Goal: Task Accomplishment & Management: Complete application form

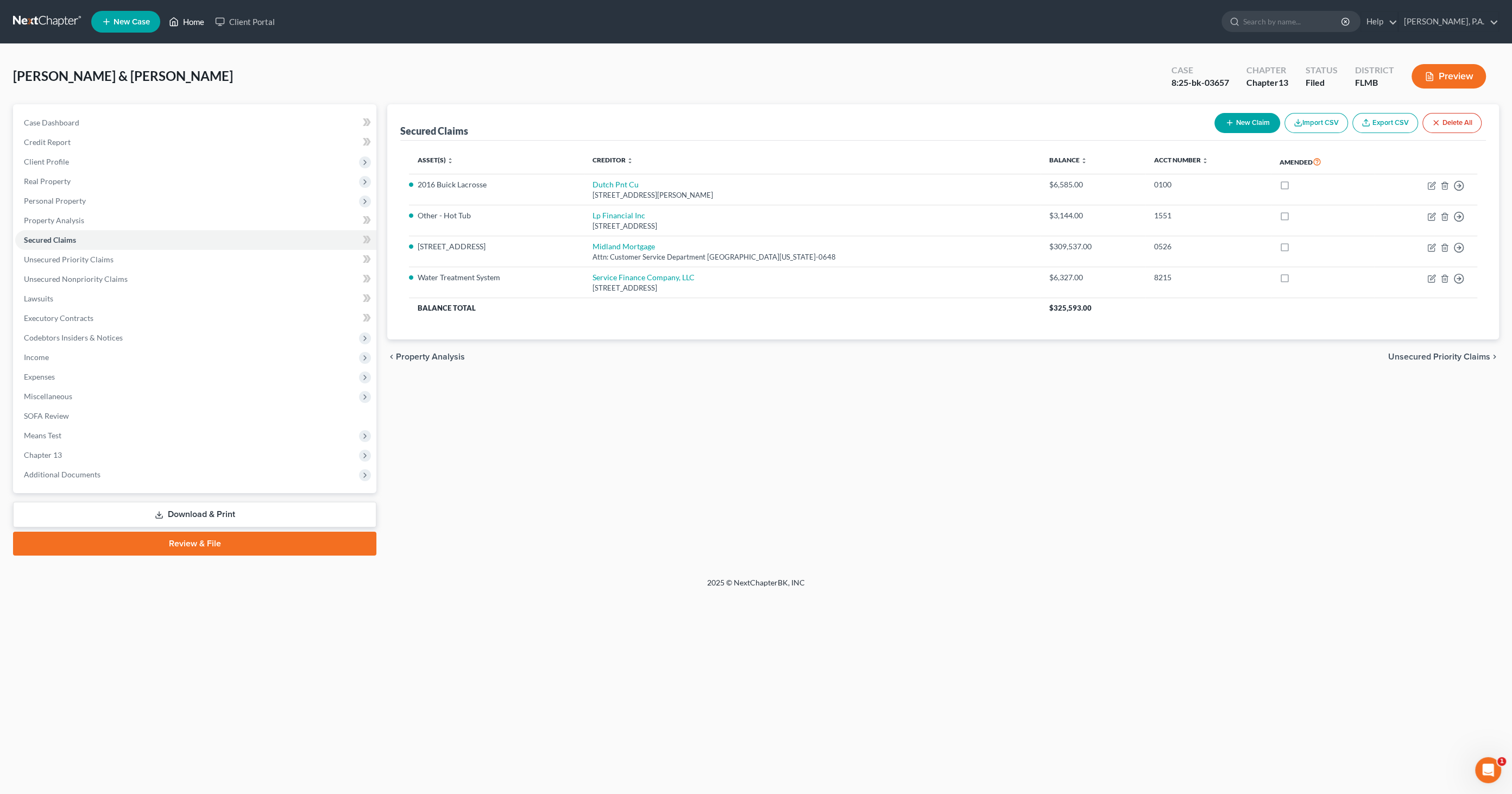
drag, startPoint x: 181, startPoint y: 18, endPoint x: 180, endPoint y: 25, distance: 7.1
click at [182, 18] on link "Home" at bounding box center [187, 21] width 46 height 19
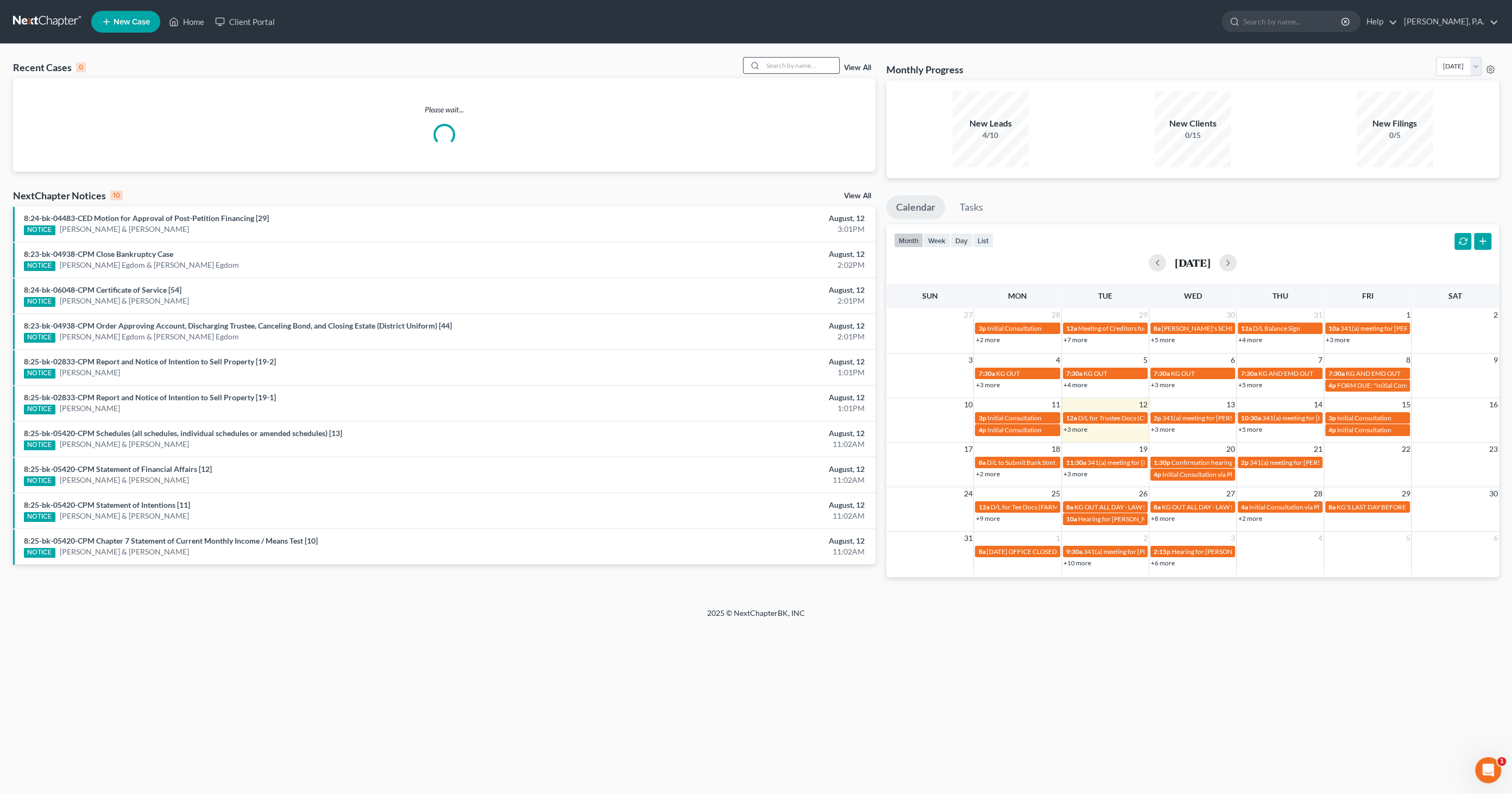
click at [781, 60] on input "search" at bounding box center [801, 65] width 76 height 16
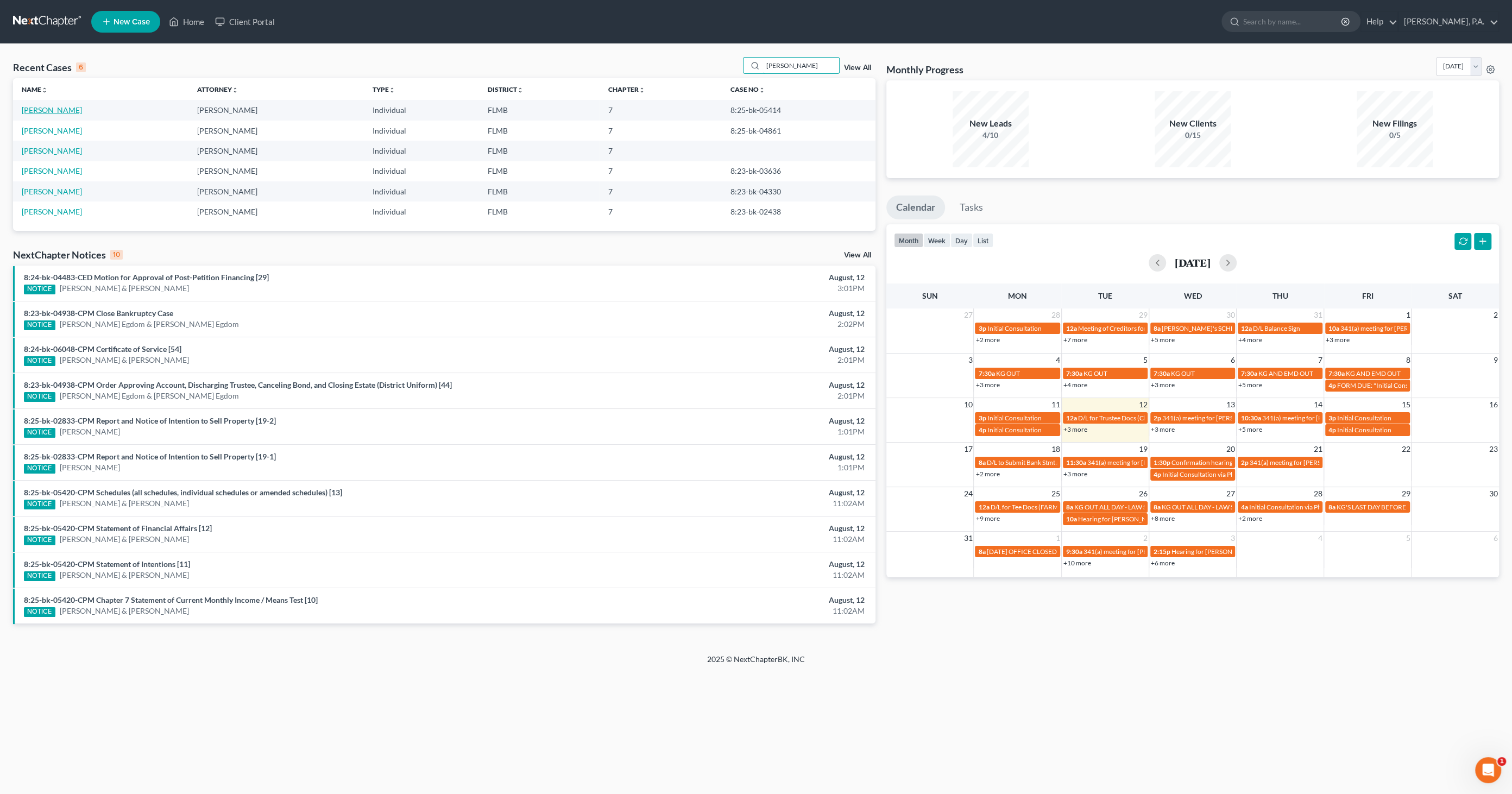
type input "[PERSON_NAME]"
click at [63, 111] on link "[PERSON_NAME]" at bounding box center [52, 110] width 60 height 9
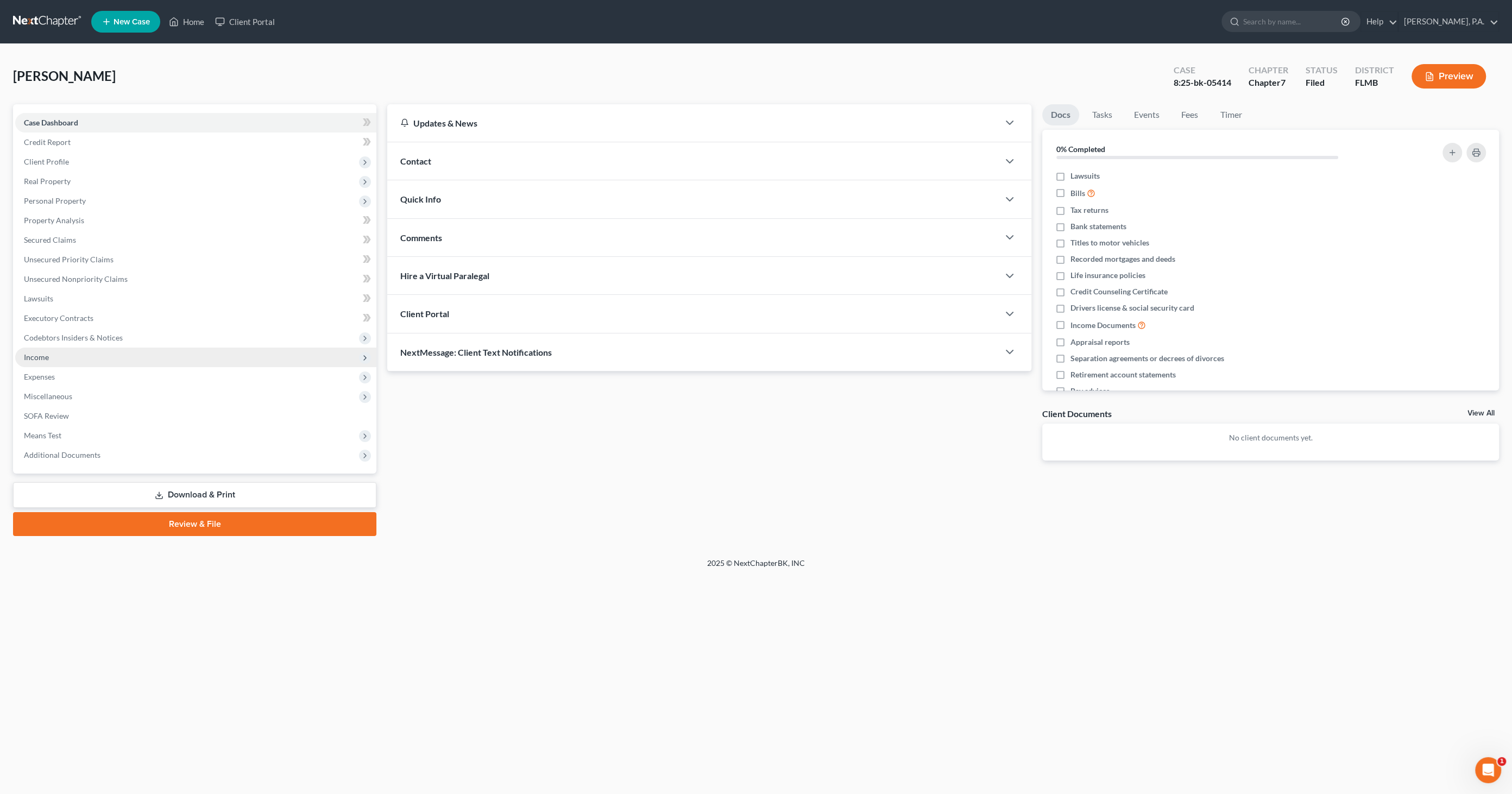
click at [59, 356] on span "Income" at bounding box center [195, 357] width 361 height 19
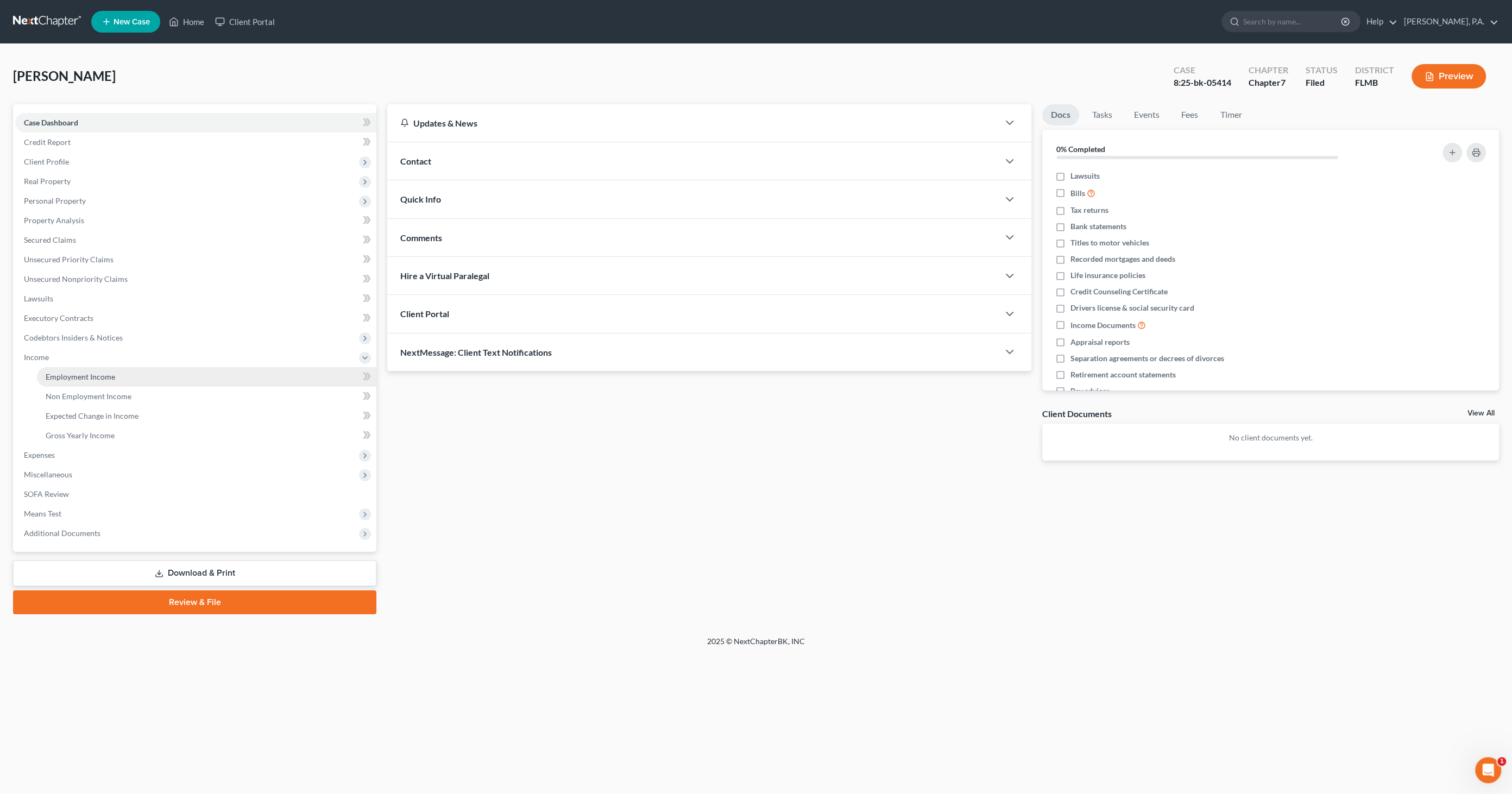
click at [86, 376] on span "Employment Income" at bounding box center [80, 377] width 69 height 9
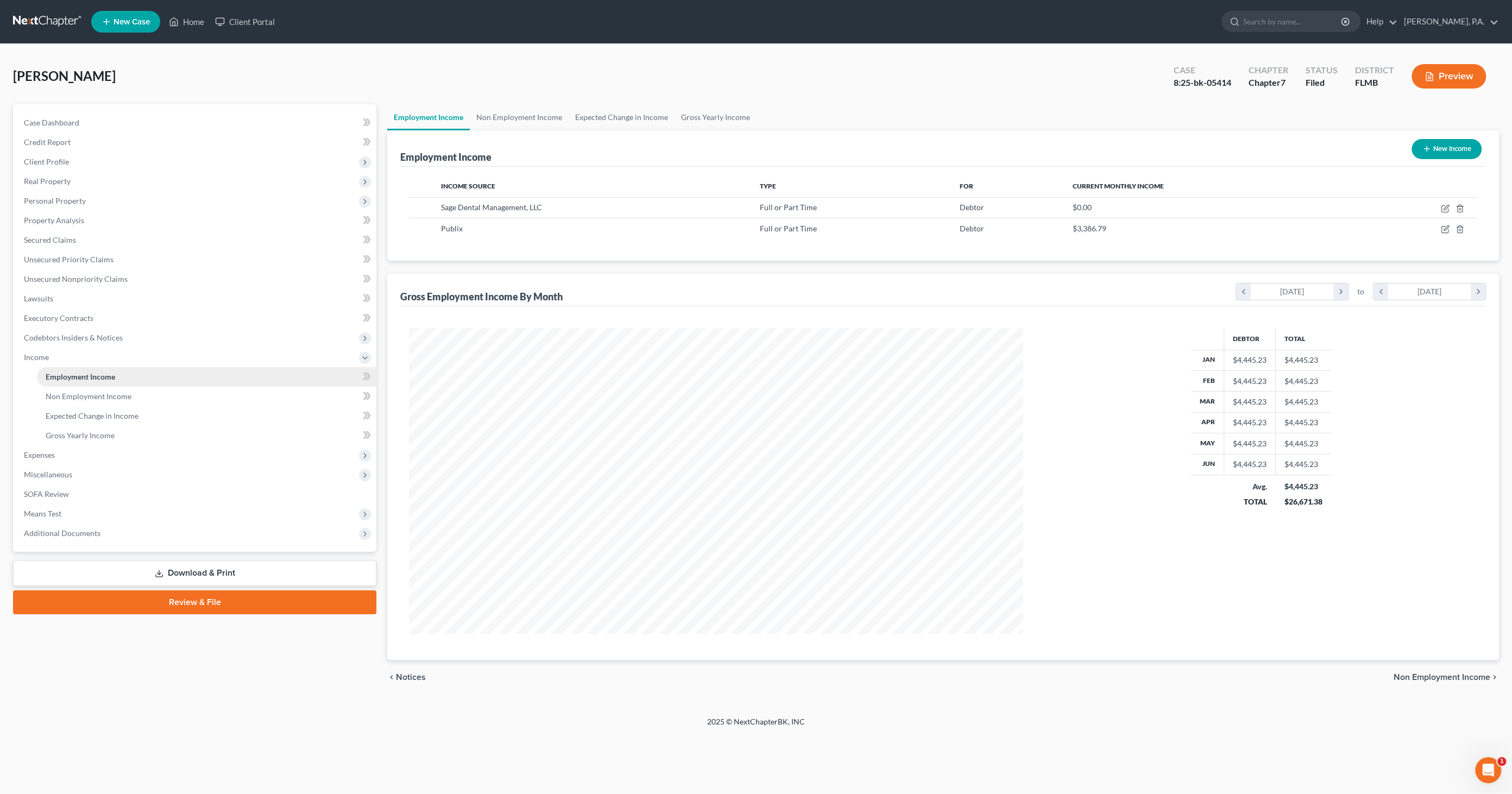
scroll to position [305, 636]
click at [1442, 230] on icon "button" at bounding box center [1445, 229] width 9 height 9
select select "0"
select select "9"
select select "0"
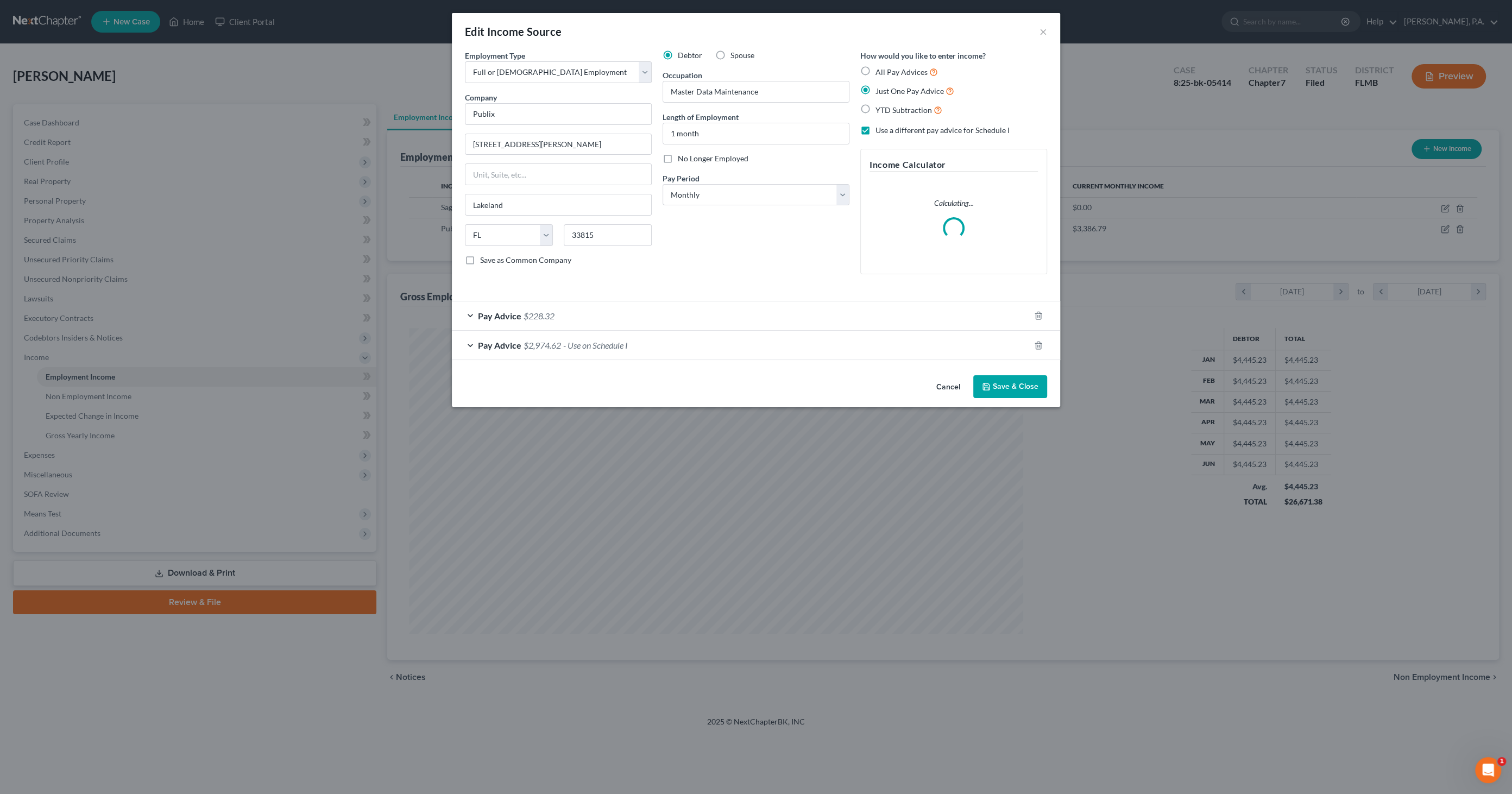
click at [620, 343] on span "- Use on Schedule I" at bounding box center [596, 345] width 65 height 11
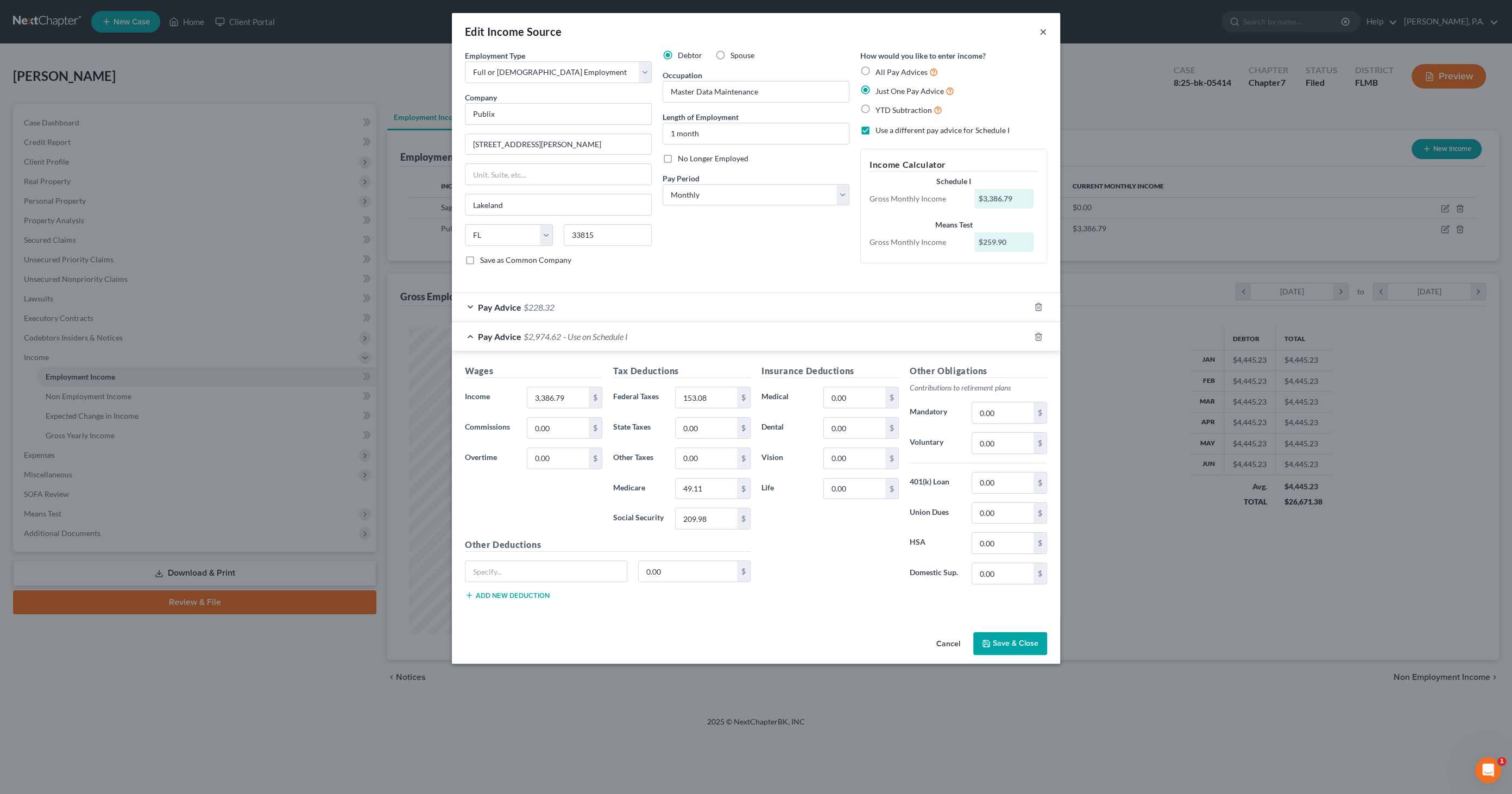
click at [1043, 32] on button "×" at bounding box center [1043, 32] width 8 height 13
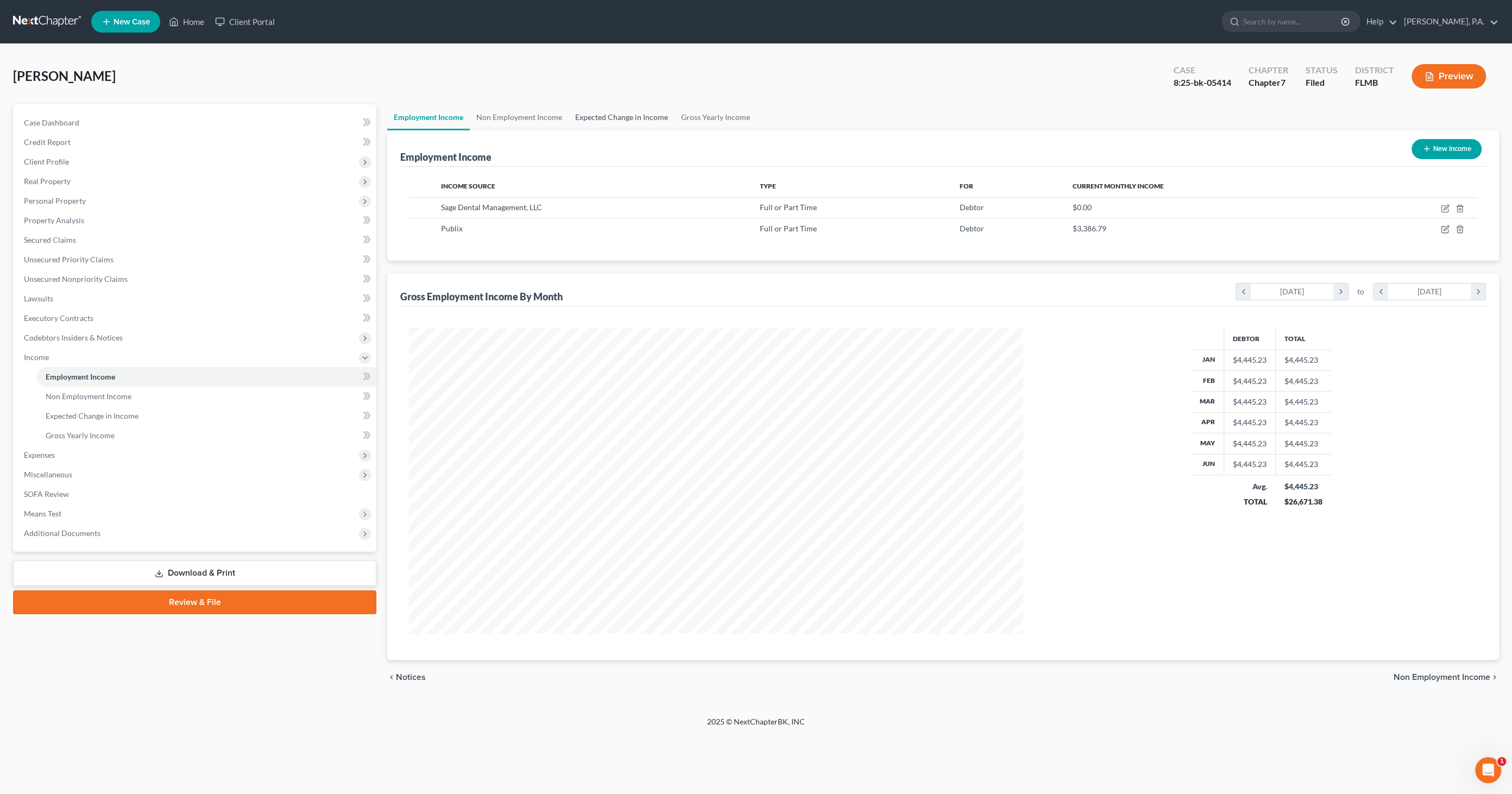
click at [627, 120] on link "Expected Change in Income" at bounding box center [622, 117] width 106 height 26
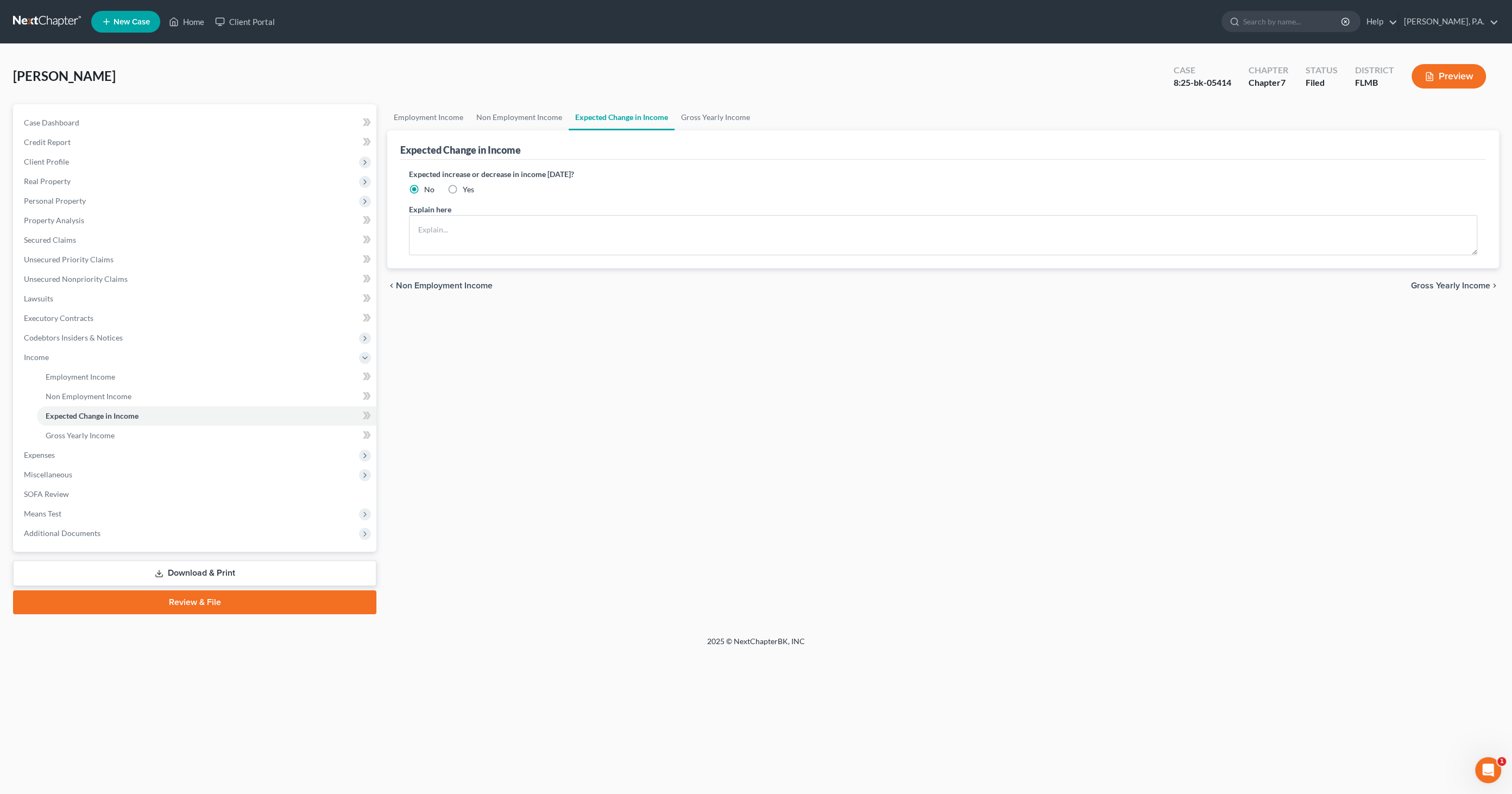
click at [463, 188] on label "Yes" at bounding box center [468, 190] width 11 height 11
click at [467, 188] on input "Yes" at bounding box center [471, 188] width 7 height 7
radio input "true"
click at [460, 232] on textarea at bounding box center [943, 235] width 1068 height 40
type textarea "Net income expected to decrease in [DATE] for health, vision, and dental insura…"
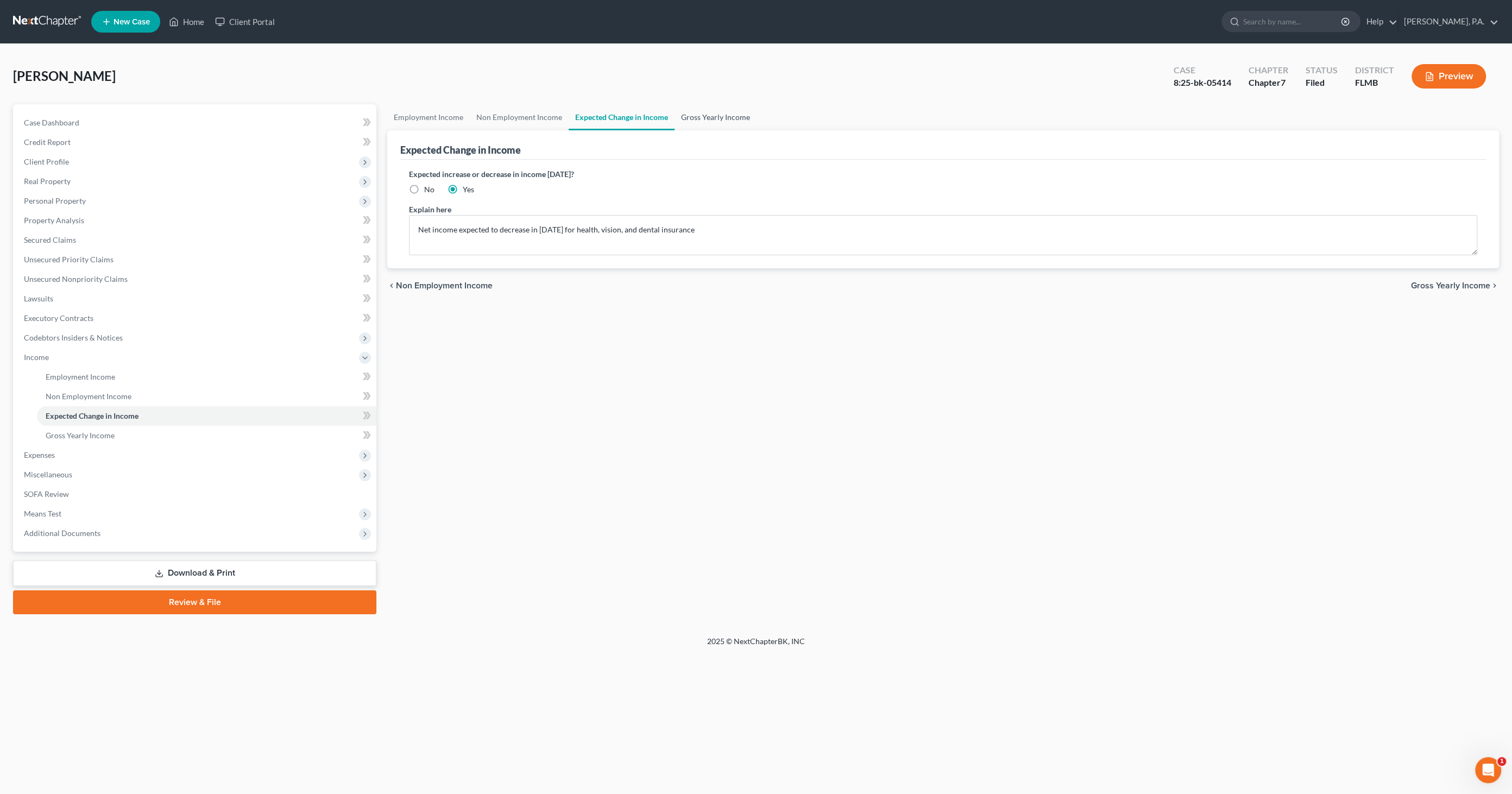
drag, startPoint x: 721, startPoint y: 118, endPoint x: 737, endPoint y: 120, distance: 16.1
click at [721, 118] on link "Gross Yearly Income" at bounding box center [716, 117] width 82 height 26
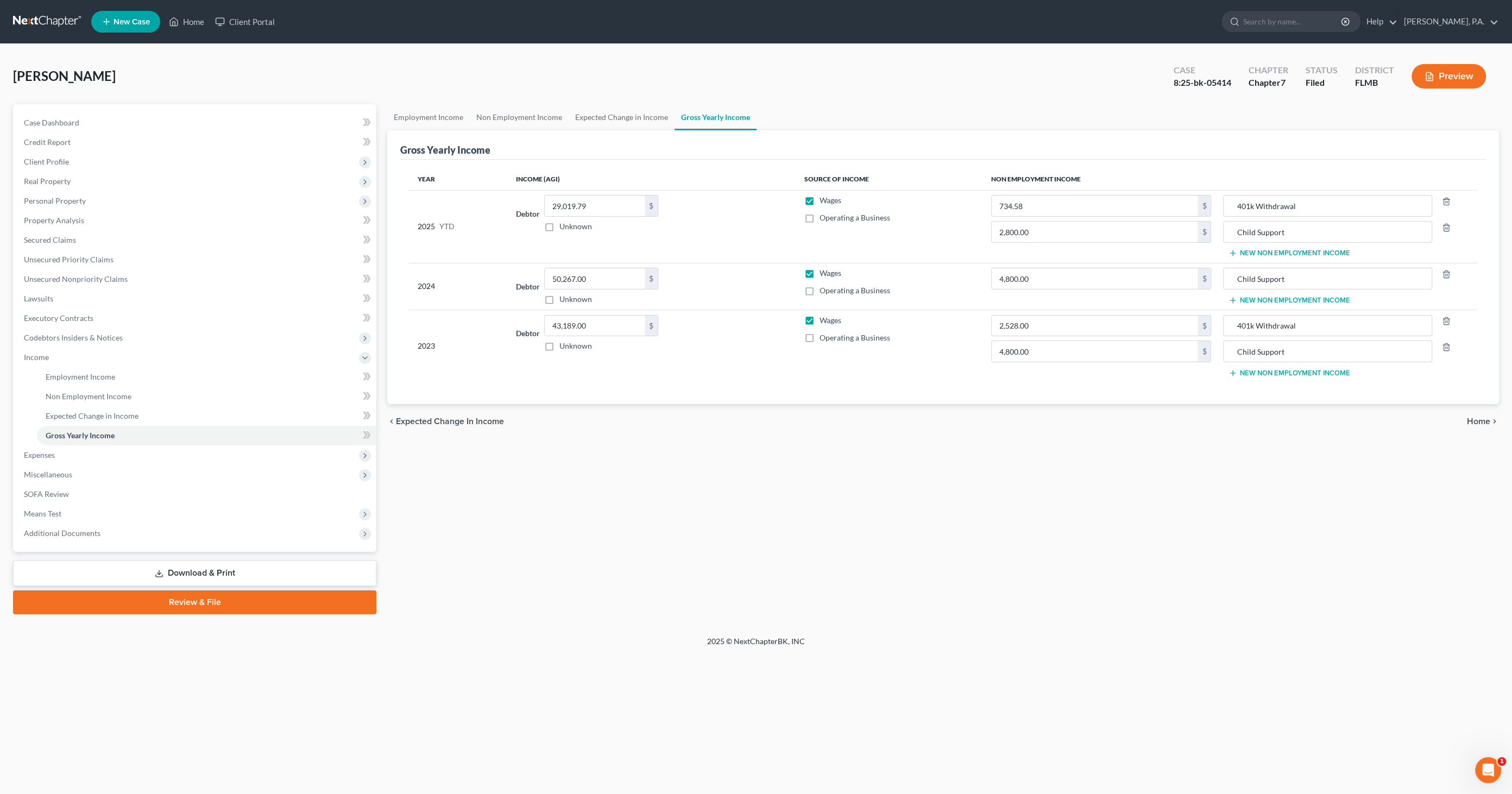
click at [1449, 79] on button "Preview" at bounding box center [1449, 76] width 75 height 25
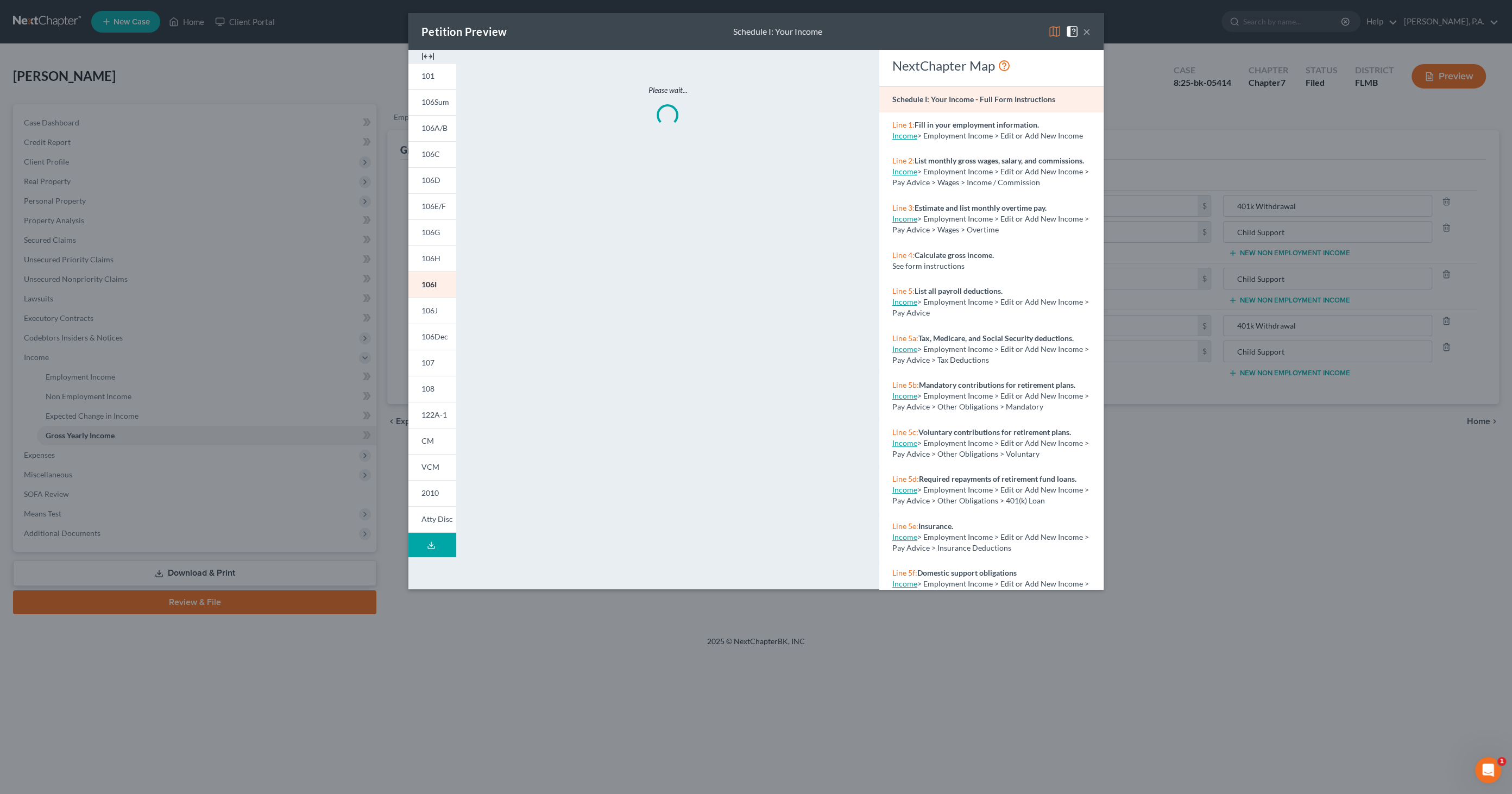
click at [427, 53] on img at bounding box center [428, 56] width 13 height 13
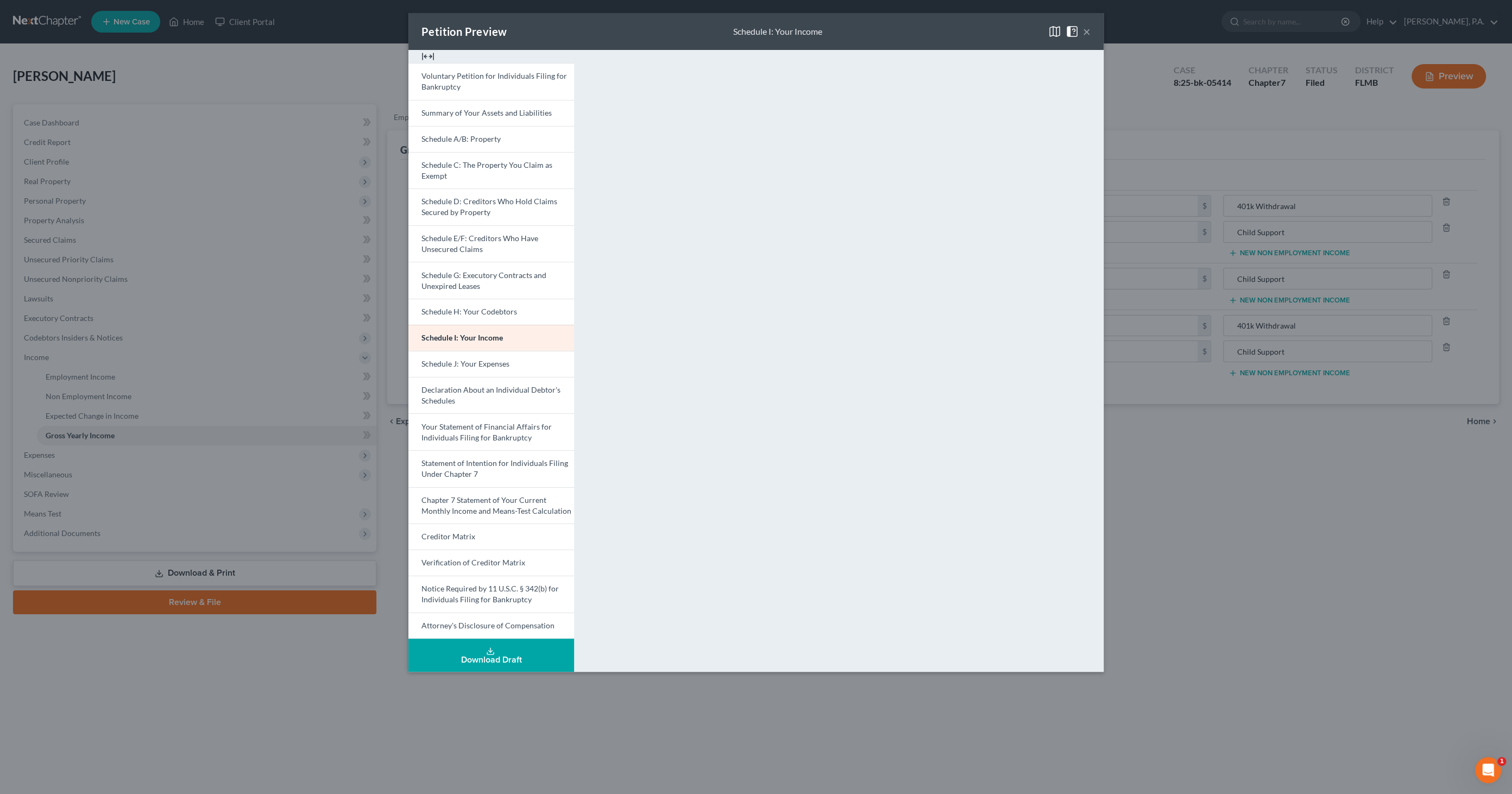
click at [1089, 33] on button "×" at bounding box center [1086, 32] width 8 height 13
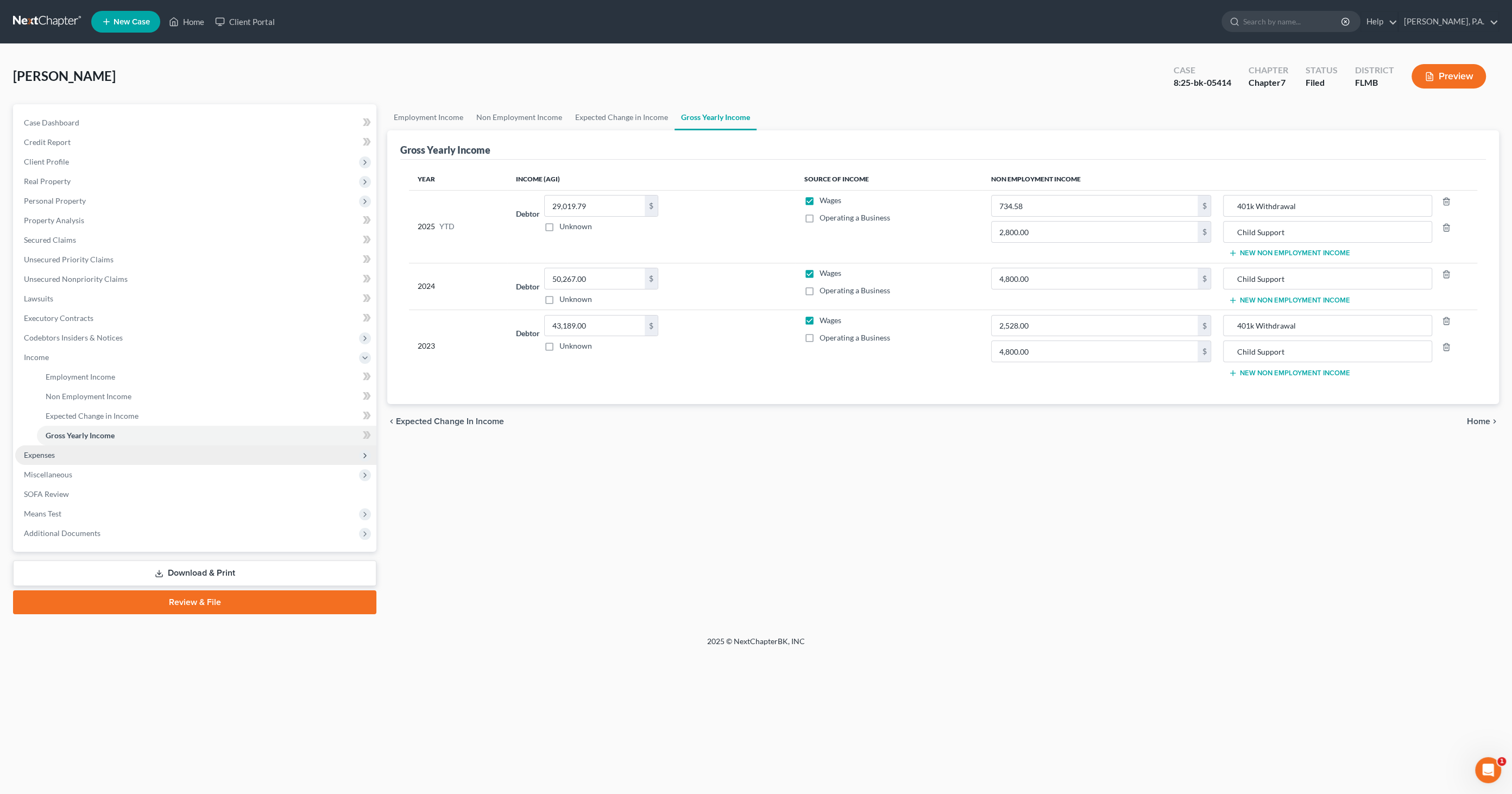
click at [72, 454] on span "Expenses" at bounding box center [195, 455] width 361 height 19
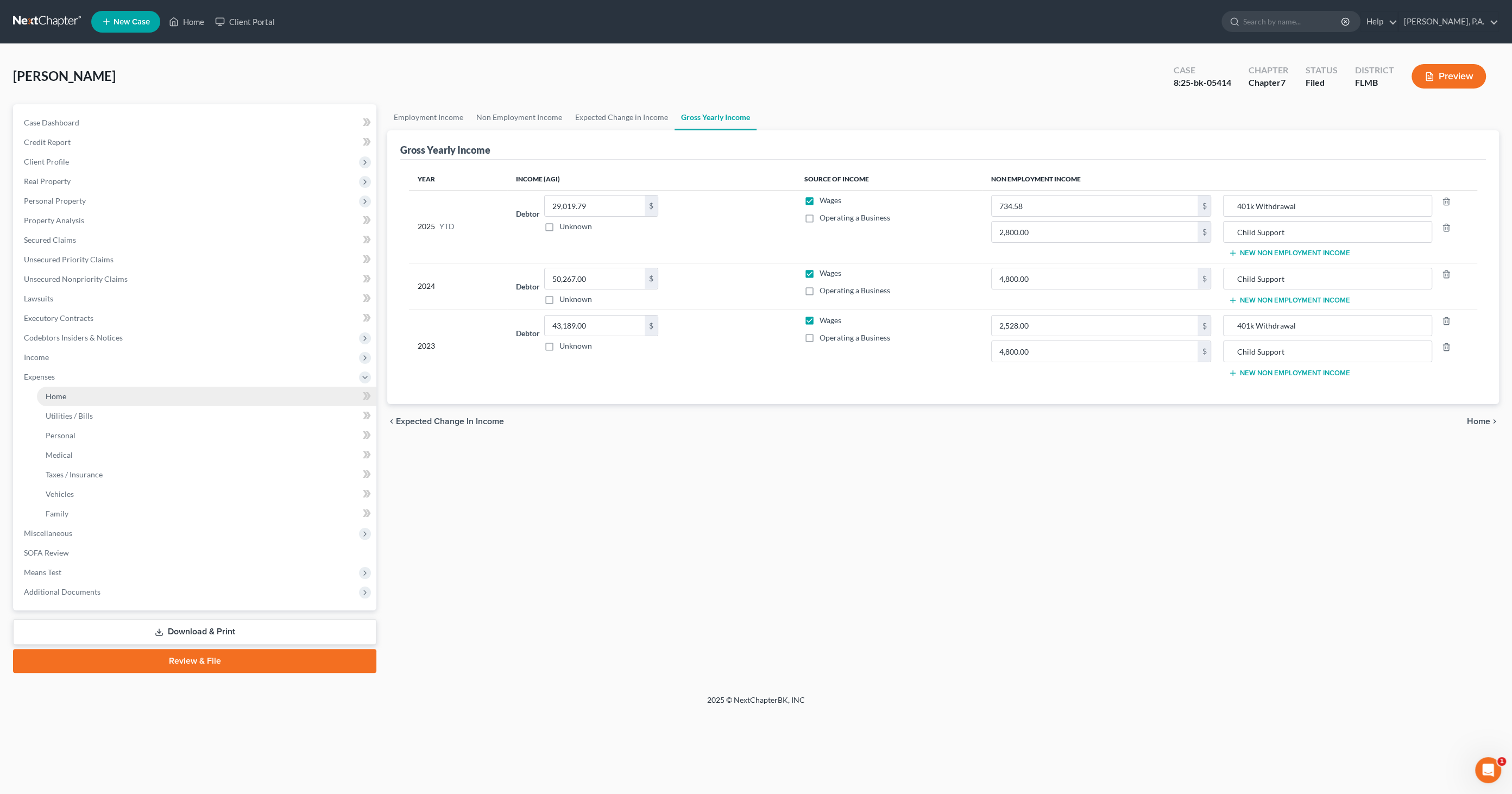
click at [64, 396] on span "Home" at bounding box center [56, 396] width 21 height 9
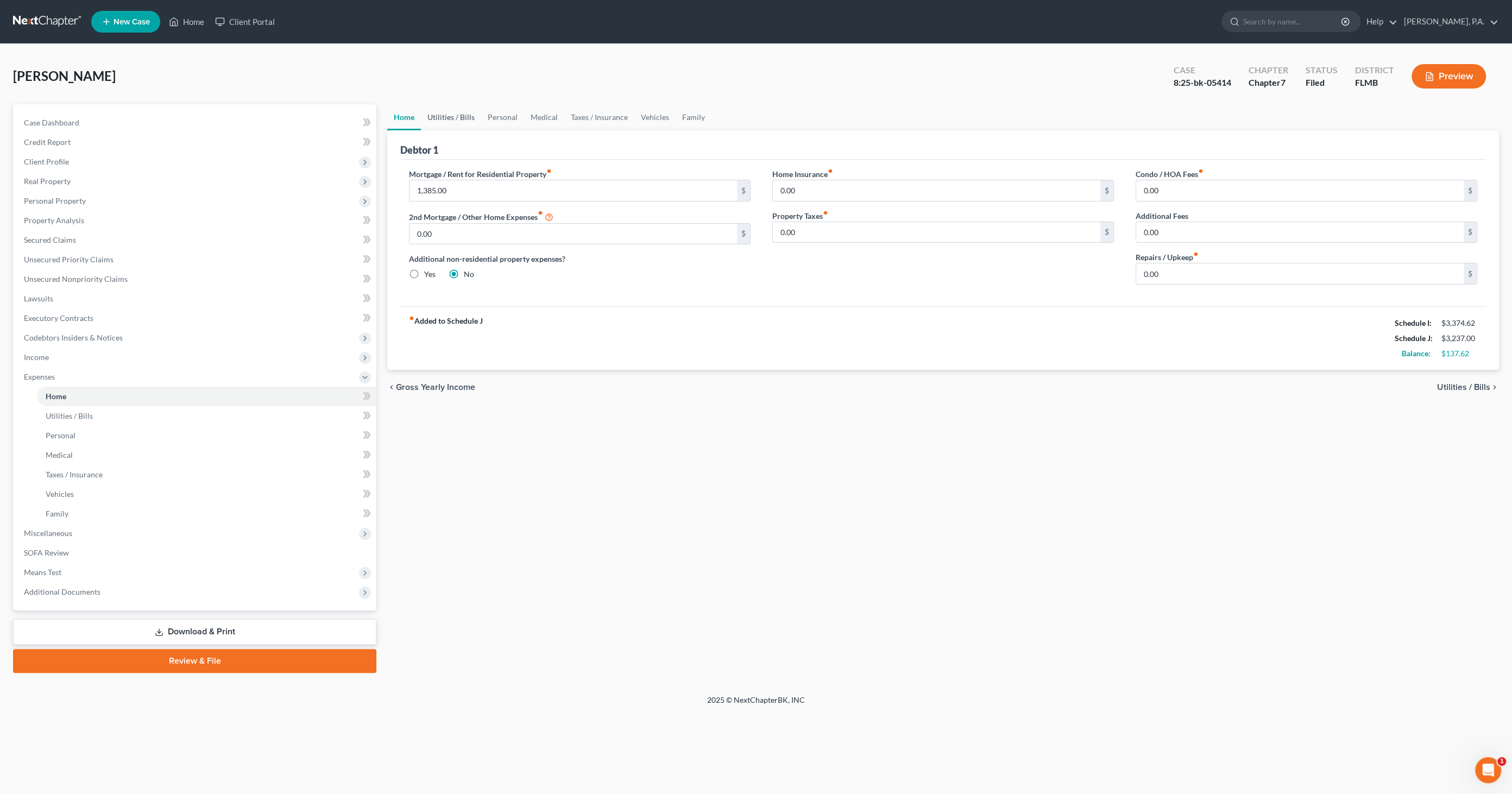
click at [443, 116] on link "Utilities / Bills" at bounding box center [451, 117] width 60 height 26
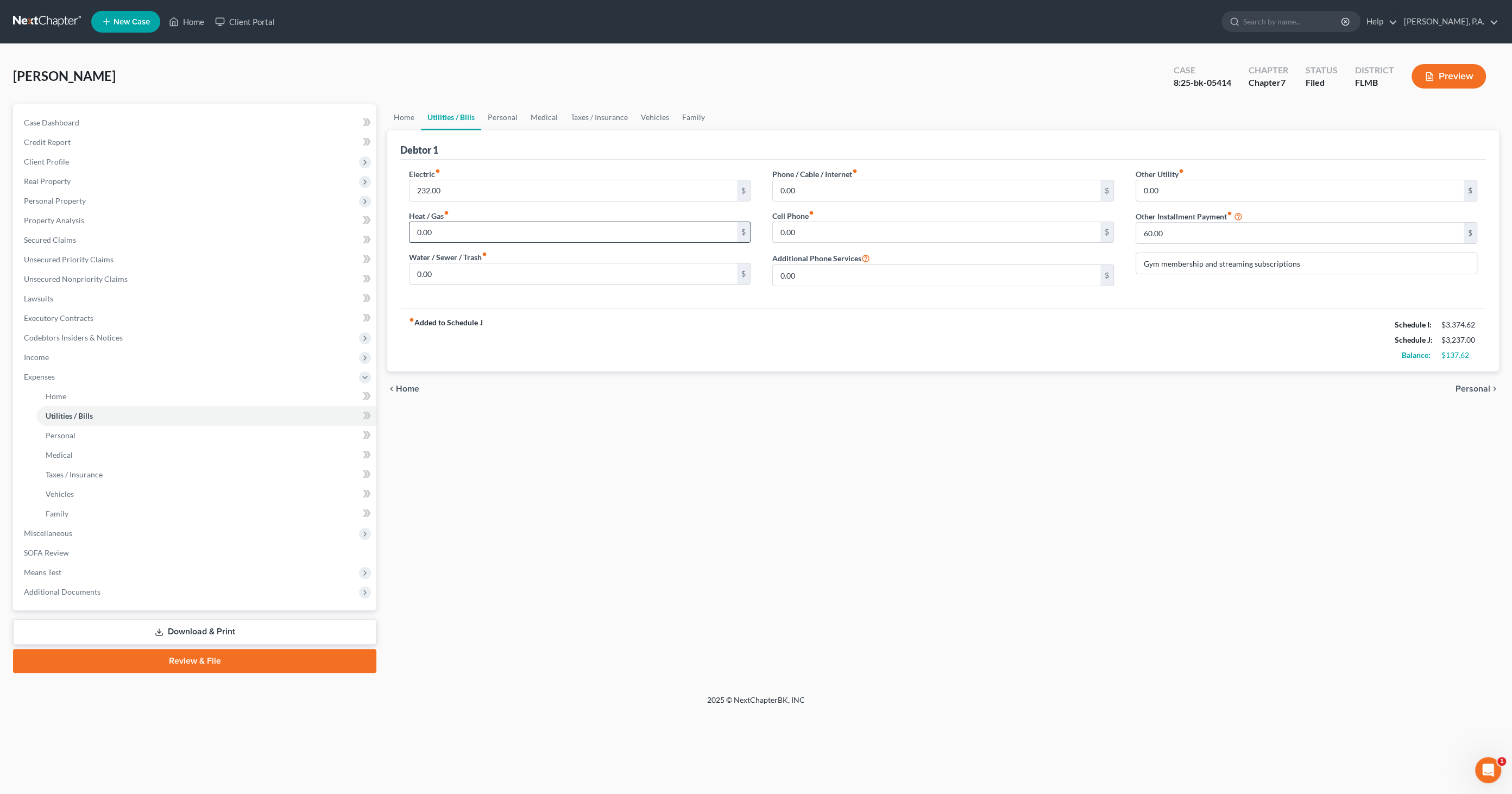
click at [448, 229] on input "0.00" at bounding box center [573, 232] width 328 height 21
click at [440, 272] on input "0.00" at bounding box center [573, 273] width 328 height 21
type input "16.00"
click at [819, 235] on input "0.00" at bounding box center [937, 232] width 328 height 21
type input "65.00"
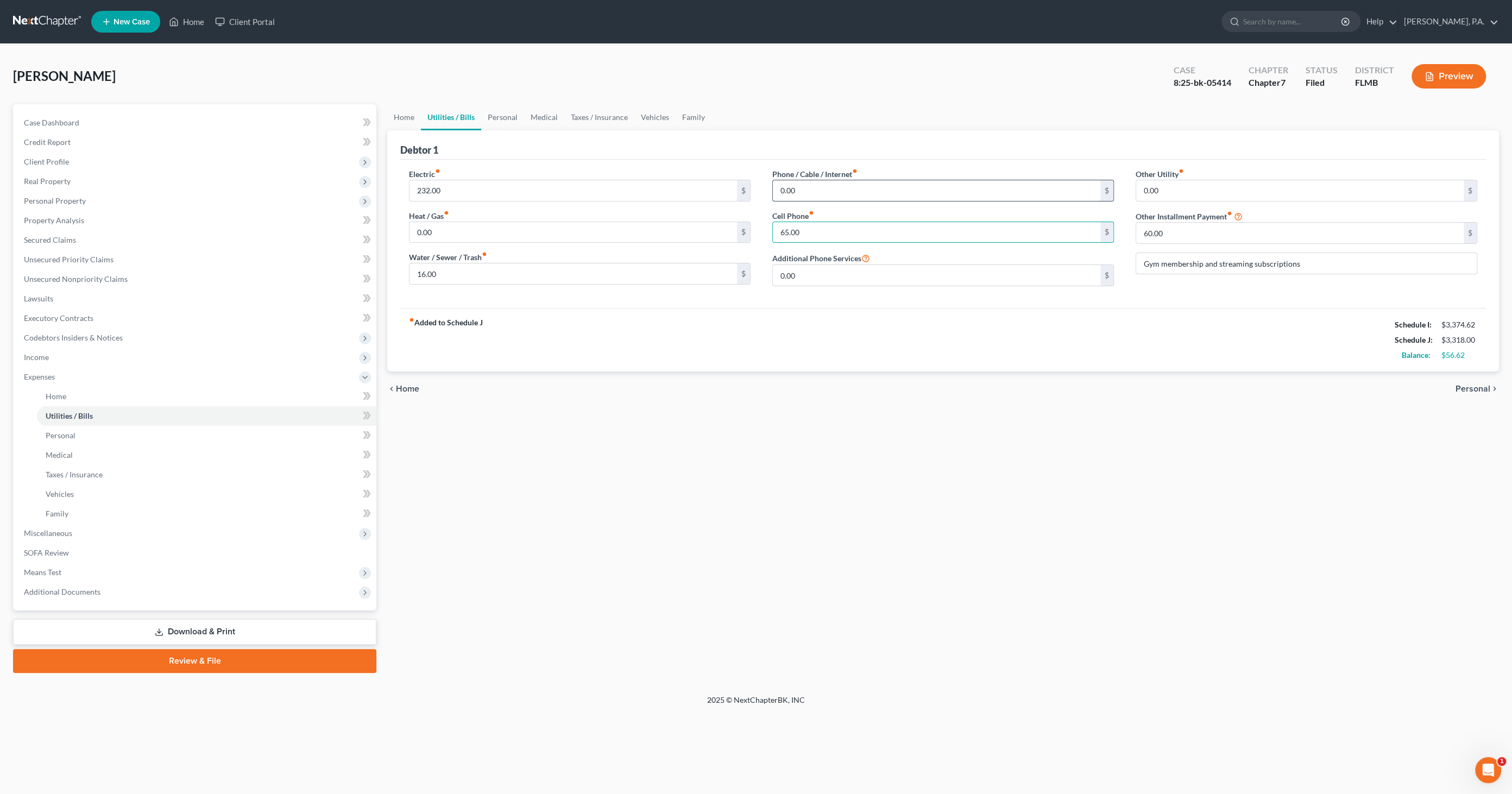
click at [812, 189] on input "0.00" at bounding box center [937, 190] width 328 height 21
type input "40.00"
click at [946, 309] on div "fiber_manual_record Added to Schedule J Schedule I: $3,374.62 Schedule J: $3,35…" at bounding box center [943, 340] width 1086 height 63
click at [1456, 76] on button "Preview" at bounding box center [1449, 76] width 75 height 25
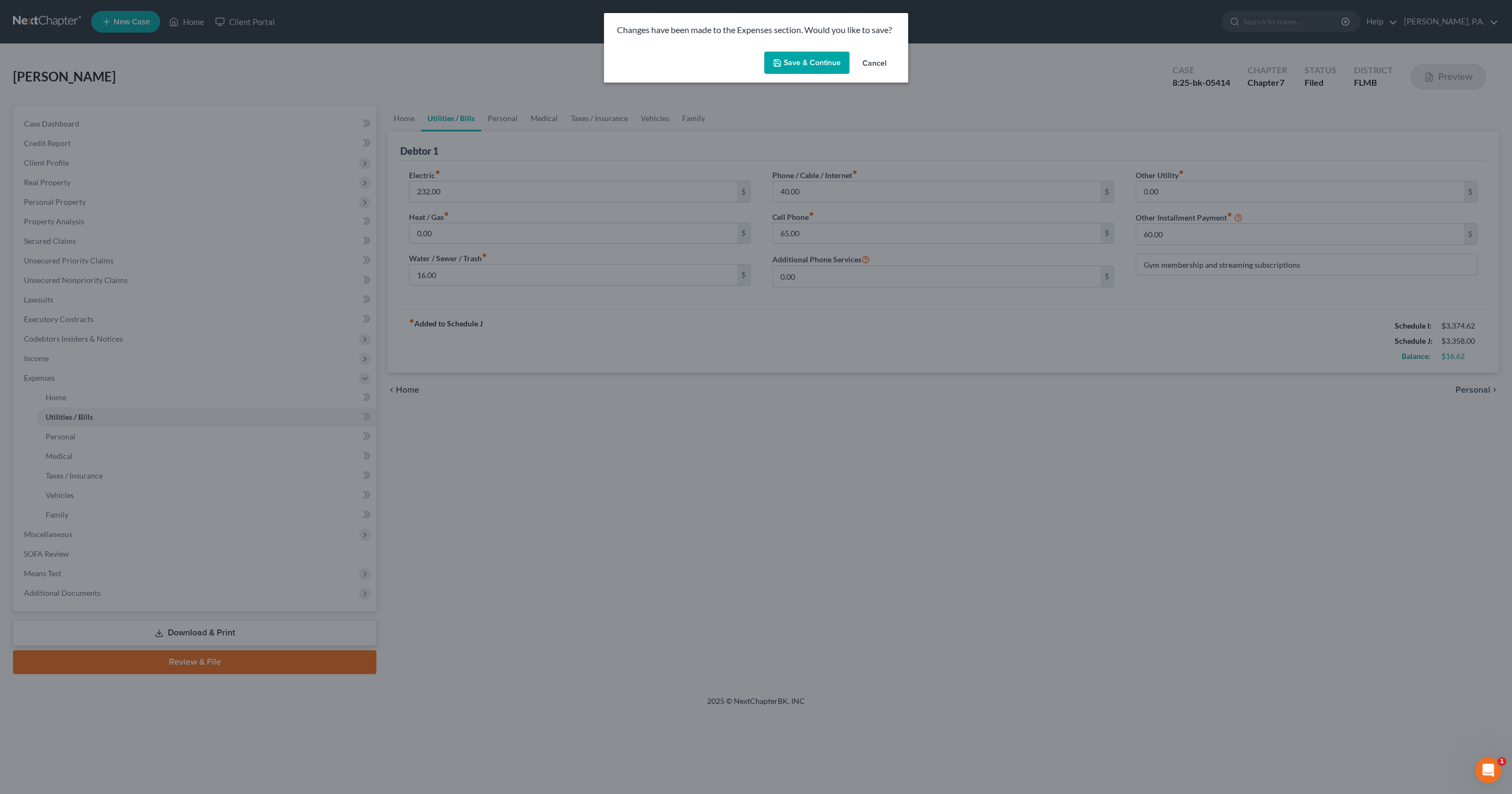
click at [817, 63] on button "Save & Continue" at bounding box center [806, 63] width 85 height 23
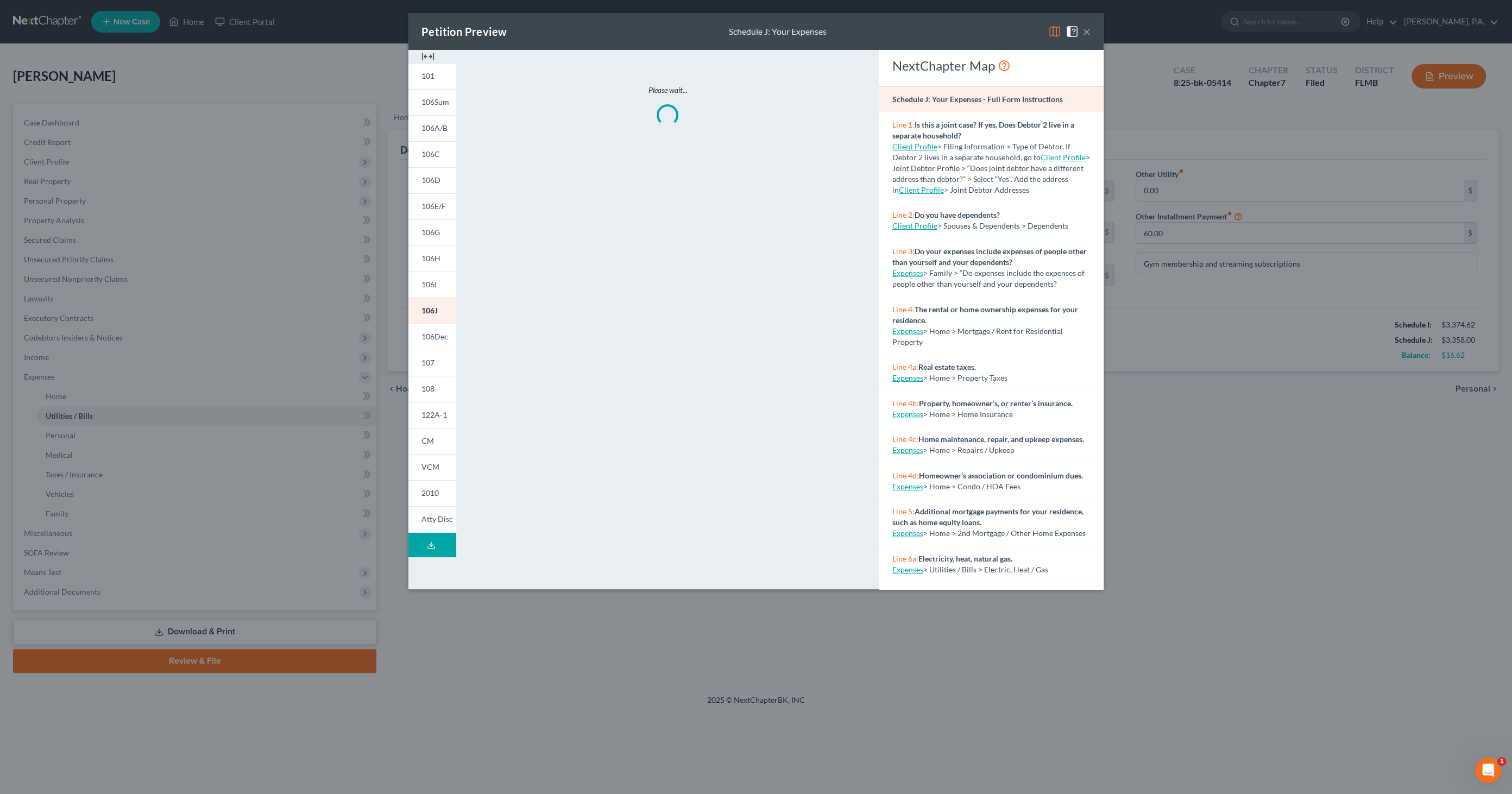
click at [1090, 31] on button "×" at bounding box center [1086, 32] width 8 height 13
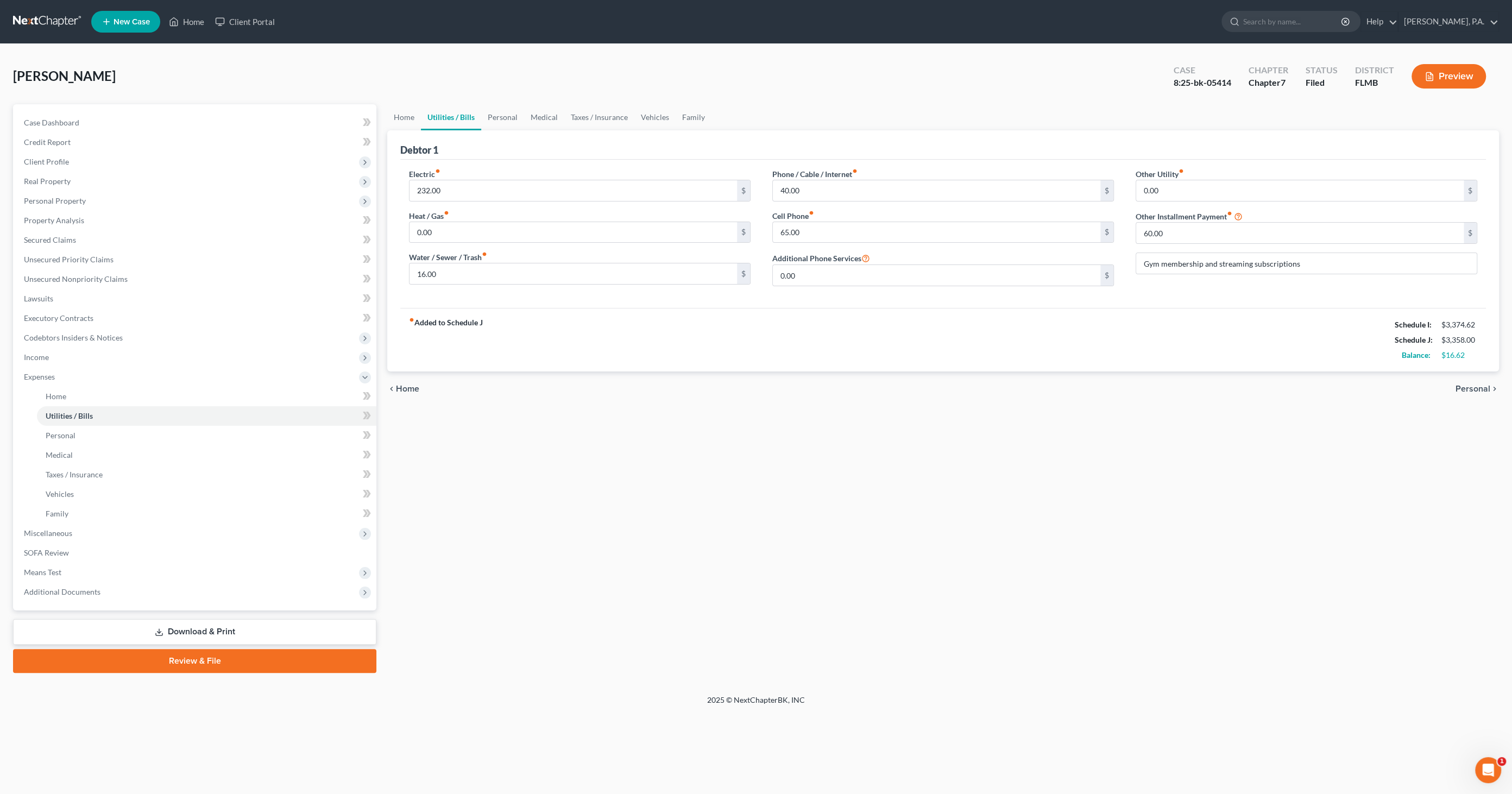
click at [213, 636] on link "Download & Print" at bounding box center [194, 631] width 363 height 25
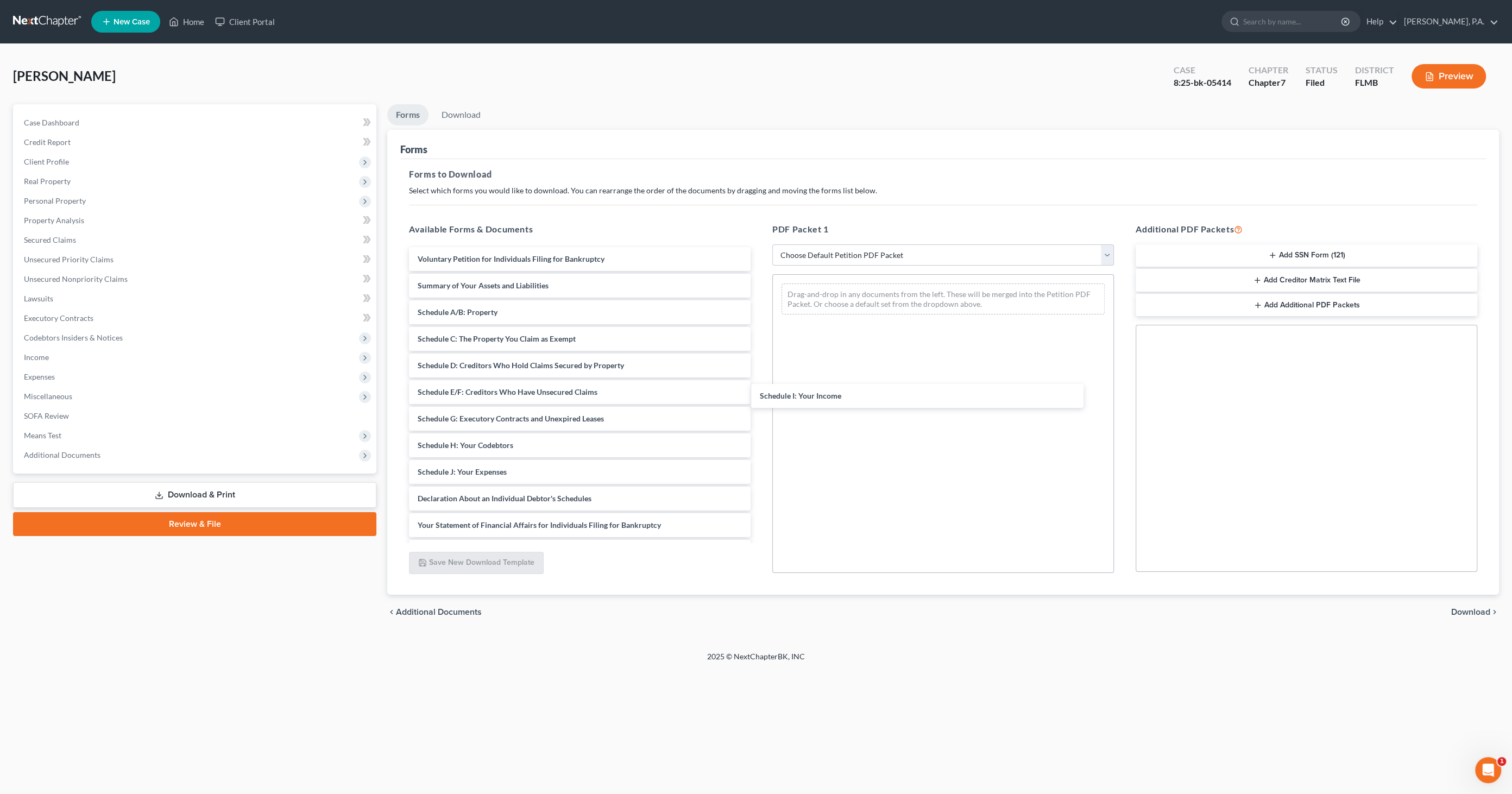
drag, startPoint x: 495, startPoint y: 470, endPoint x: 797, endPoint y: 367, distance: 319.1
click at [760, 391] on div "Schedule I: Your Income Voluntary Petition for Individuals Filing for Bankruptc…" at bounding box center [580, 472] width 359 height 450
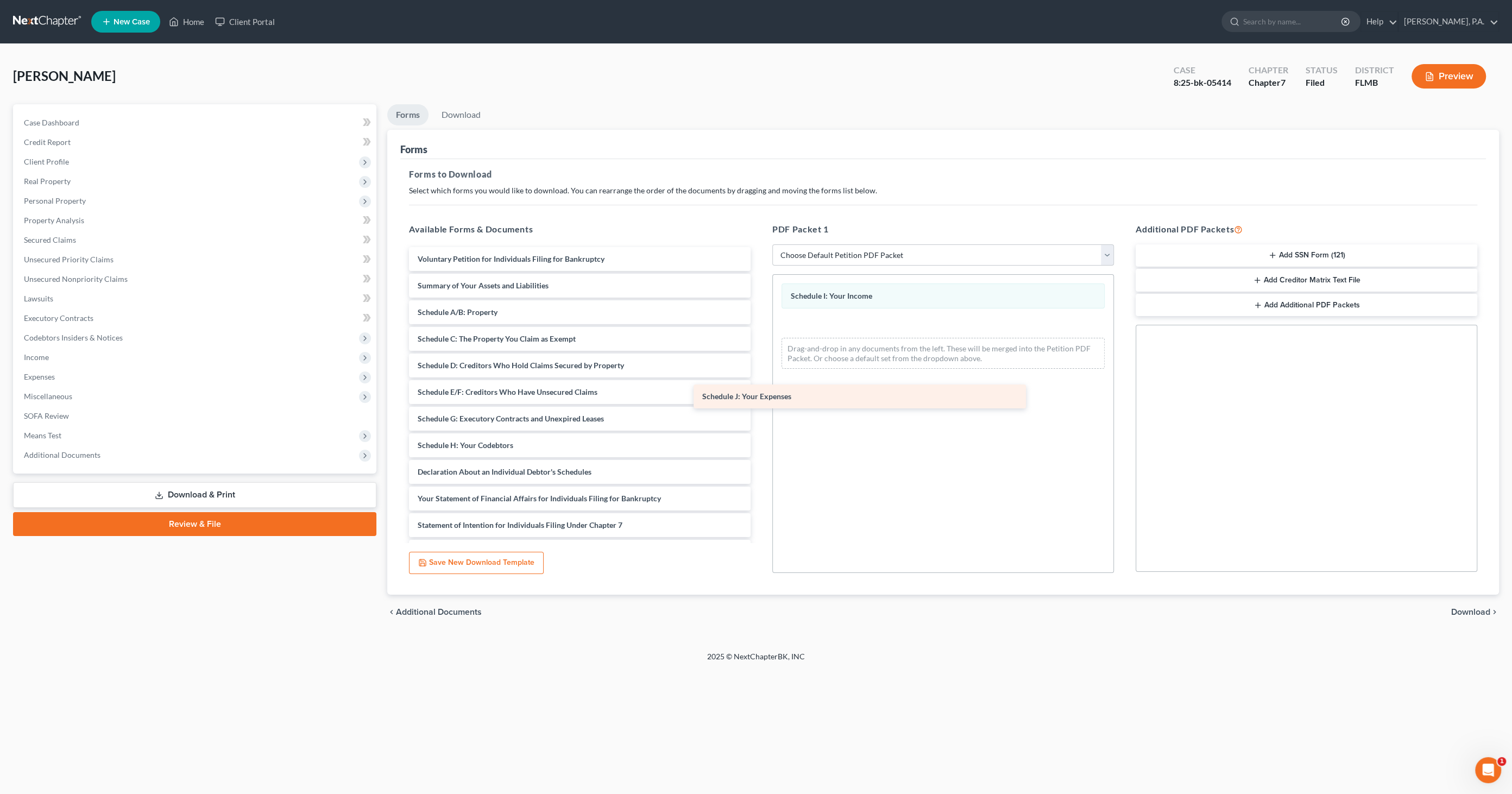
drag, startPoint x: 548, startPoint y: 471, endPoint x: 897, endPoint y: 396, distance: 357.0
click at [760, 391] on div "Schedule J: Your Expenses Voluntary Petition for Individuals Filing for Bankrup…" at bounding box center [580, 458] width 359 height 423
click at [1476, 608] on span "Download" at bounding box center [1470, 611] width 39 height 9
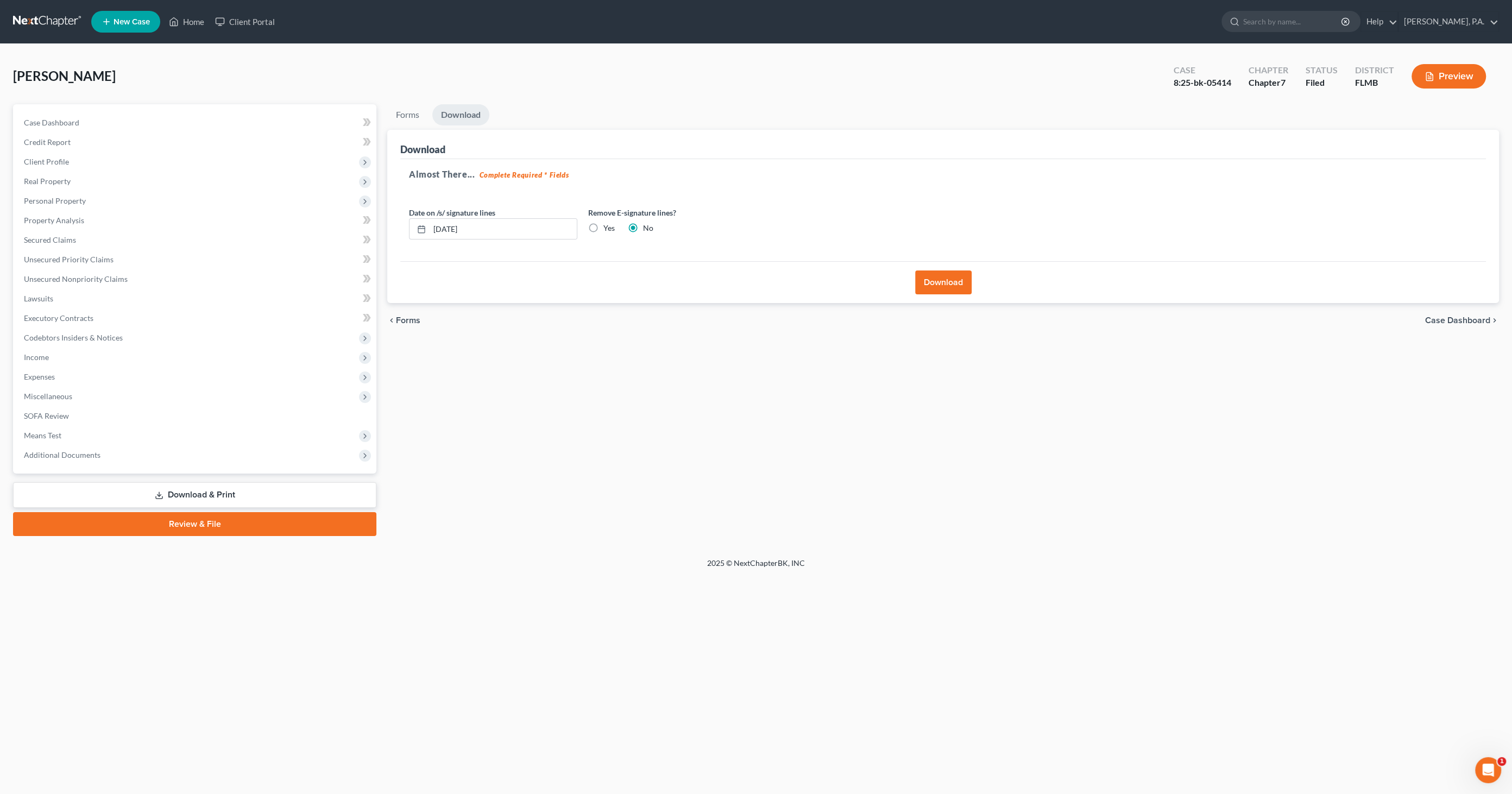
click at [976, 277] on div "Download" at bounding box center [943, 282] width 1086 height 42
click at [961, 278] on button "Download" at bounding box center [943, 282] width 56 height 24
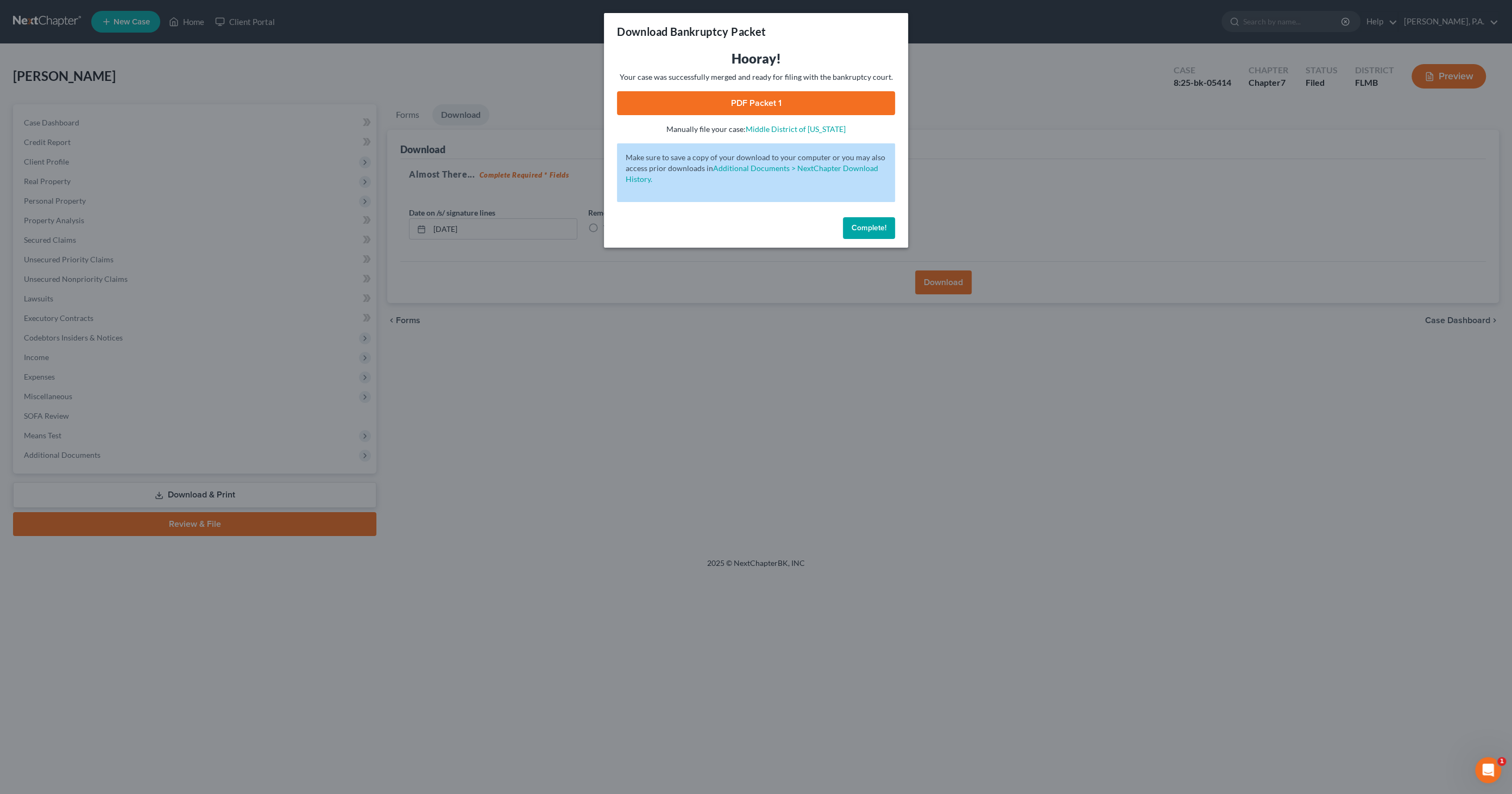
click at [764, 107] on link "PDF Packet 1" at bounding box center [756, 103] width 278 height 24
click at [862, 222] on button "Complete!" at bounding box center [869, 228] width 52 height 22
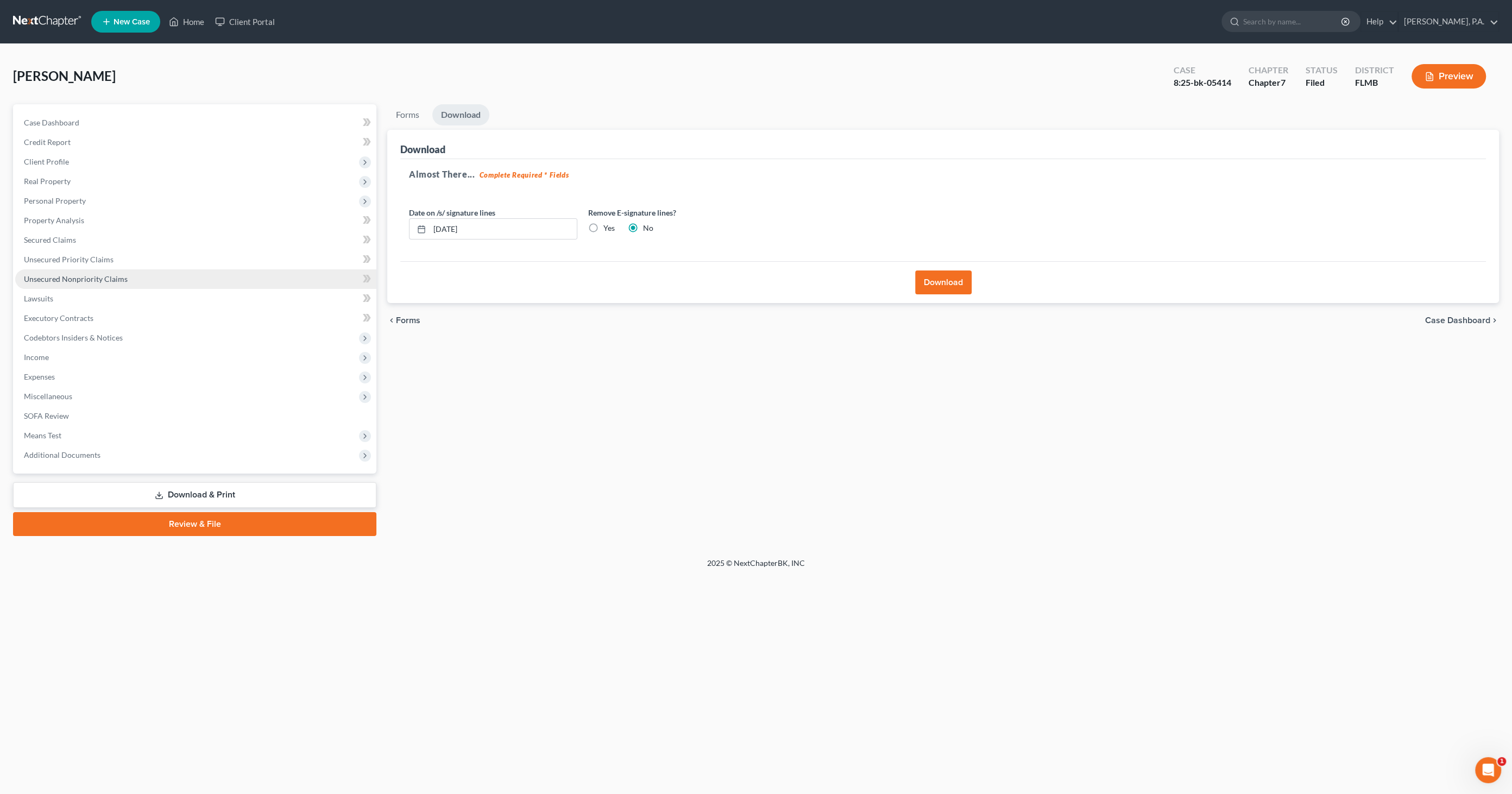
click at [56, 281] on span "Unsecured Nonpriority Claims" at bounding box center [76, 279] width 104 height 9
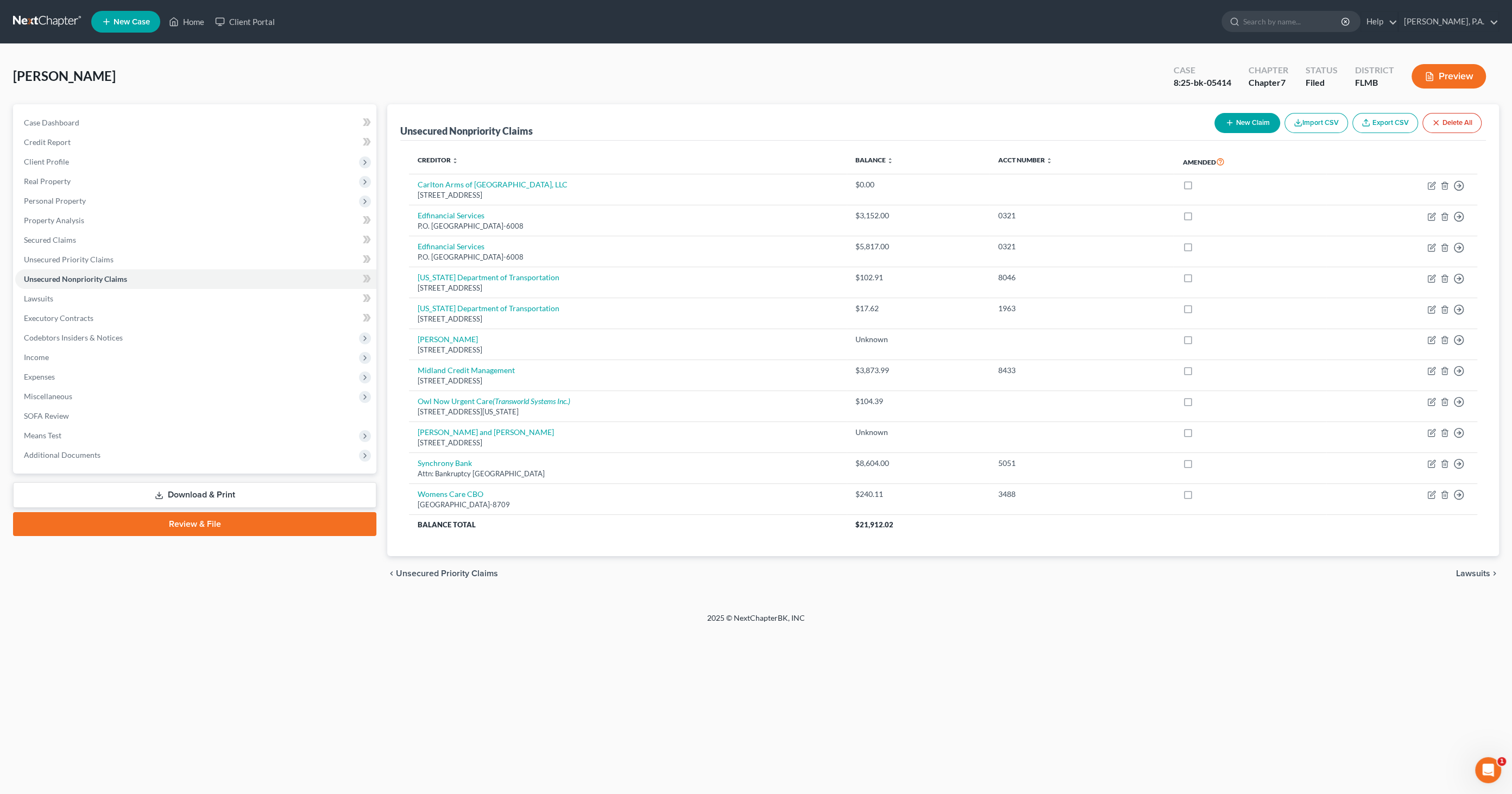
click at [1250, 126] on button "New Claim" at bounding box center [1247, 123] width 66 height 20
select select "0"
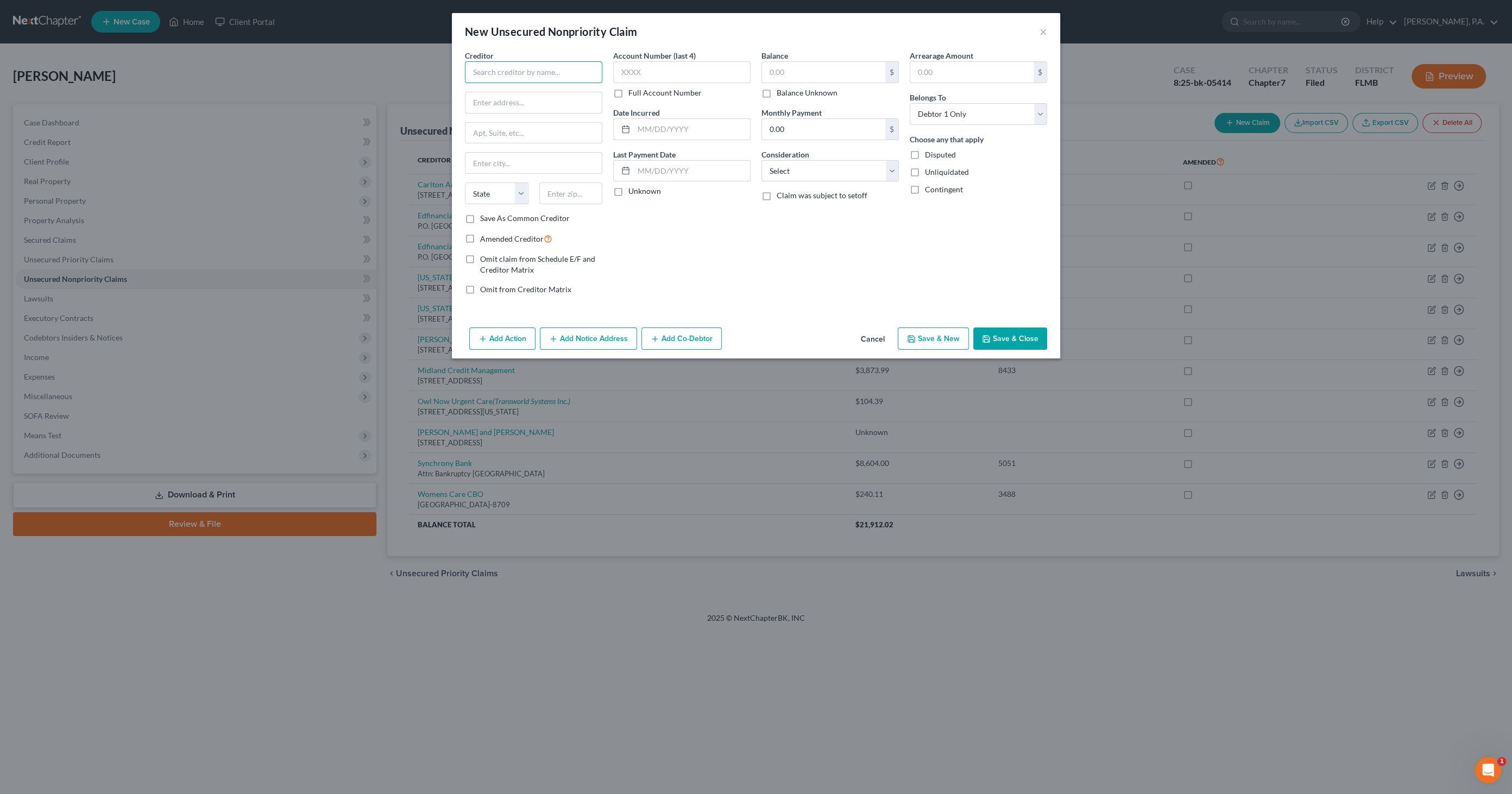
click at [521, 69] on input "text" at bounding box center [534, 72] width 137 height 22
type input "Afterpay US, Inc."
type input "1955 [GEOGRAPHIC_DATA]"
type input "Suite 204"
type input "[GEOGRAPHIC_DATA]"
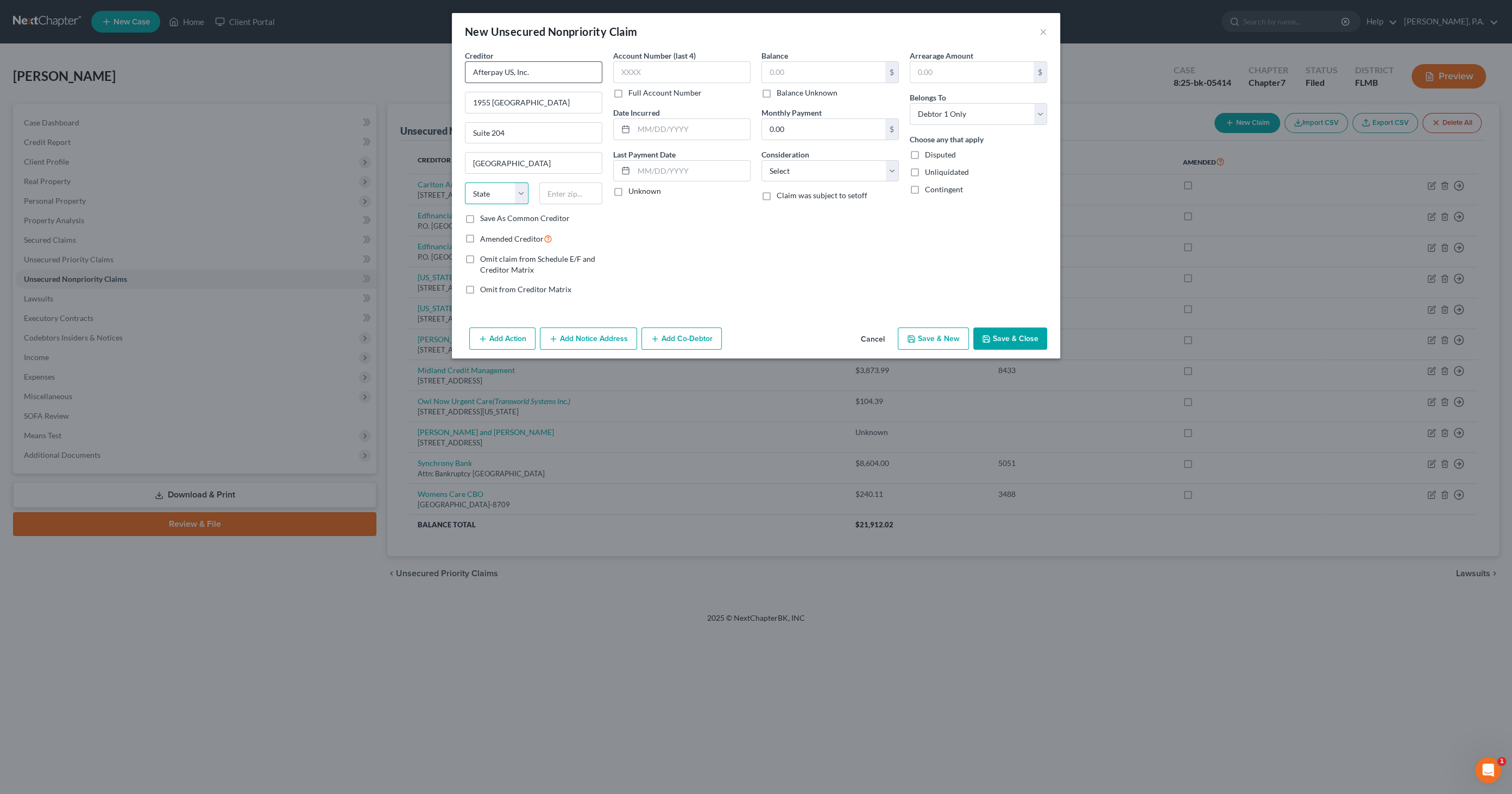
select select "4"
type input "94612"
click at [520, 259] on span "Omit claim from Schedule E/F and Creditor Matrix" at bounding box center [538, 264] width 115 height 20
click at [491, 259] on input "Omit claim from Schedule E/F and Creditor Matrix" at bounding box center [488, 257] width 7 height 7
checkbox input "true"
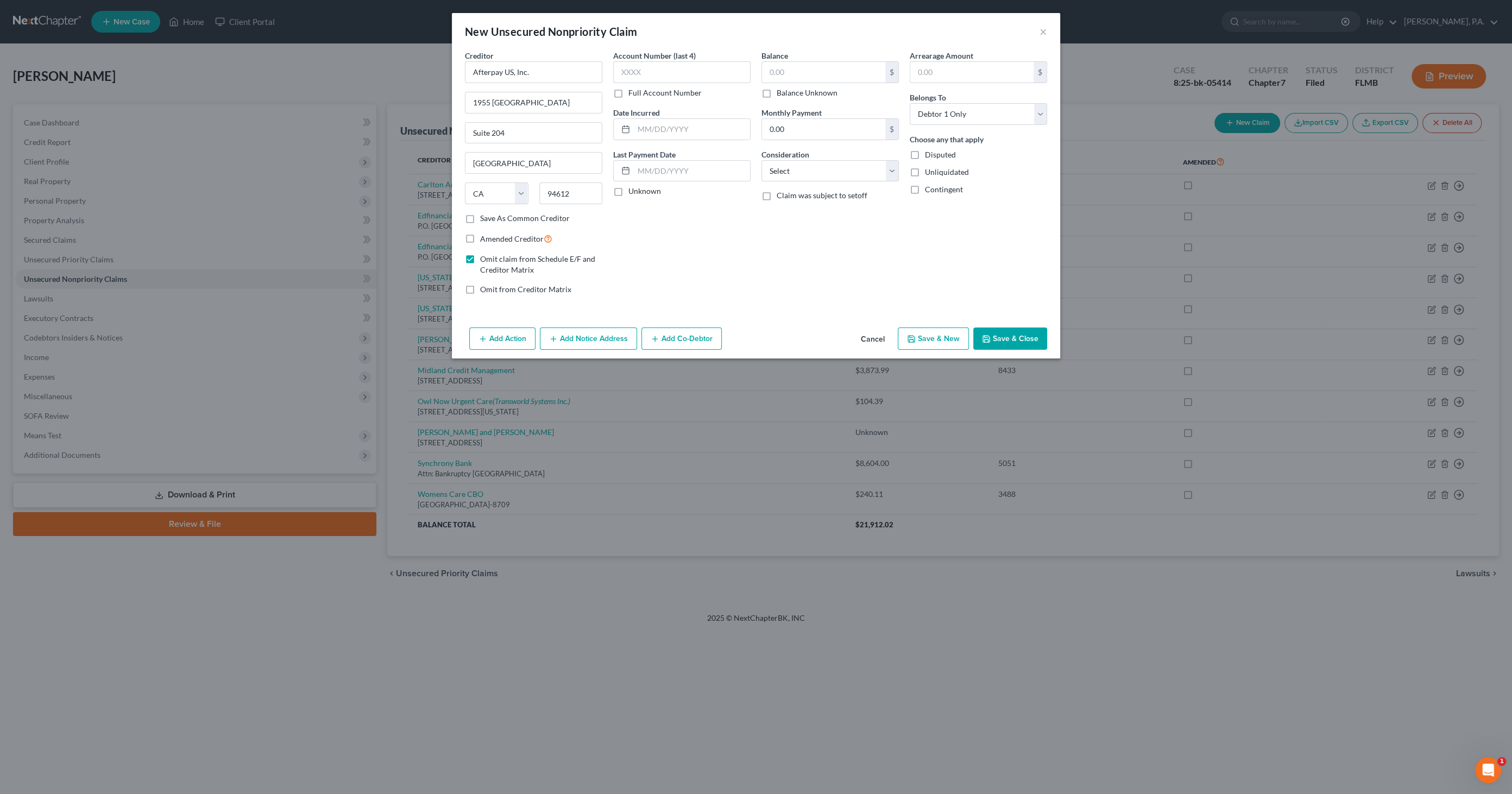
click at [523, 292] on span "Omit from Creditor Matrix" at bounding box center [525, 289] width 91 height 9
click at [491, 291] on input "Omit from Creditor Matrix" at bounding box center [488, 288] width 7 height 7
checkbox input "true"
click at [666, 171] on input "text" at bounding box center [692, 171] width 116 height 21
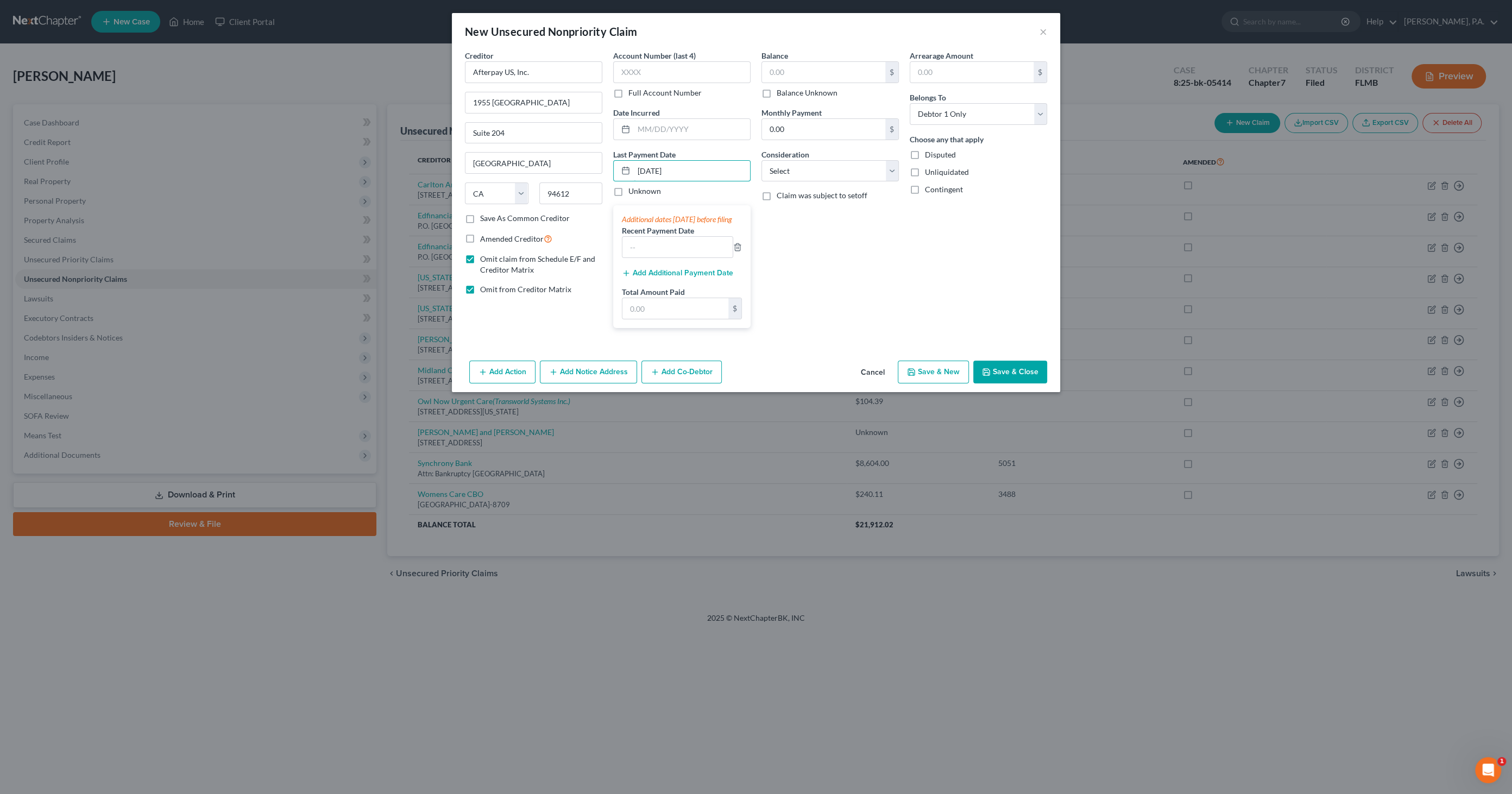
type input "[DATE]"
click at [642, 258] on input "text" at bounding box center [677, 246] width 110 height 21
type input "[DATE]"
click at [640, 290] on div "Additional dates [DATE] before filing Recent Payment Date [DATE] Add Additional…" at bounding box center [682, 266] width 137 height 123
click at [640, 278] on button "Add Additional Payment Date" at bounding box center [677, 273] width 112 height 9
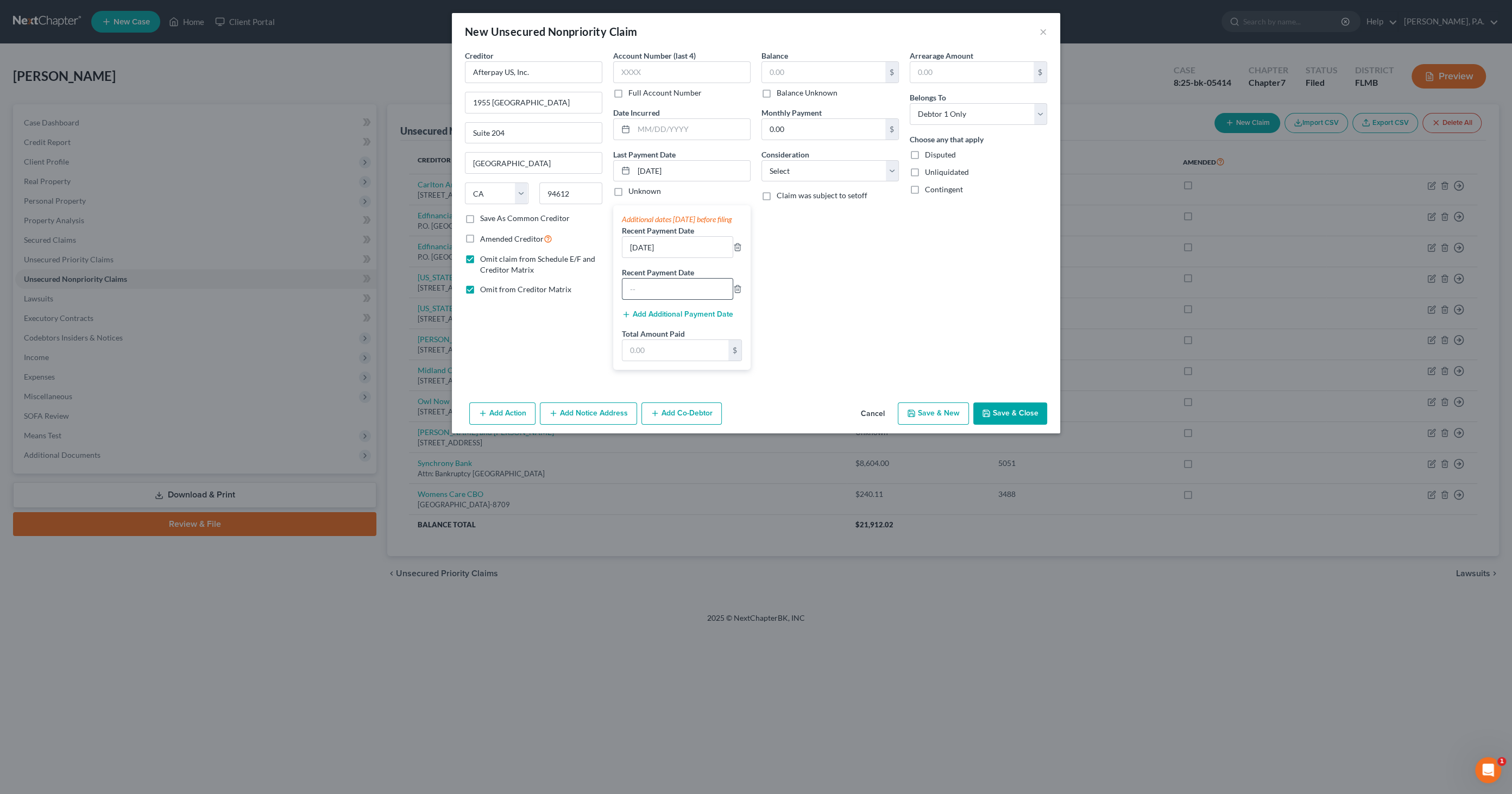
click at [636, 296] on input "text" at bounding box center [677, 289] width 110 height 21
type input "[DATE]"
click at [656, 319] on button "Add Additional Payment Date" at bounding box center [677, 314] width 112 height 9
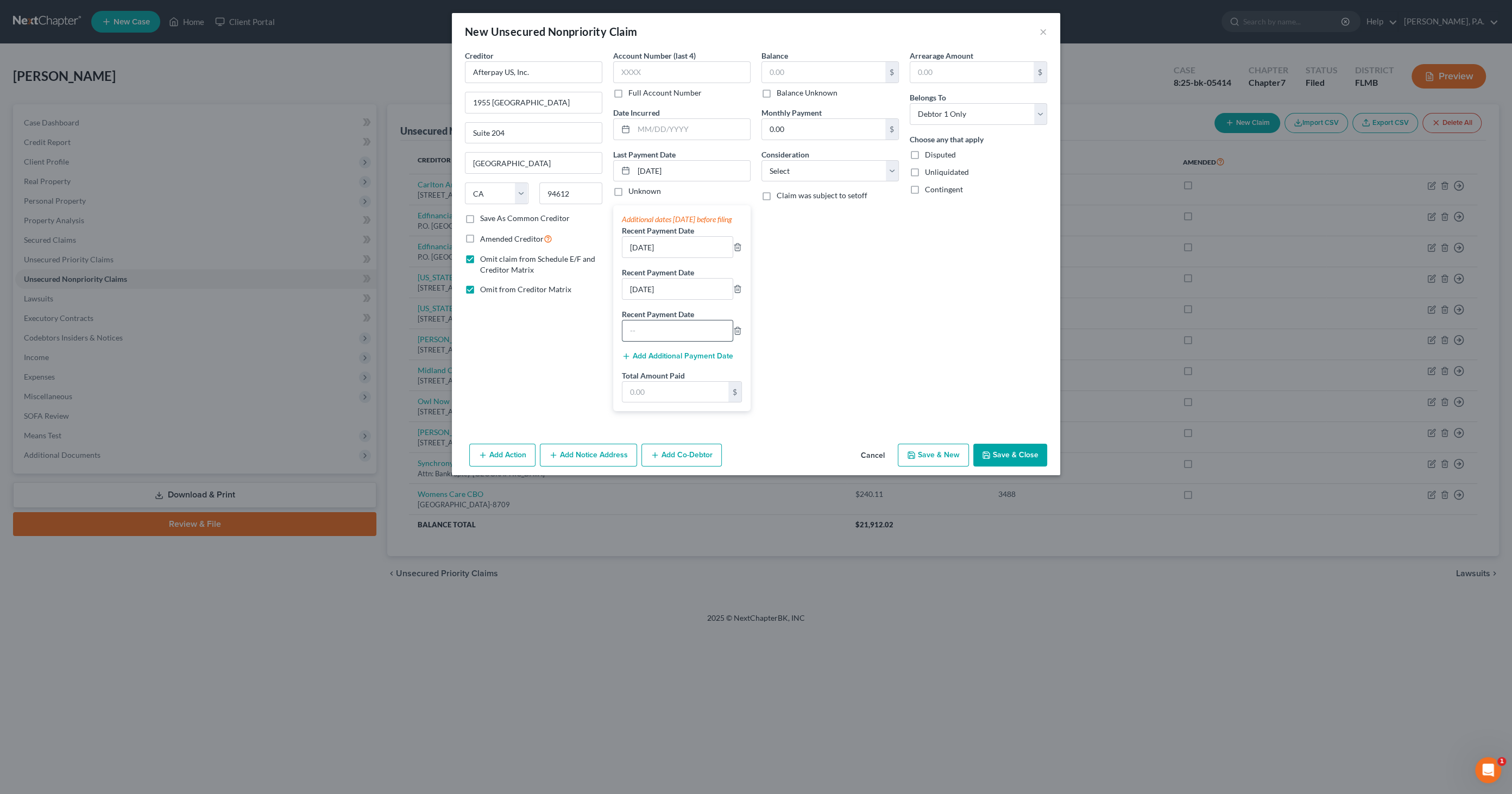
click at [646, 339] on input "text" at bounding box center [677, 330] width 110 height 21
type input "[DATE]"
click at [632, 398] on input "text" at bounding box center [675, 391] width 106 height 21
type input "699.00"
click at [804, 171] on select "Select Cable / Satellite Services Collection Agency Credit Card Debt Debt Couns…" at bounding box center [830, 171] width 137 height 22
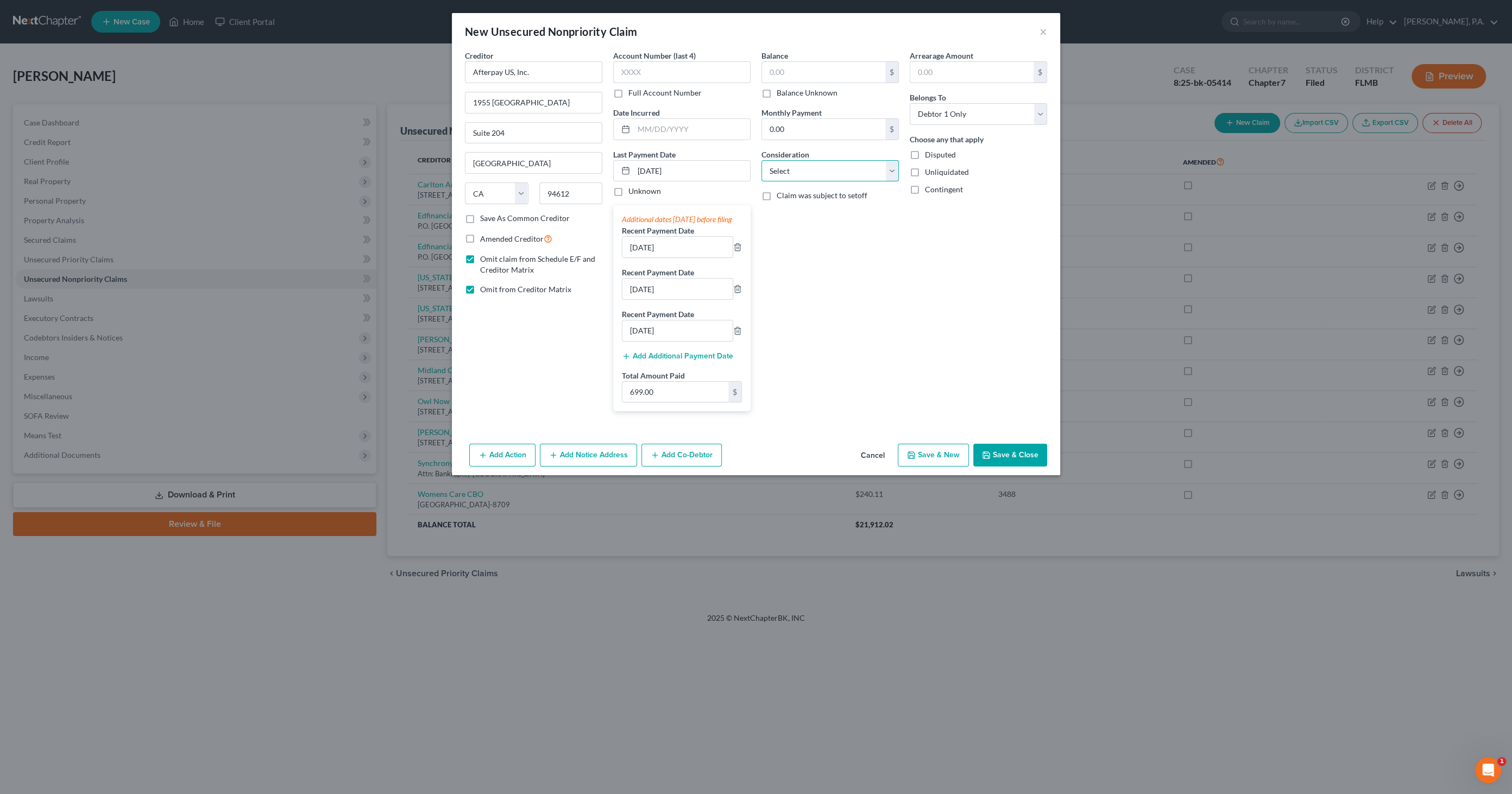
select select "10"
click at [761, 160] on select "Select Cable / Satellite Services Collection Agency Credit Card Debt Debt Couns…" at bounding box center [830, 171] width 137 height 22
click at [824, 124] on input "0.00" at bounding box center [824, 129] width 123 height 21
type input "194.75"
click at [1005, 462] on button "Save & Close" at bounding box center [1010, 455] width 74 height 23
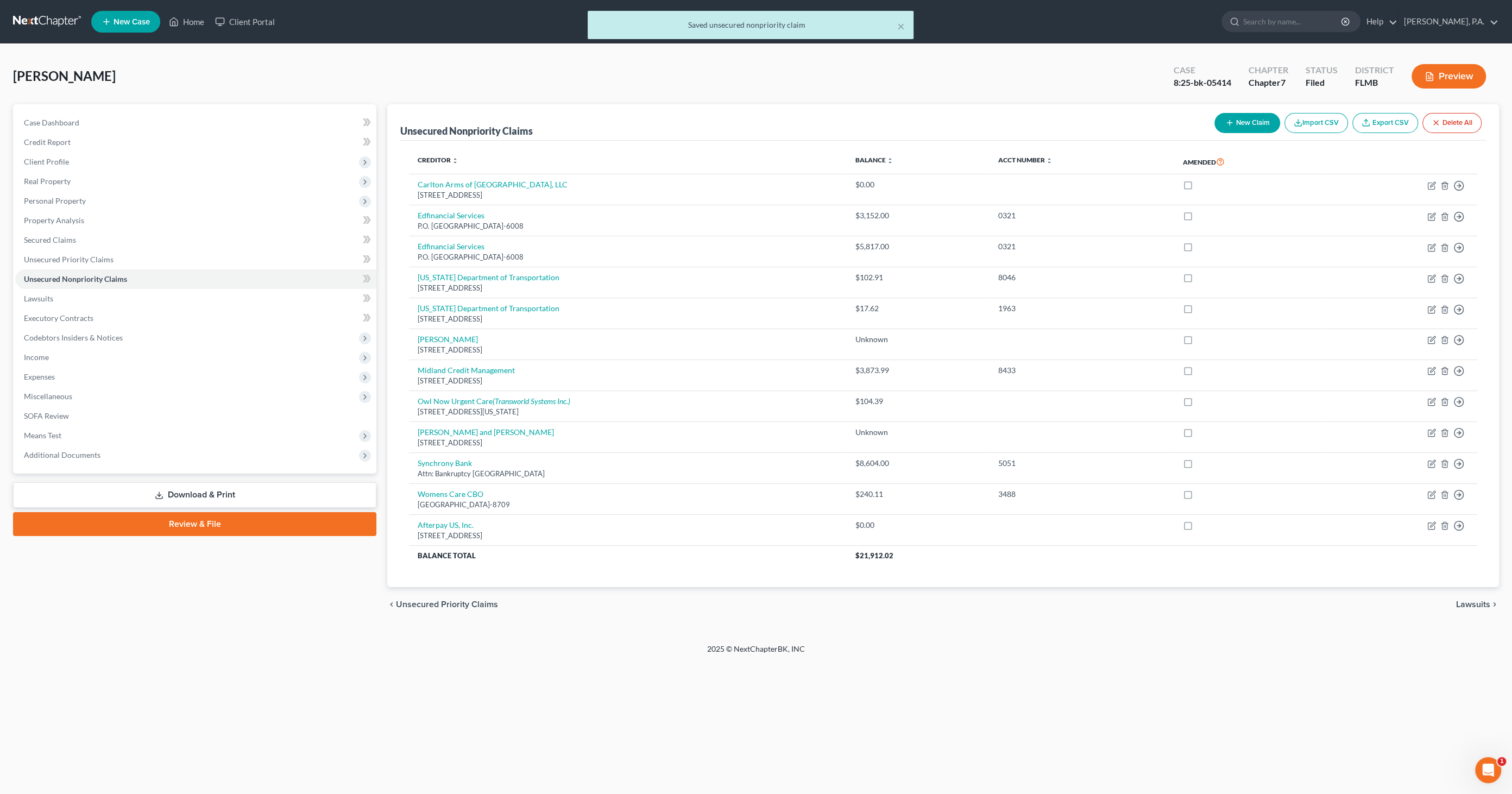
drag, startPoint x: 215, startPoint y: 492, endPoint x: 221, endPoint y: 495, distance: 6.7
click at [215, 492] on link "Download & Print" at bounding box center [194, 495] width 363 height 25
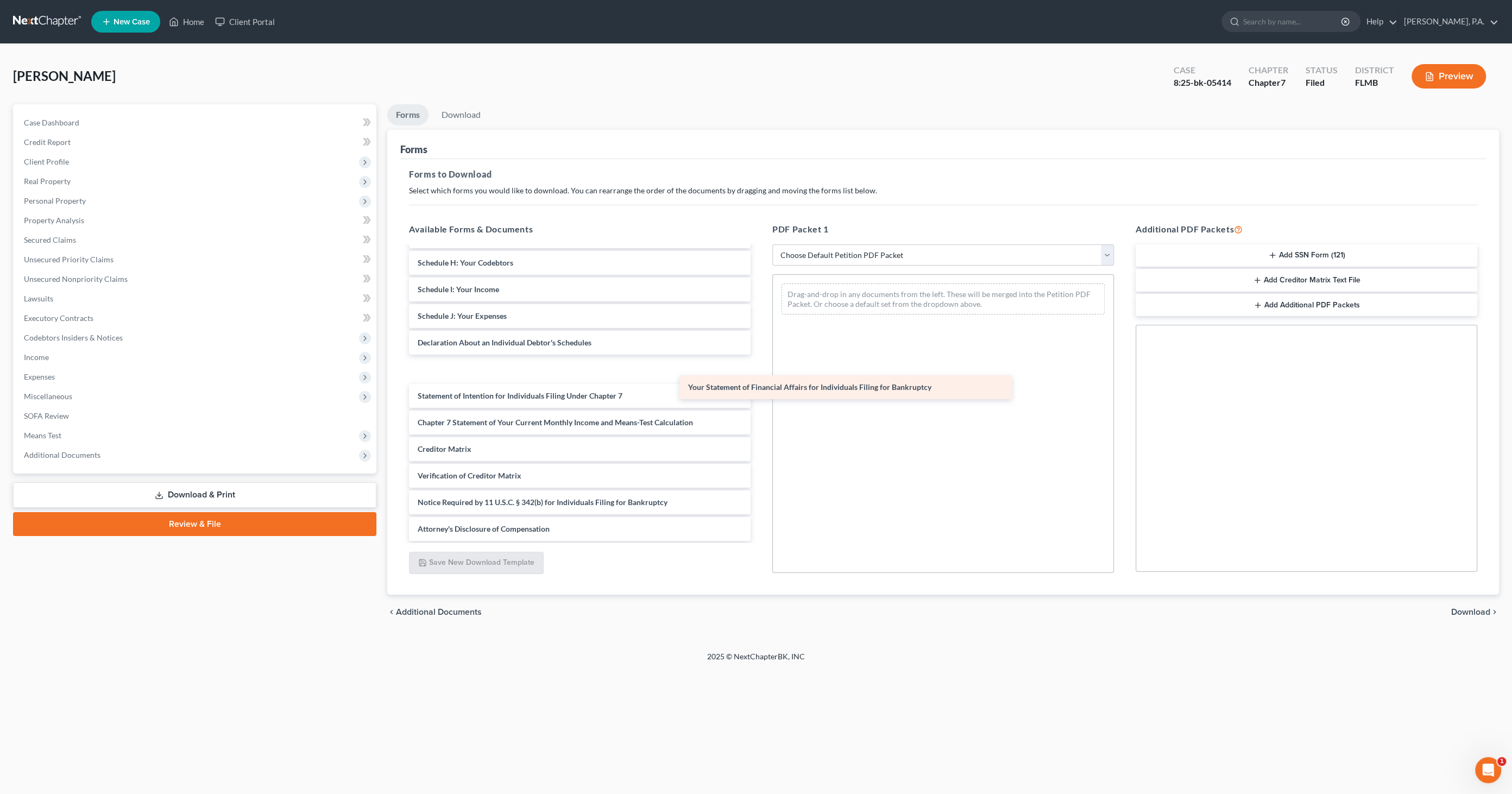
scroll to position [156, 0]
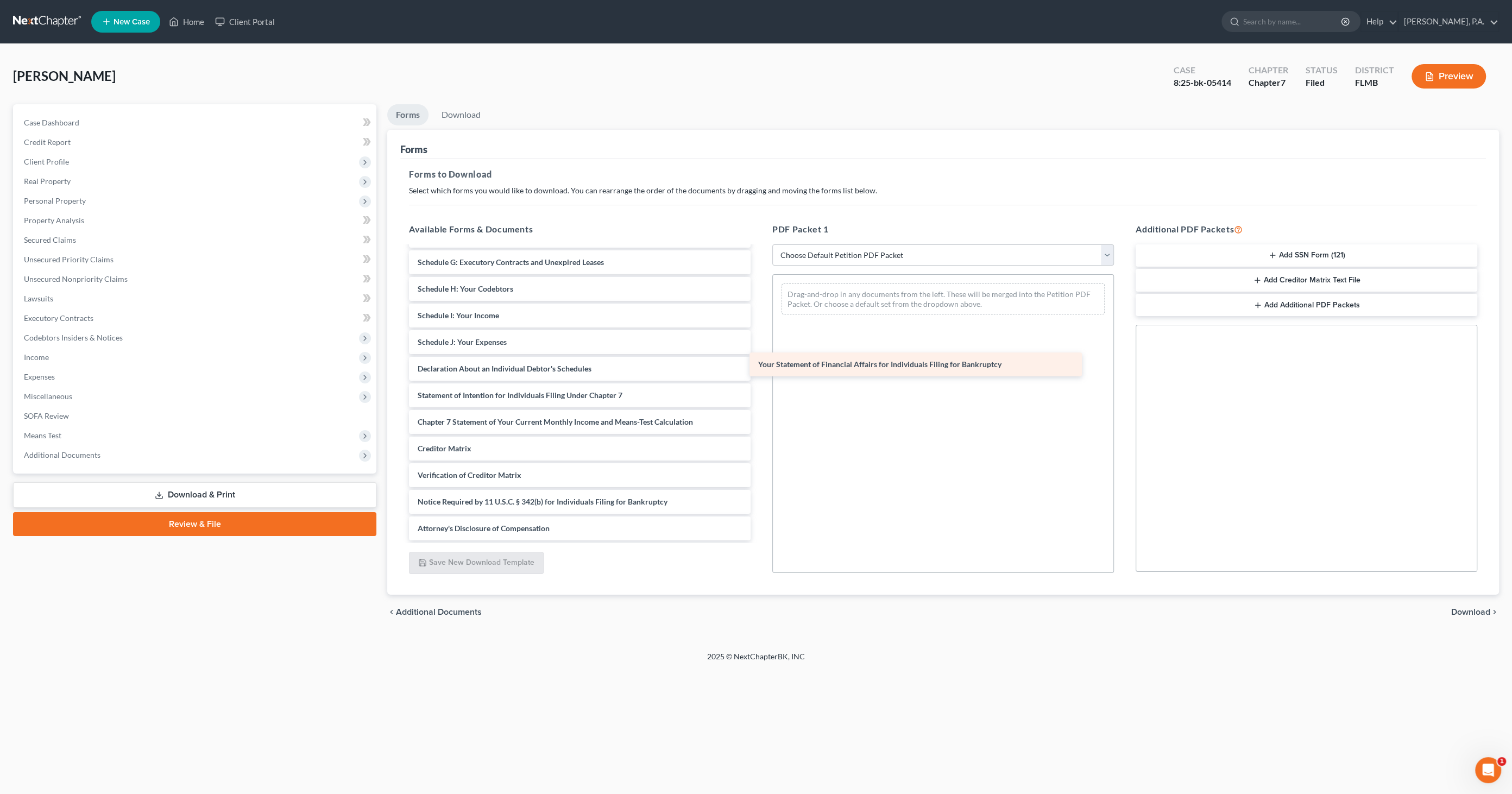
drag, startPoint x: 478, startPoint y: 371, endPoint x: 837, endPoint y: 366, distance: 359.0
click at [760, 367] on div "Your Statement of Financial Affairs for Individuals Filing for Bankruptcy Volun…" at bounding box center [580, 316] width 359 height 450
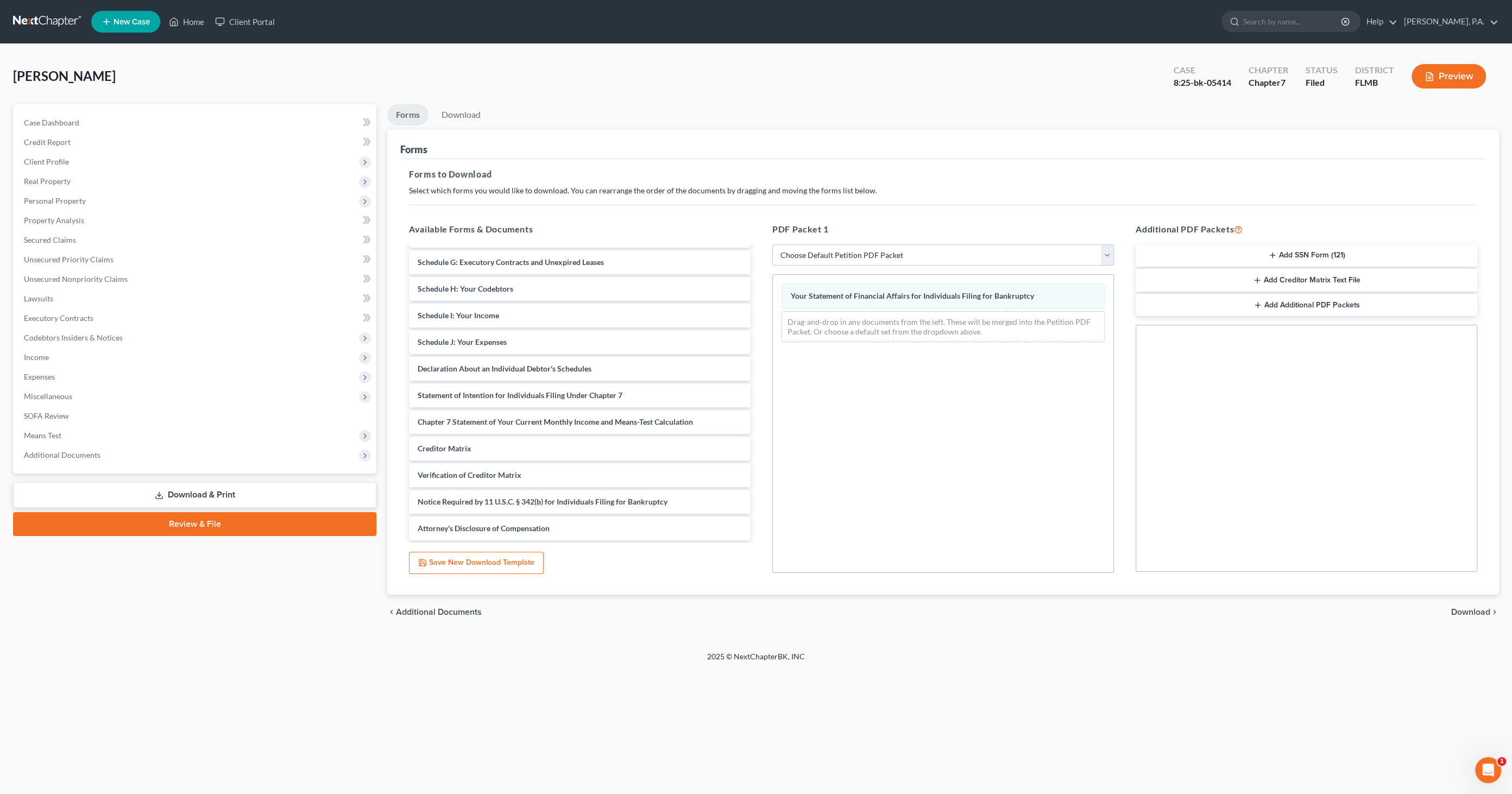
click at [1477, 613] on span "Download" at bounding box center [1470, 611] width 39 height 9
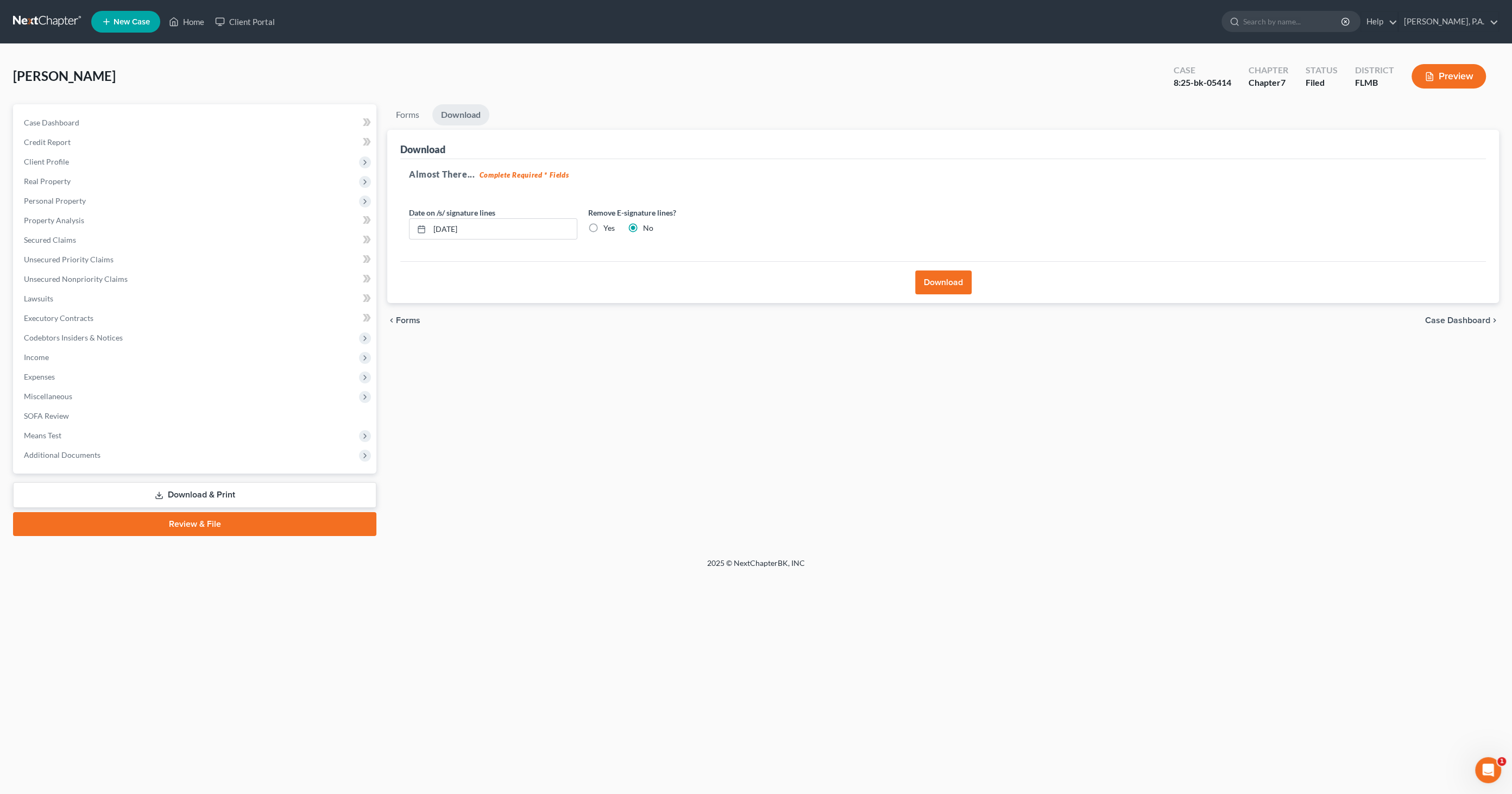
click at [603, 225] on label "Yes" at bounding box center [609, 228] width 11 height 11
click at [608, 225] on input "Yes" at bounding box center [611, 226] width 7 height 7
radio input "true"
radio input "false"
click at [947, 288] on button "Download" at bounding box center [943, 282] width 56 height 24
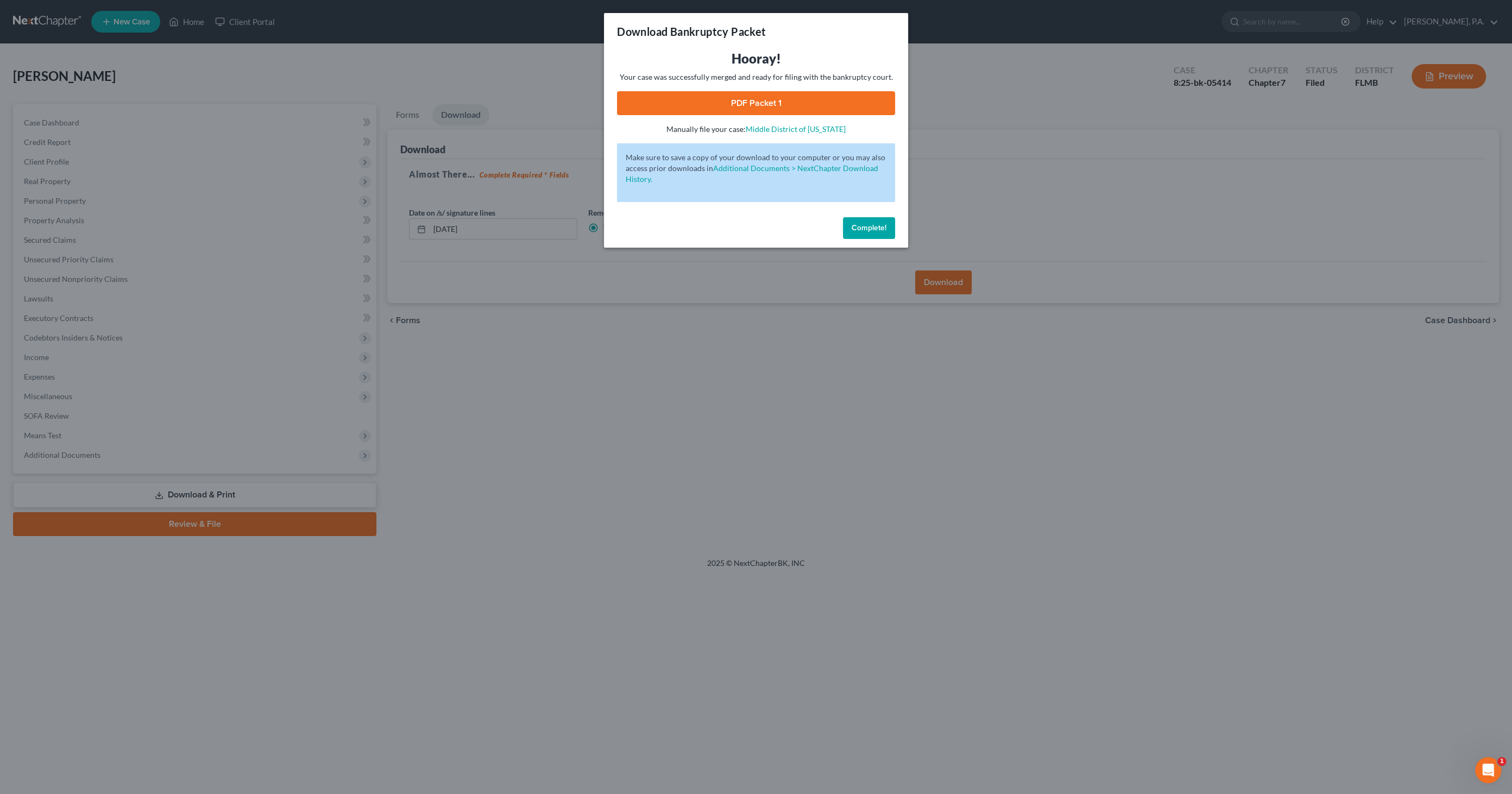
click at [752, 103] on link "PDF Packet 1" at bounding box center [756, 103] width 278 height 24
click at [854, 225] on span "Complete!" at bounding box center [869, 228] width 35 height 9
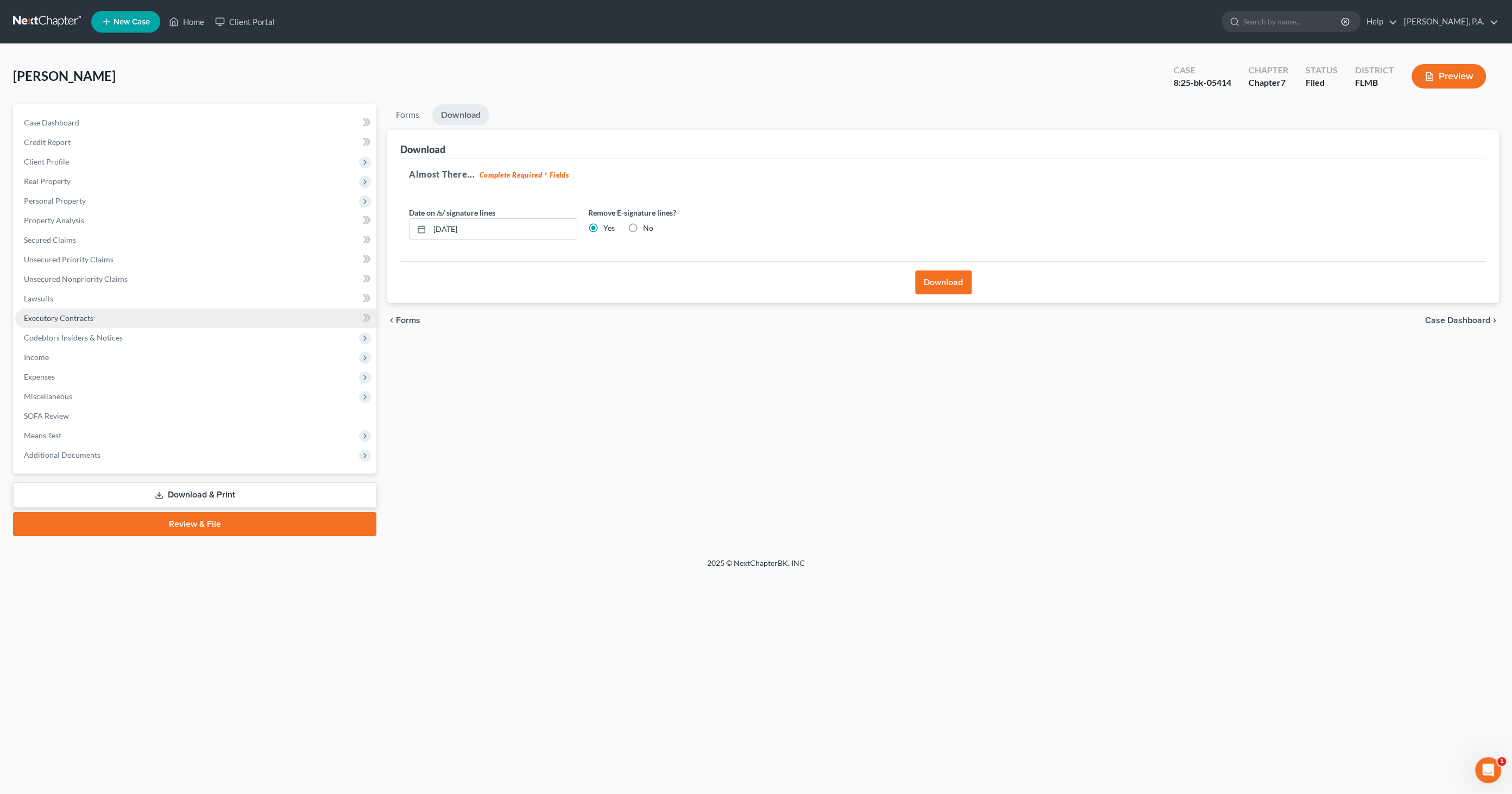
click at [62, 317] on span "Executory Contracts" at bounding box center [59, 318] width 69 height 9
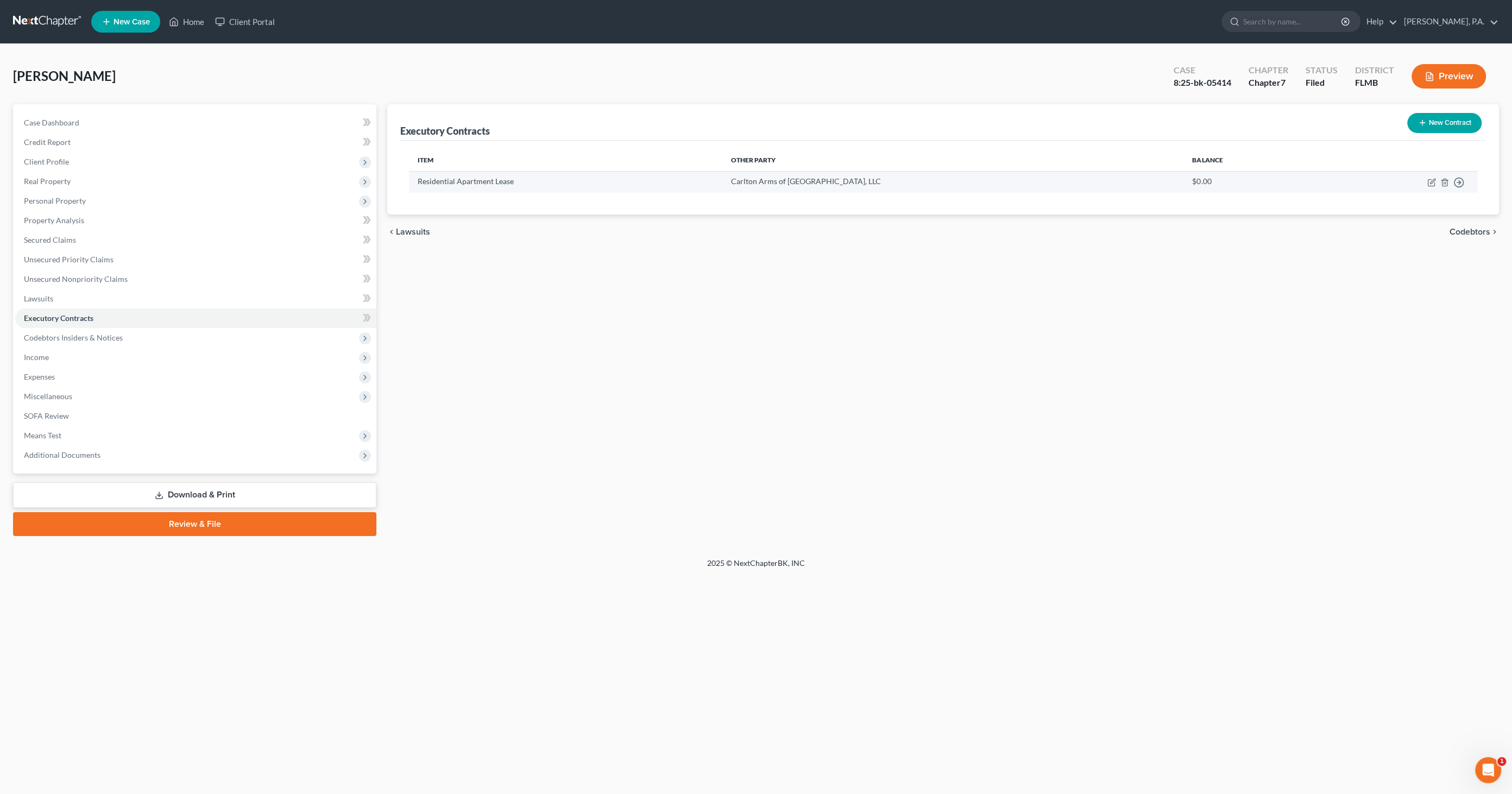
click at [1426, 181] on td "Move to D Move to E Move to F Move to Notice Only" at bounding box center [1396, 181] width 162 height 21
click at [1428, 183] on icon "button" at bounding box center [1431, 183] width 6 height 6
select select "3"
select select "9"
select select "0"
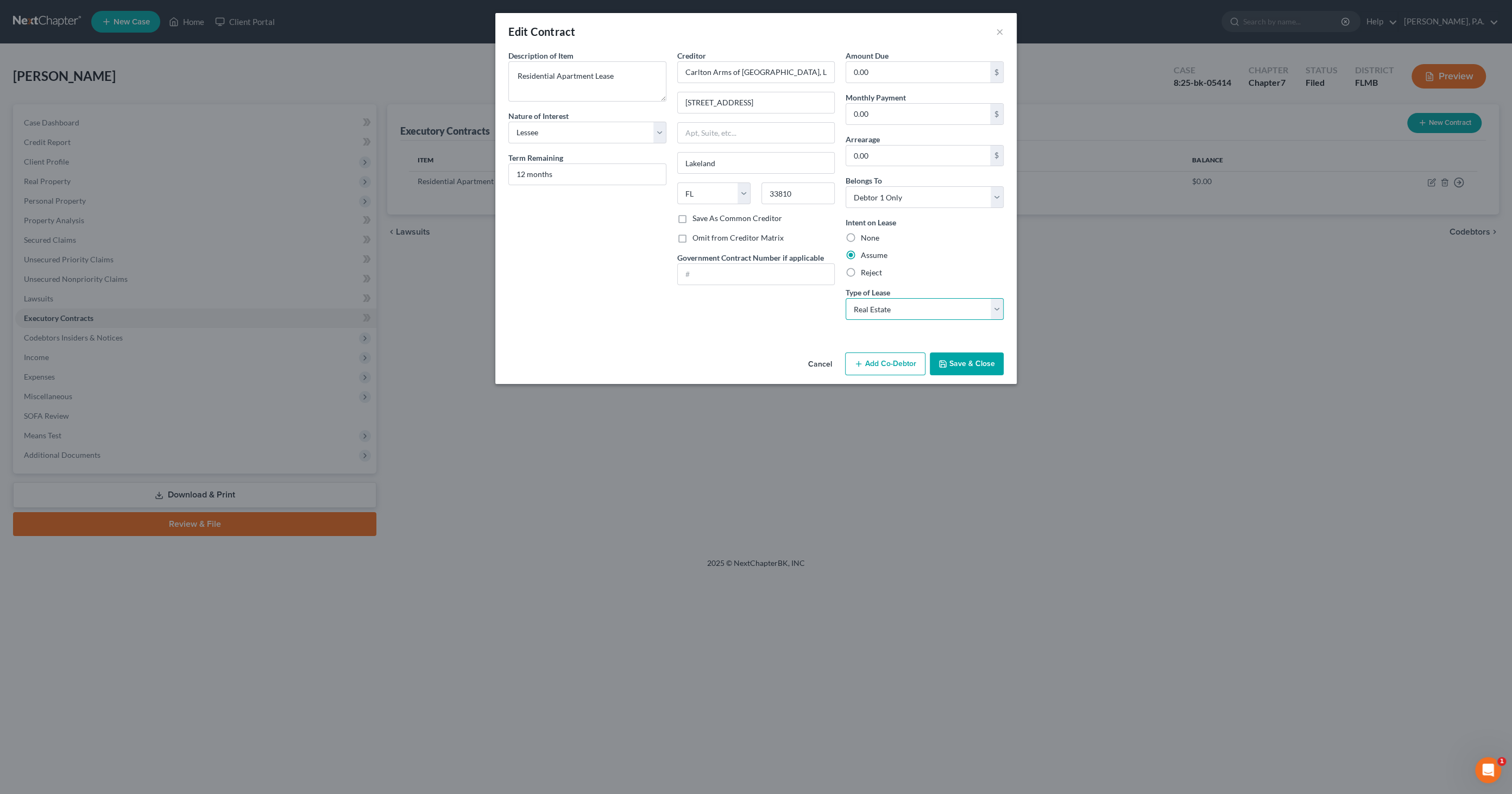
click at [920, 307] on select "Select Real Estate Car Other" at bounding box center [924, 309] width 158 height 22
select select "2"
click at [846, 298] on select "Select Real Estate Car Other" at bounding box center [924, 309] width 158 height 22
click at [959, 359] on button "Save & Close" at bounding box center [967, 364] width 74 height 23
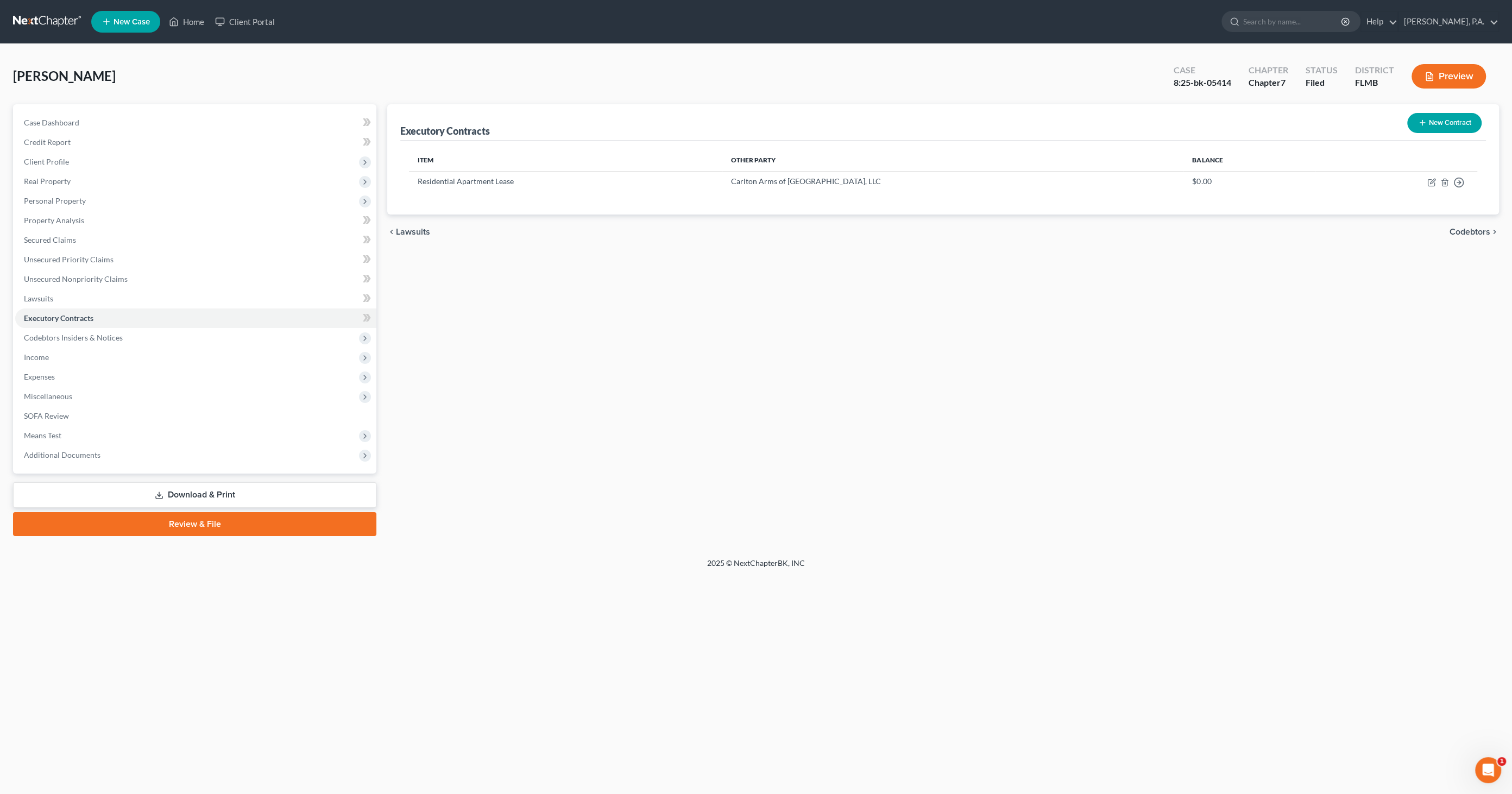
click at [205, 493] on link "Download & Print" at bounding box center [194, 495] width 363 height 25
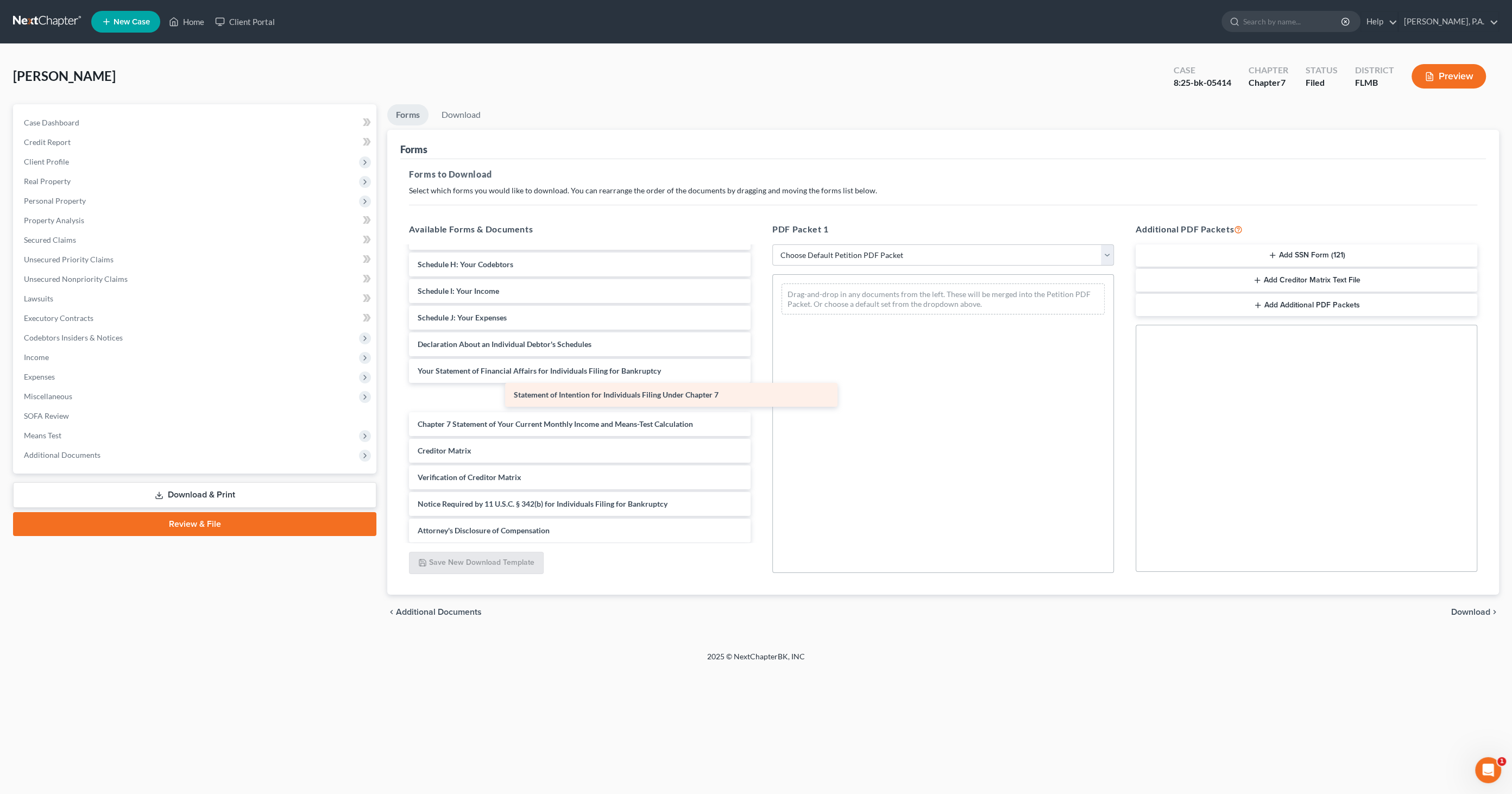
scroll to position [156, 0]
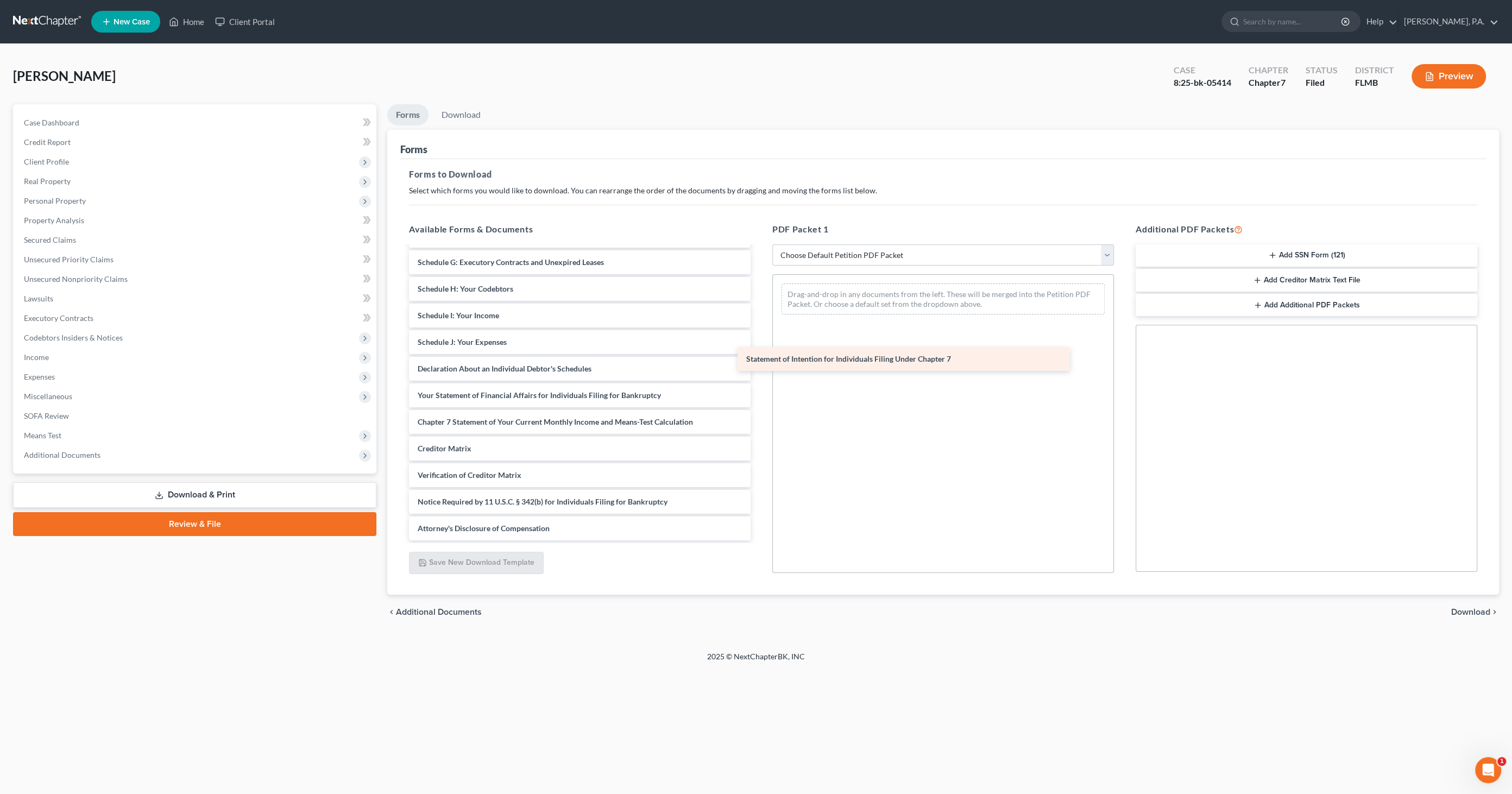
drag, startPoint x: 472, startPoint y: 396, endPoint x: 801, endPoint y: 360, distance: 331.0
click at [760, 360] on div "Statement of Intention for Individuals Filing Under Chapter 7 Voluntary Petitio…" at bounding box center [580, 316] width 359 height 450
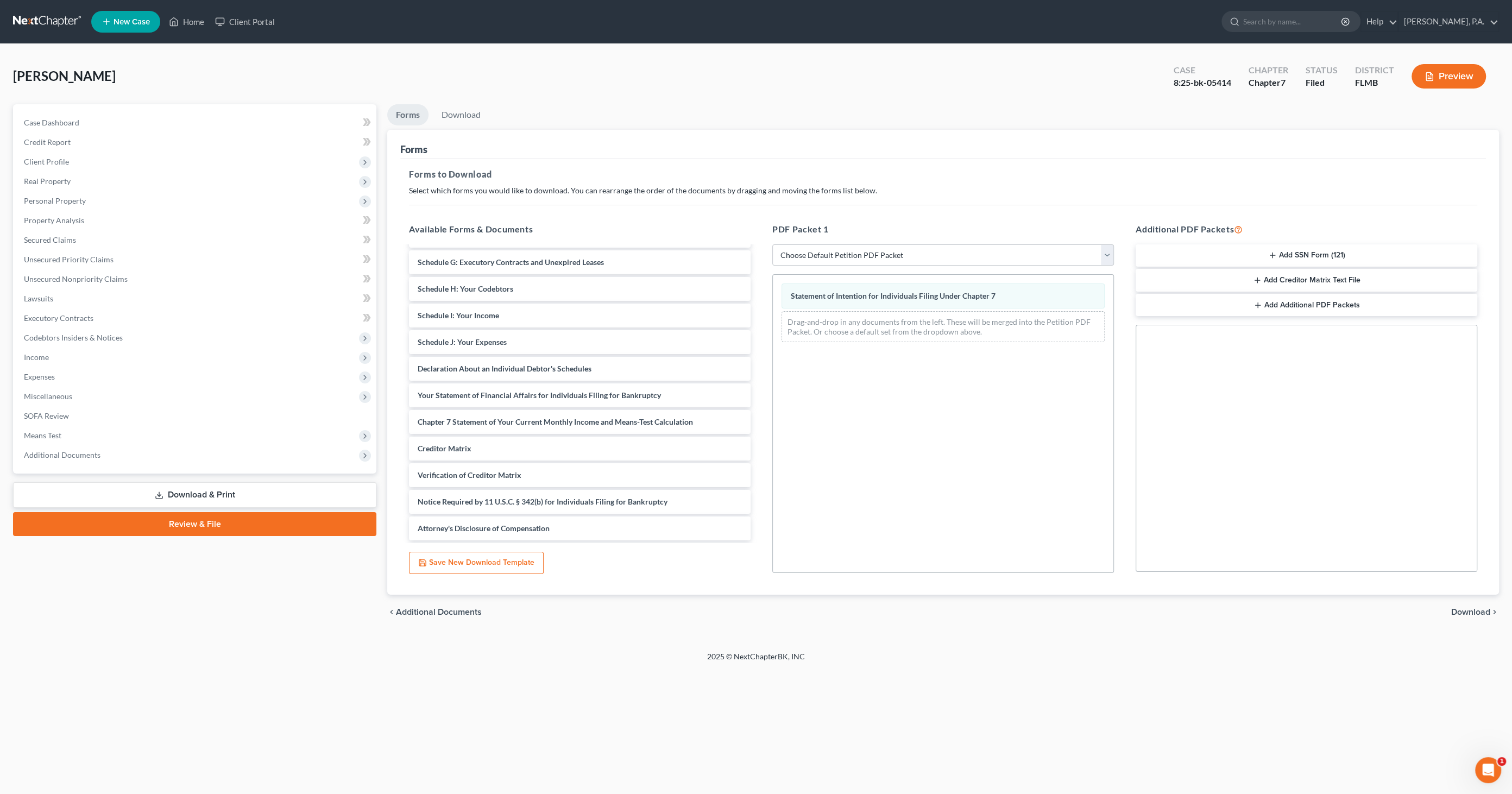
drag, startPoint x: 1479, startPoint y: 607, endPoint x: 1477, endPoint y: 593, distance: 14.1
click at [1479, 598] on div "chevron_left Additional Documents Download chevron_right" at bounding box center [943, 611] width 1112 height 35
click at [1472, 613] on span "Download" at bounding box center [1470, 611] width 39 height 9
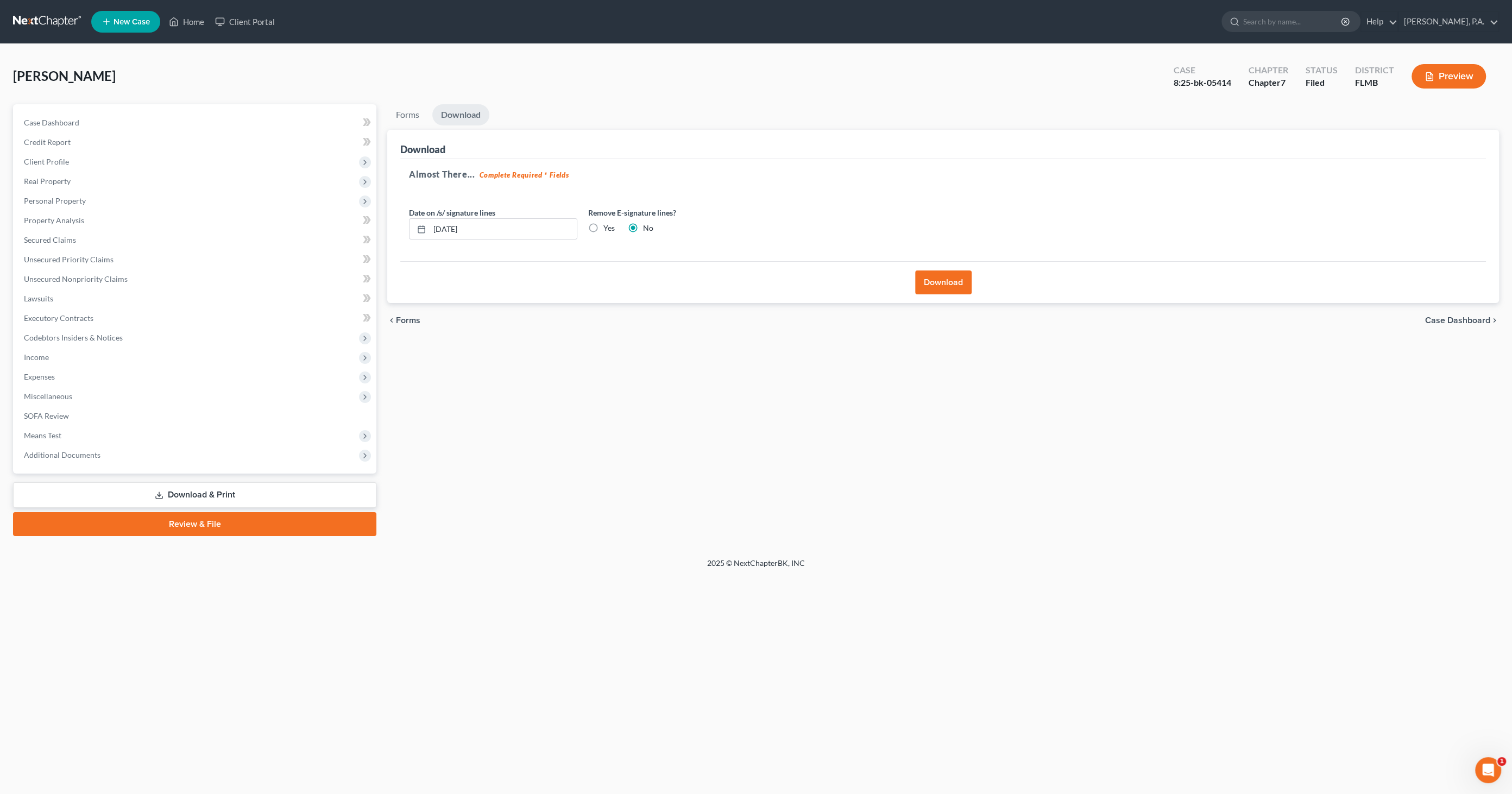
click at [604, 225] on label "Yes" at bounding box center [609, 228] width 11 height 11
click at [608, 225] on input "Yes" at bounding box center [611, 226] width 7 height 7
radio input "true"
radio input "false"
click at [954, 288] on button "Download" at bounding box center [943, 282] width 56 height 24
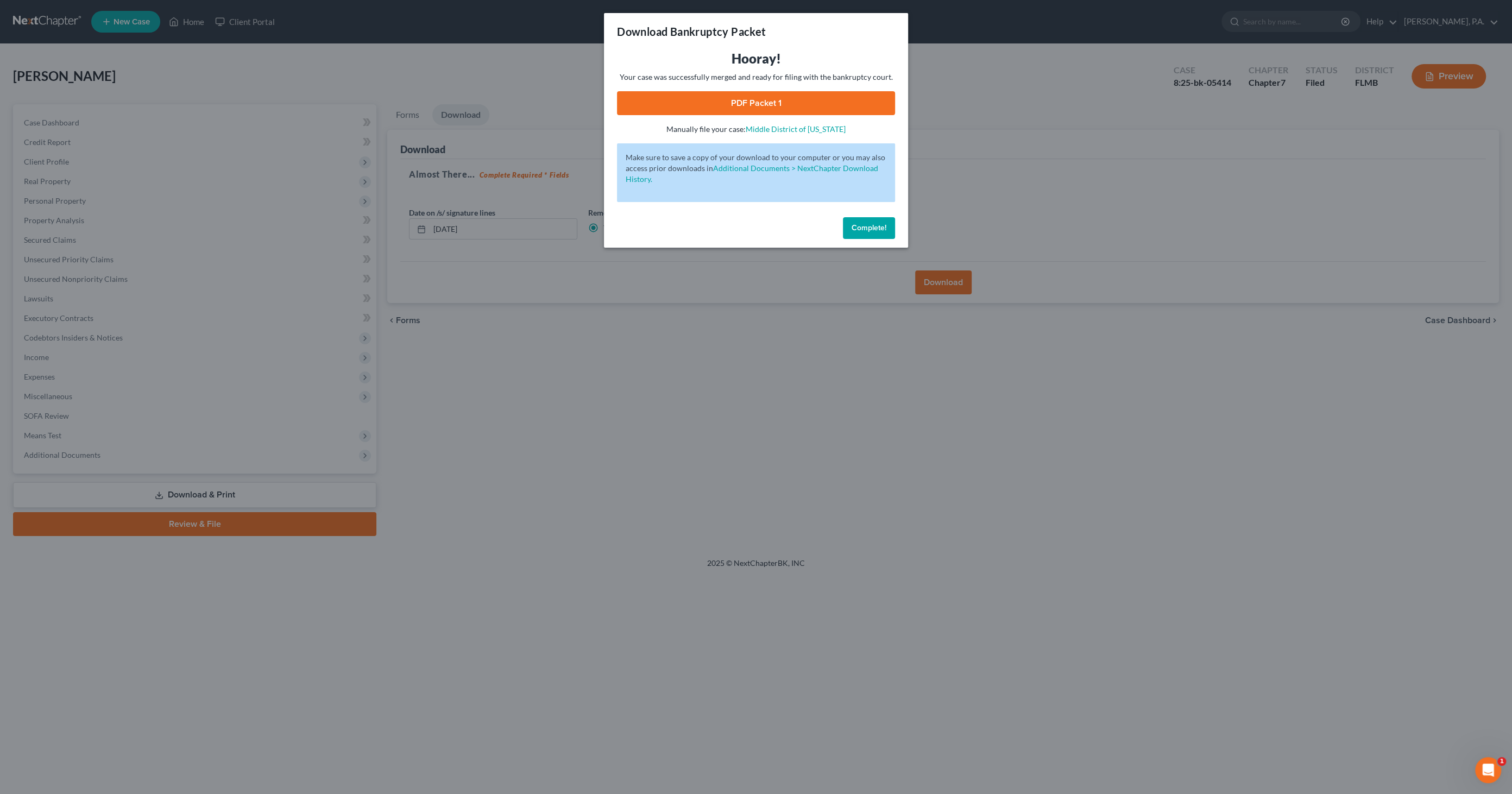
click at [718, 100] on link "PDF Packet 1" at bounding box center [756, 103] width 278 height 24
click at [863, 224] on span "Complete!" at bounding box center [869, 228] width 35 height 9
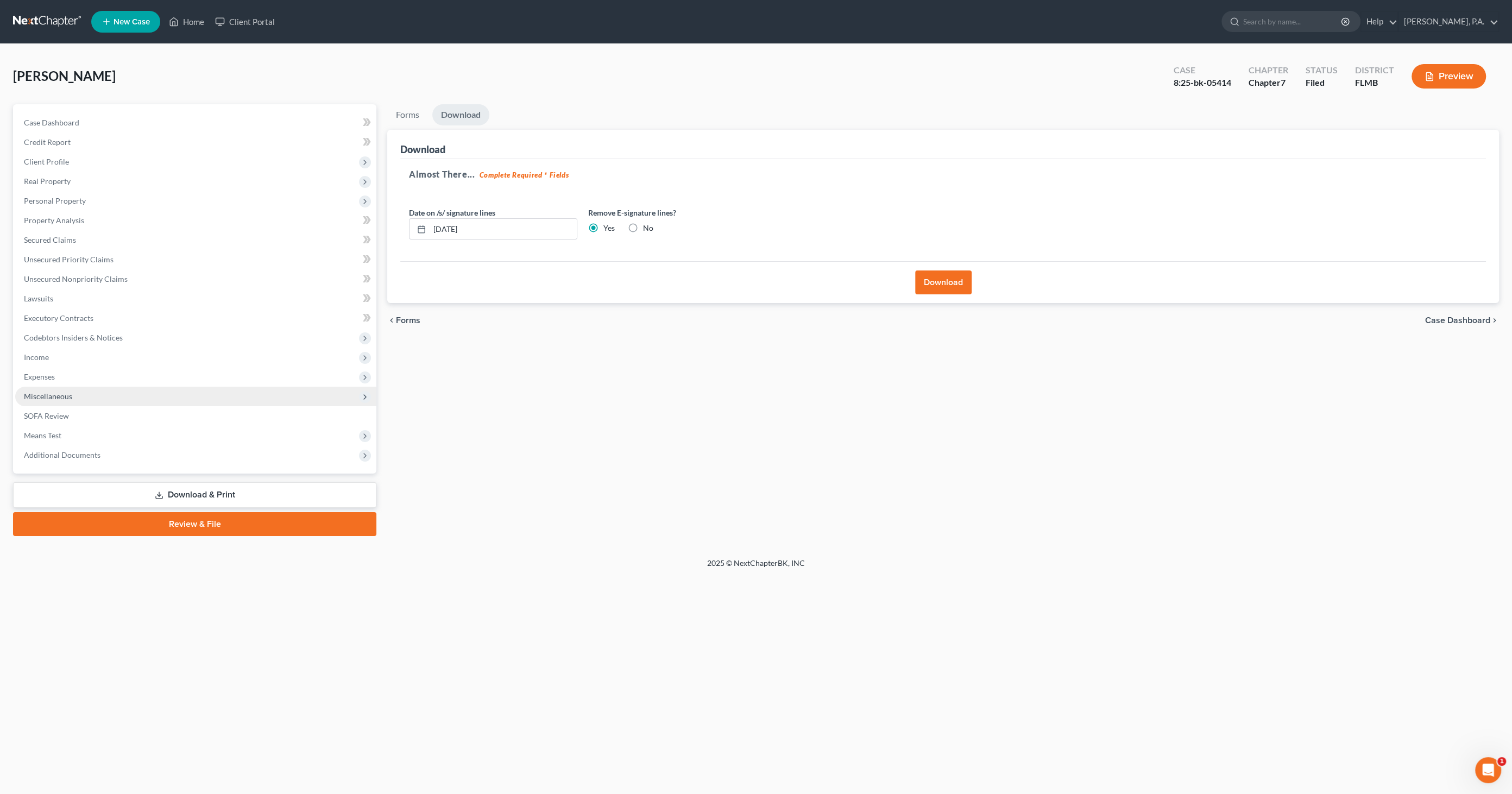
click at [38, 403] on span "Miscellaneous" at bounding box center [195, 396] width 361 height 19
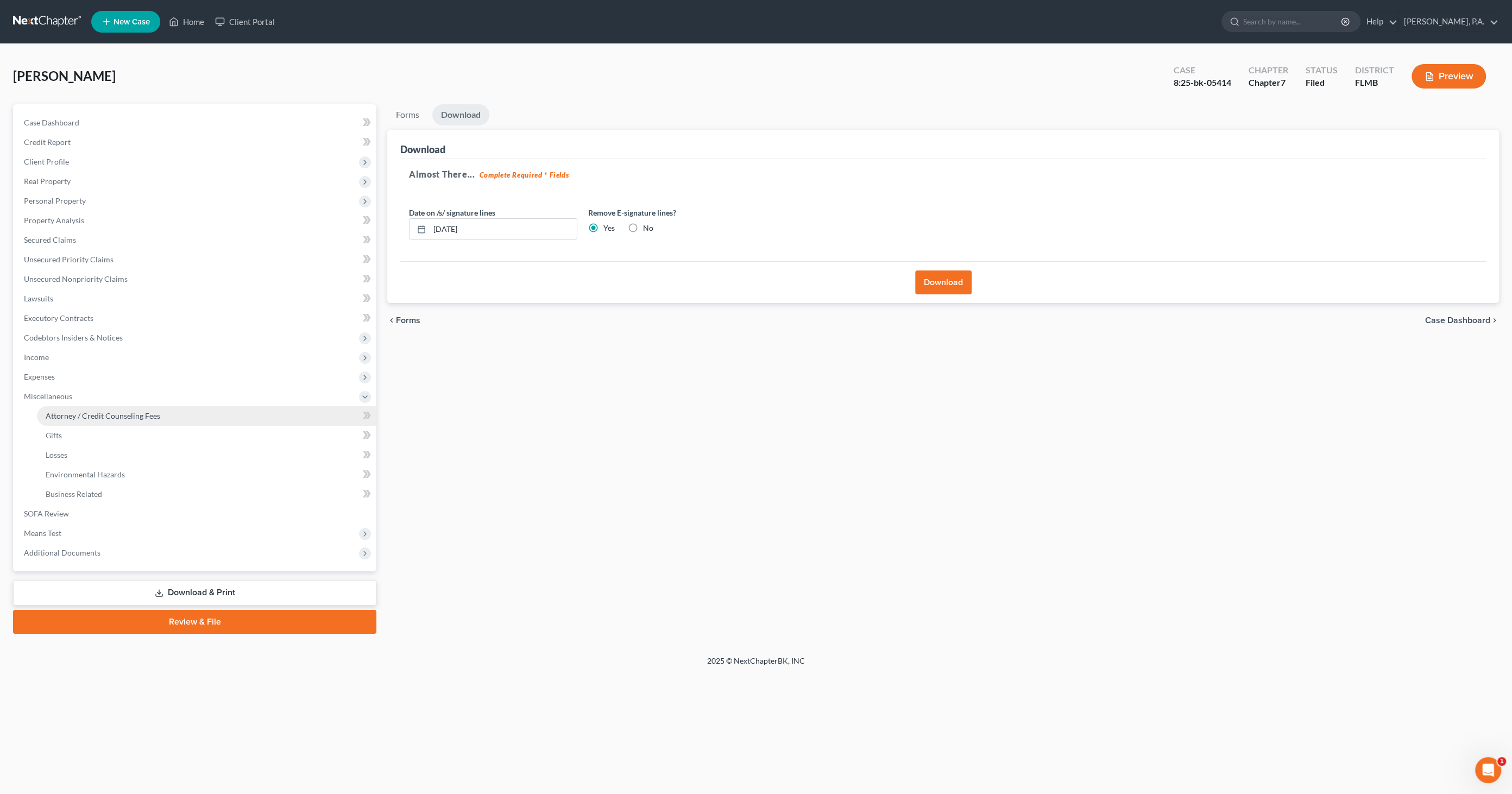
click at [46, 418] on span "Attorney / Credit Counseling Fees" at bounding box center [103, 415] width 114 height 9
select select "0"
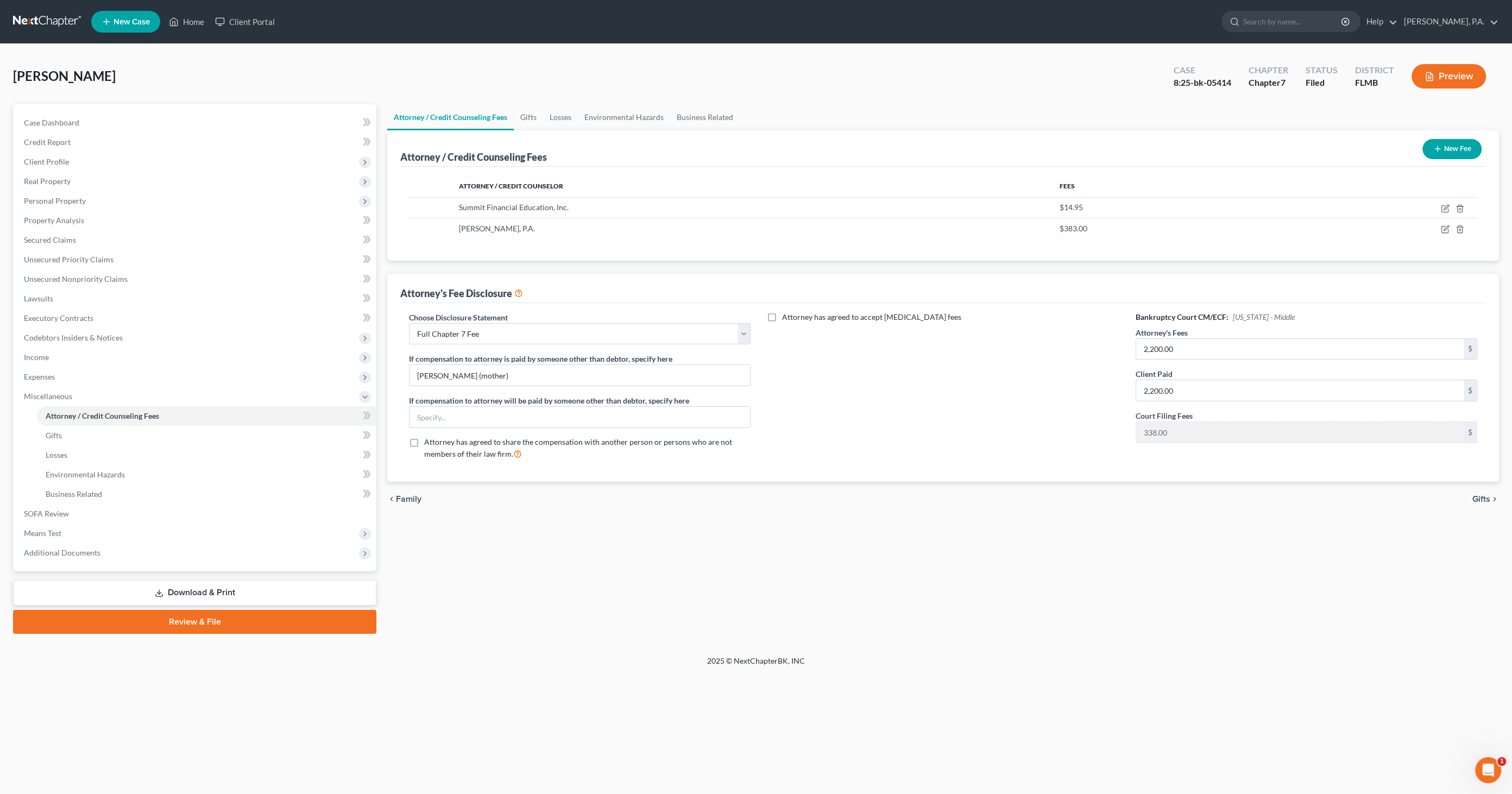
click at [205, 621] on link "Review & File" at bounding box center [194, 621] width 363 height 24
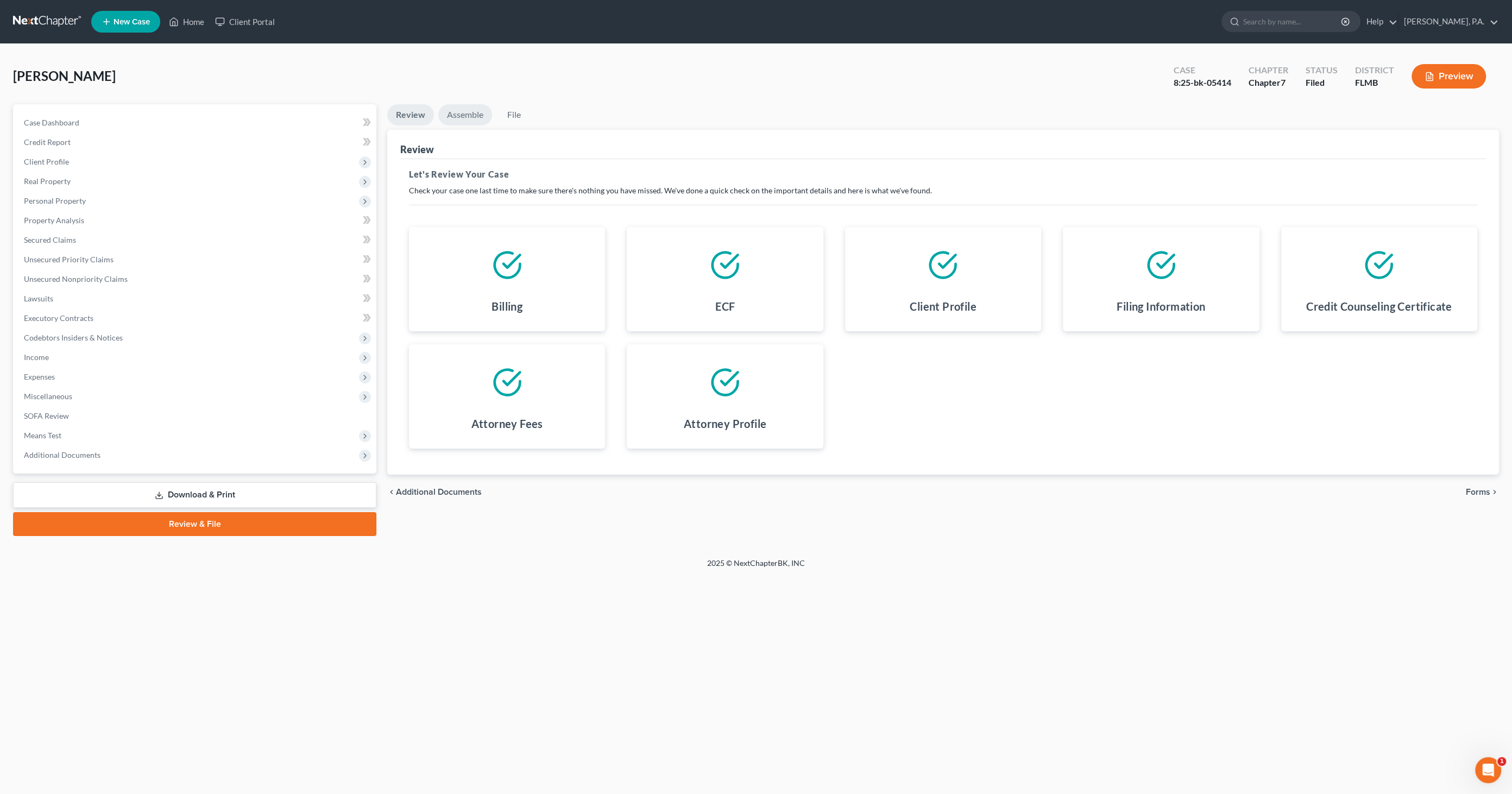
click at [484, 113] on link "Assemble" at bounding box center [465, 115] width 54 height 21
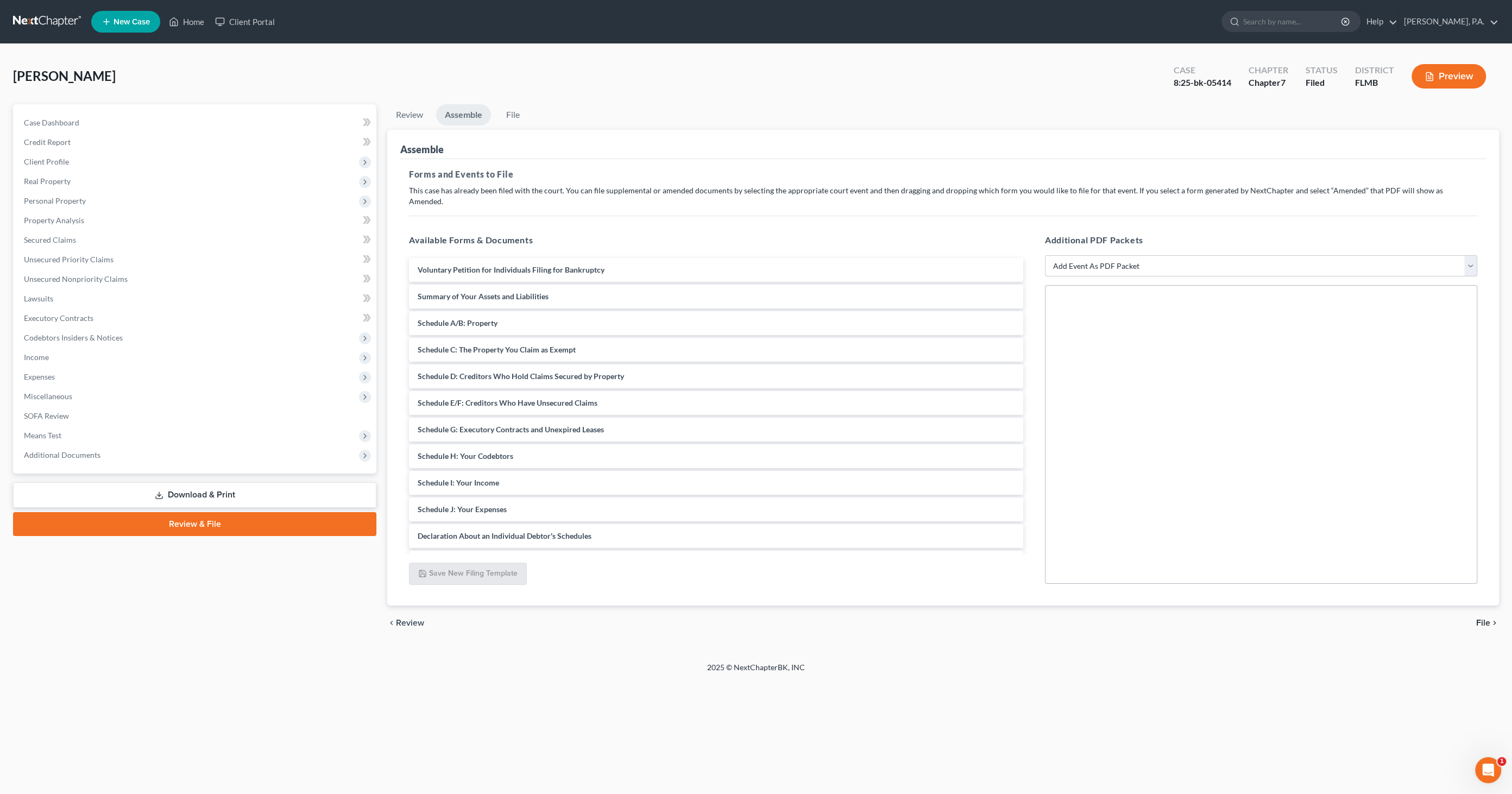
click at [1145, 259] on select "Add Event As PDF Packet Amended Creditor Matrix (Fee)- Only use when no separat…" at bounding box center [1261, 266] width 433 height 22
select select "13"
click at [1045, 255] on select "Add Event As PDF Packet Amended Creditor Matrix (Fee)- Only use when no separat…" at bounding box center [1261, 266] width 433 height 22
select select
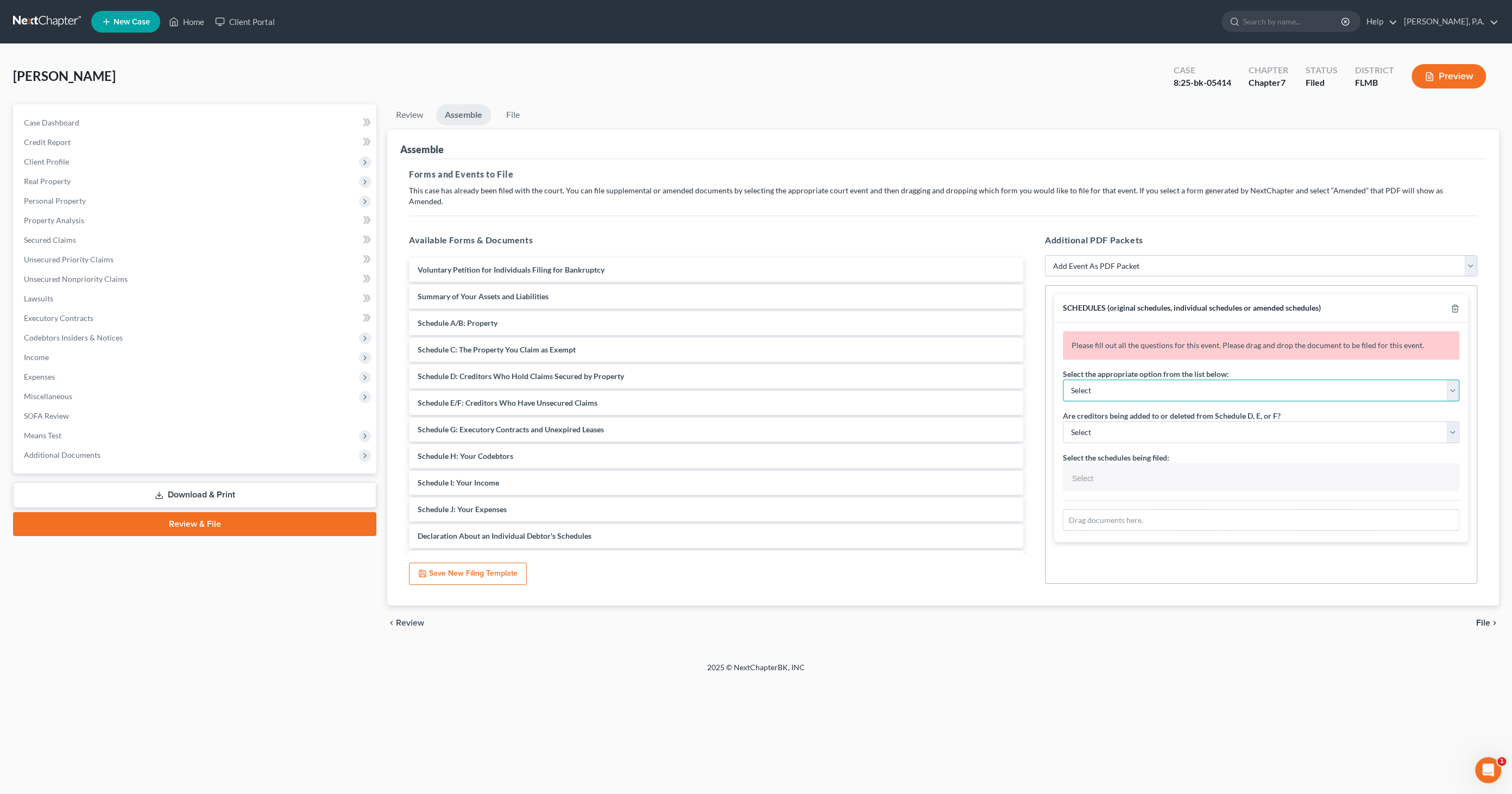
click at [1091, 380] on select "Select Amending a previously filed schedule Original Schedules WITH additional …" at bounding box center [1261, 390] width 396 height 22
select select "2"
click at [1063, 380] on select "Select Amending a previously filed schedule Original Schedules WITH additional …" at bounding box center [1261, 390] width 396 height 22
click at [1093, 421] on select "Select Yes No" at bounding box center [1261, 432] width 396 height 22
select select "1"
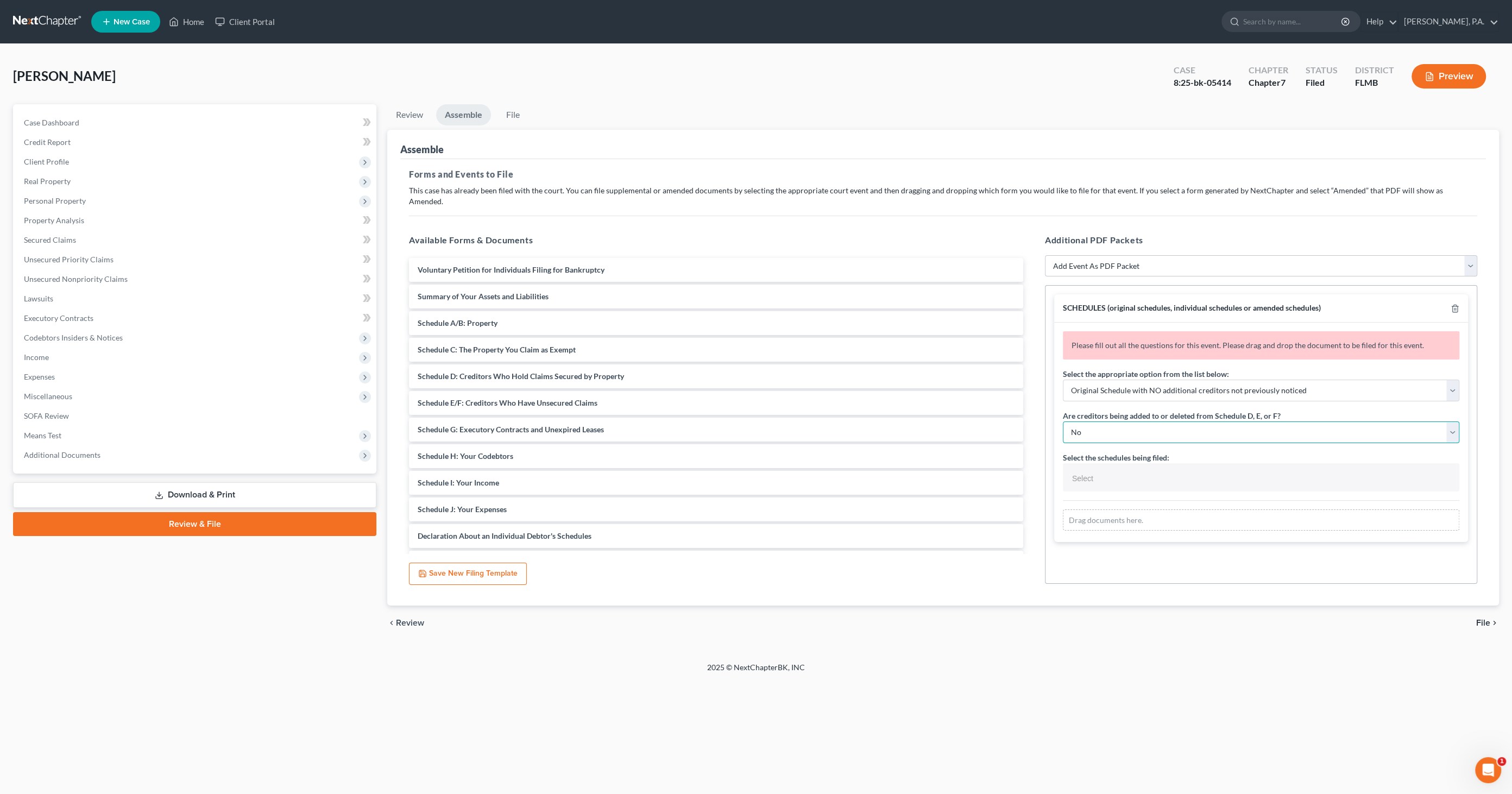
click at [1063, 421] on select "Select Yes No" at bounding box center [1261, 432] width 396 height 22
click at [1095, 470] on input "text" at bounding box center [1260, 478] width 382 height 16
select select "Schedules A - J and Summary of Assets,"
drag, startPoint x: 460, startPoint y: 282, endPoint x: 1139, endPoint y: 519, distance: 719.2
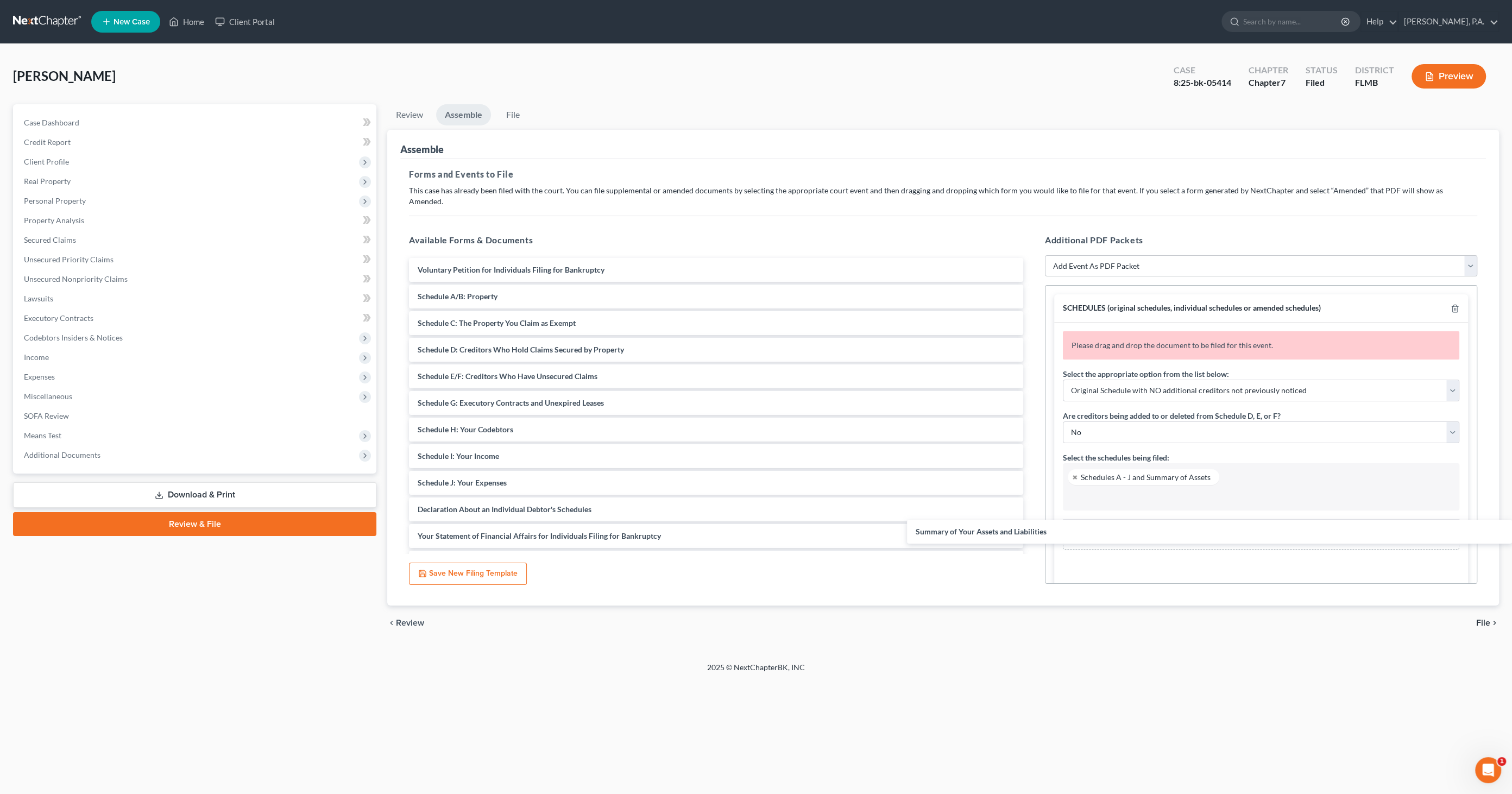
click at [1032, 529] on div "Summary of Your Assets and Liabilities Voluntary Petition for Individuals Filin…" at bounding box center [716, 483] width 632 height 450
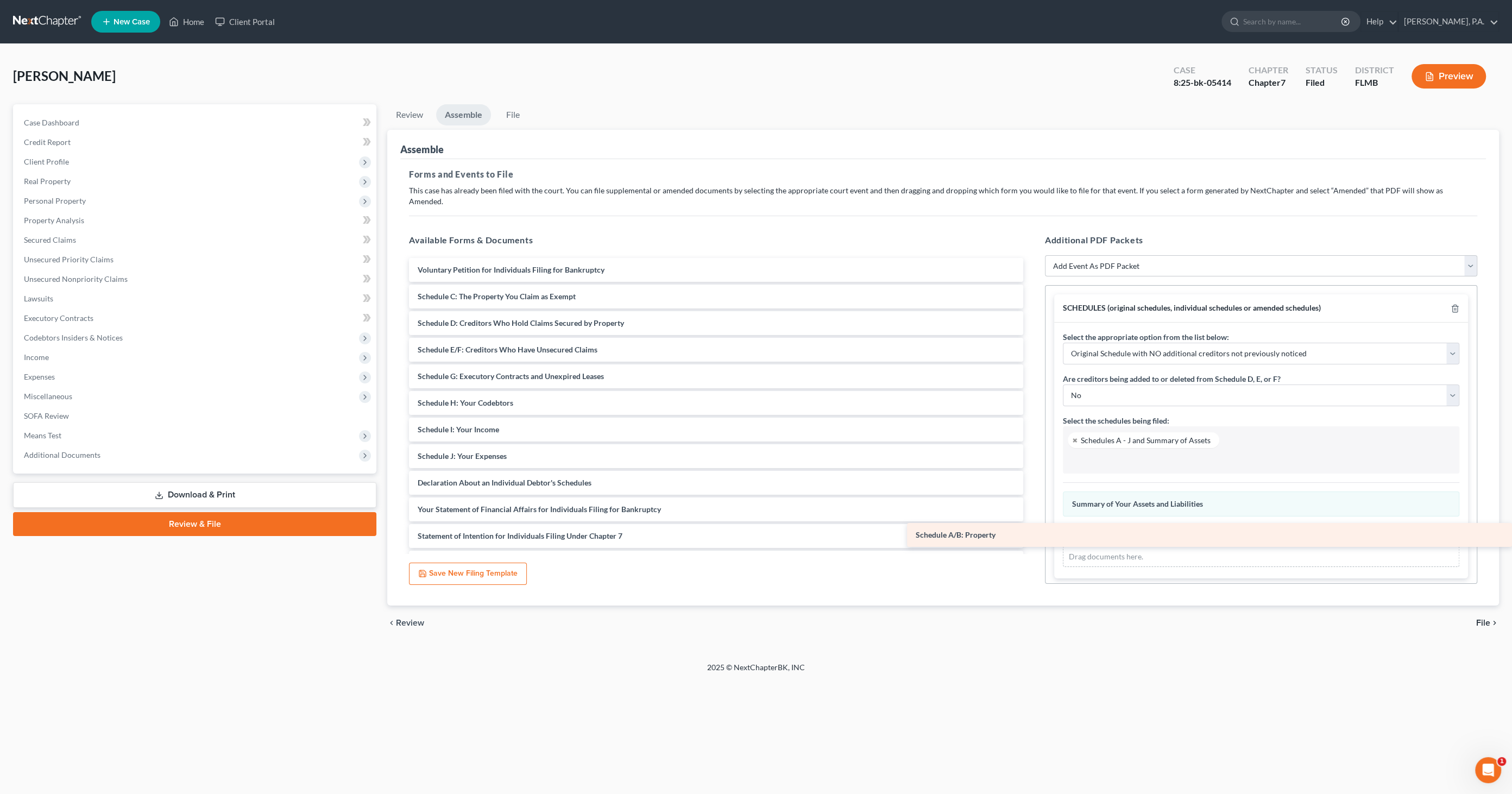
drag, startPoint x: 424, startPoint y: 280, endPoint x: 998, endPoint y: 531, distance: 626.5
click at [998, 531] on div "Schedule A/B: Property Voluntary Petition for Individuals Filing for Bankruptcy…" at bounding box center [716, 469] width 632 height 423
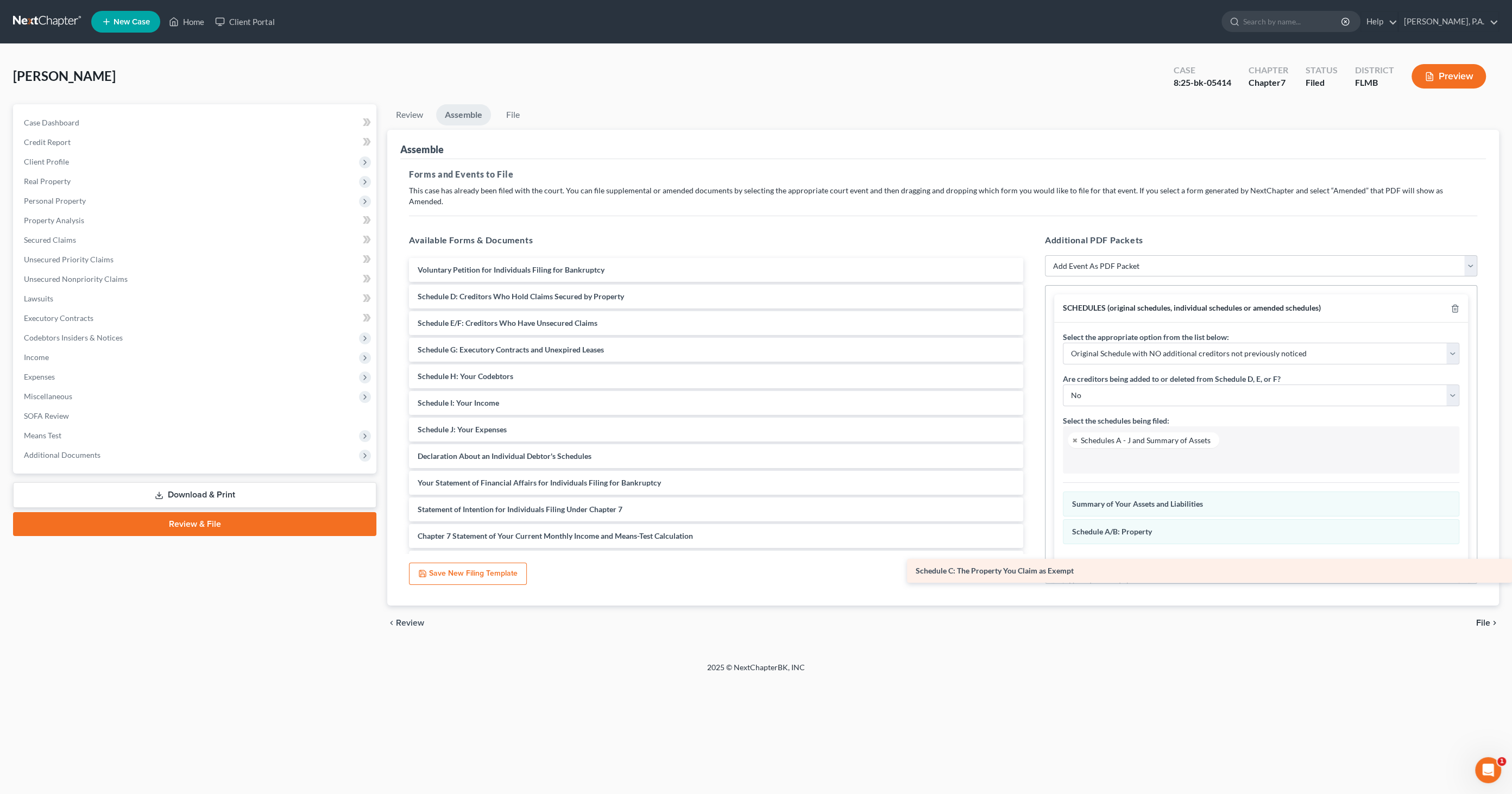
drag, startPoint x: 470, startPoint y: 280, endPoint x: 1017, endPoint y: 558, distance: 613.6
click at [1017, 558] on div "Schedule C: The Property You Claim as Exempt Voluntary Petition for Individuals…" at bounding box center [716, 456] width 632 height 396
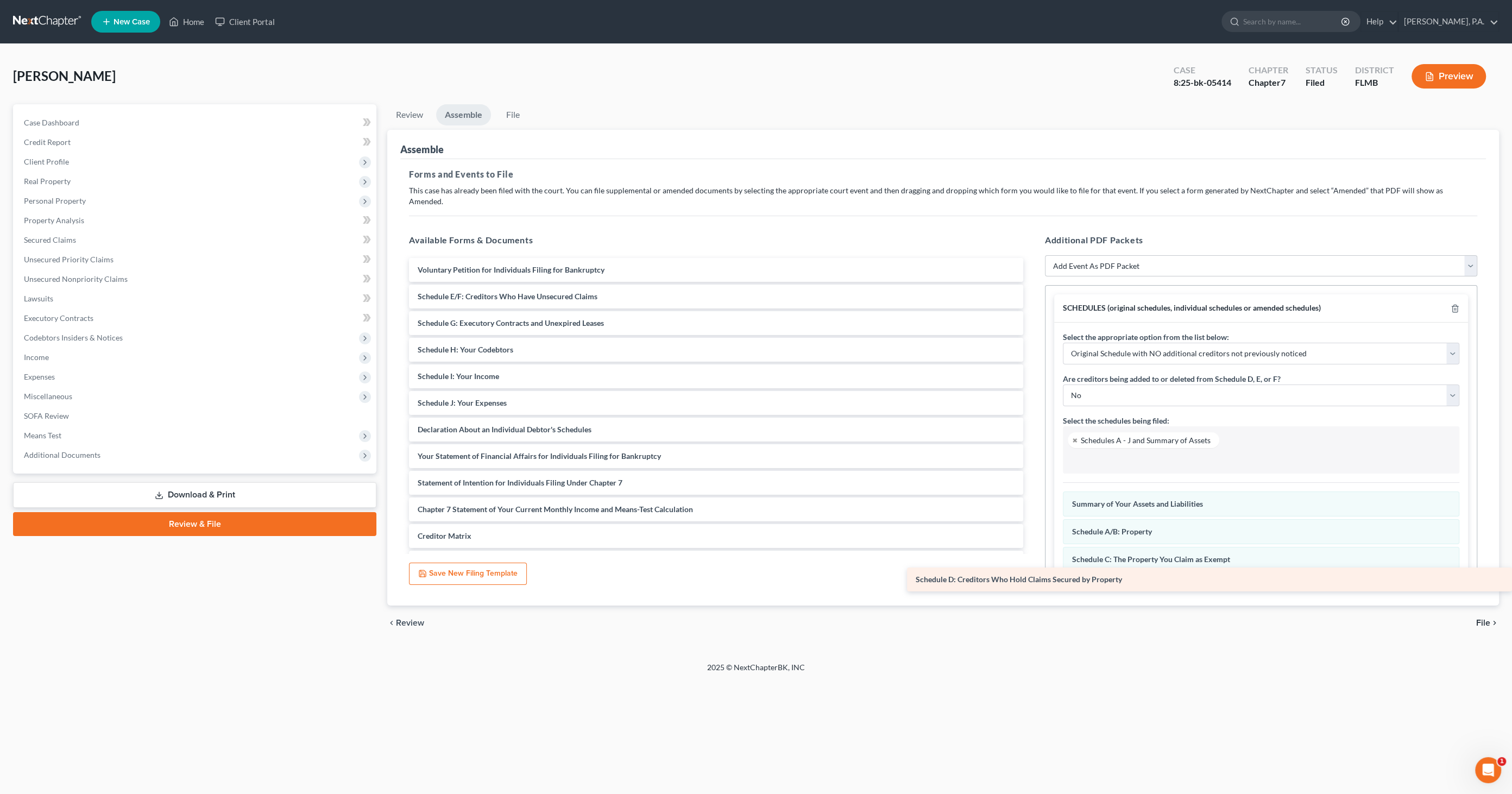
drag, startPoint x: 435, startPoint y: 285, endPoint x: 977, endPoint y: 568, distance: 611.4
click at [974, 572] on div "Schedule D: Creditors Who Hold Claims Secured by Property Voluntary Petition fo…" at bounding box center [716, 456] width 632 height 396
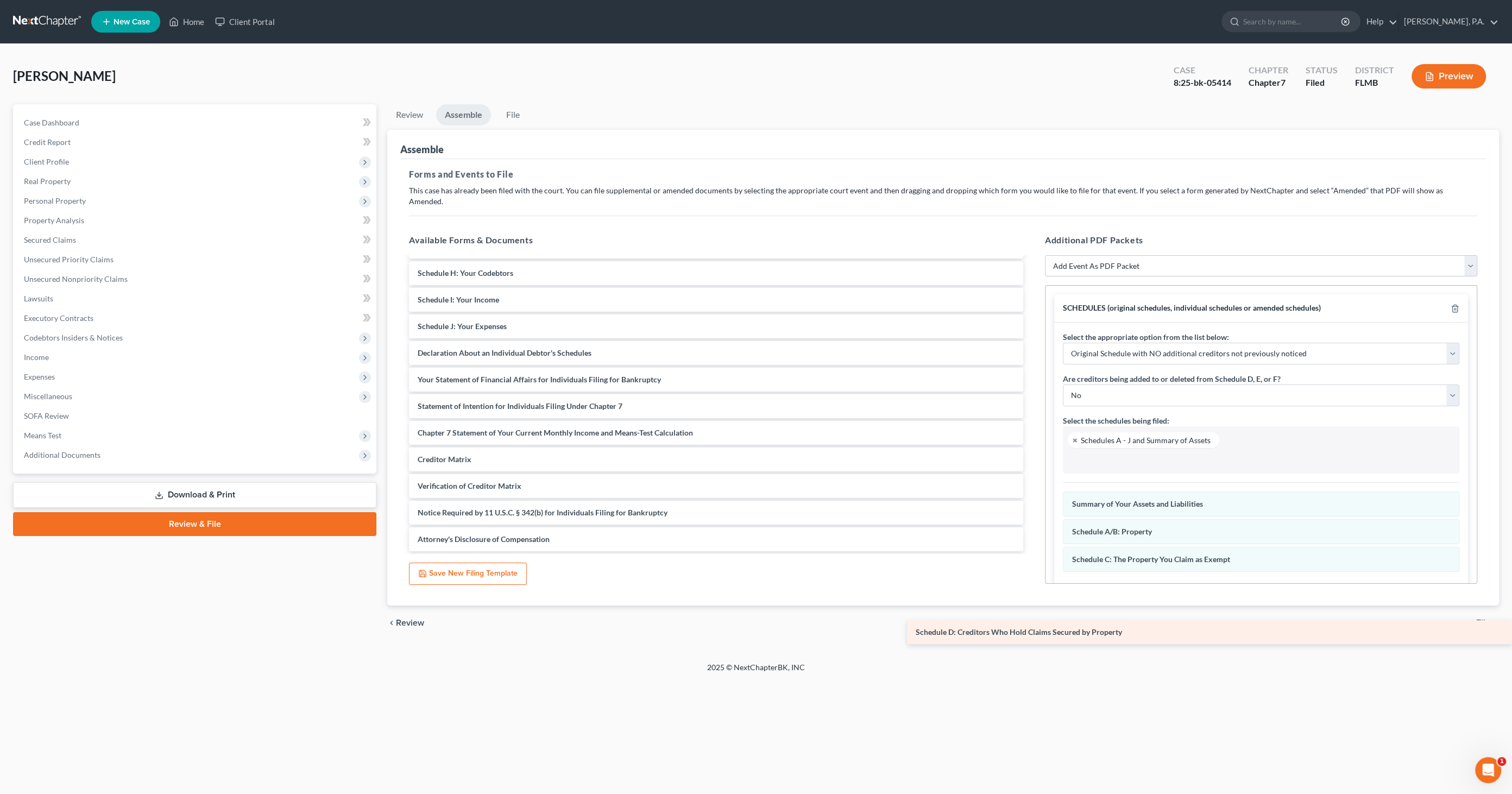
scroll to position [76, 0]
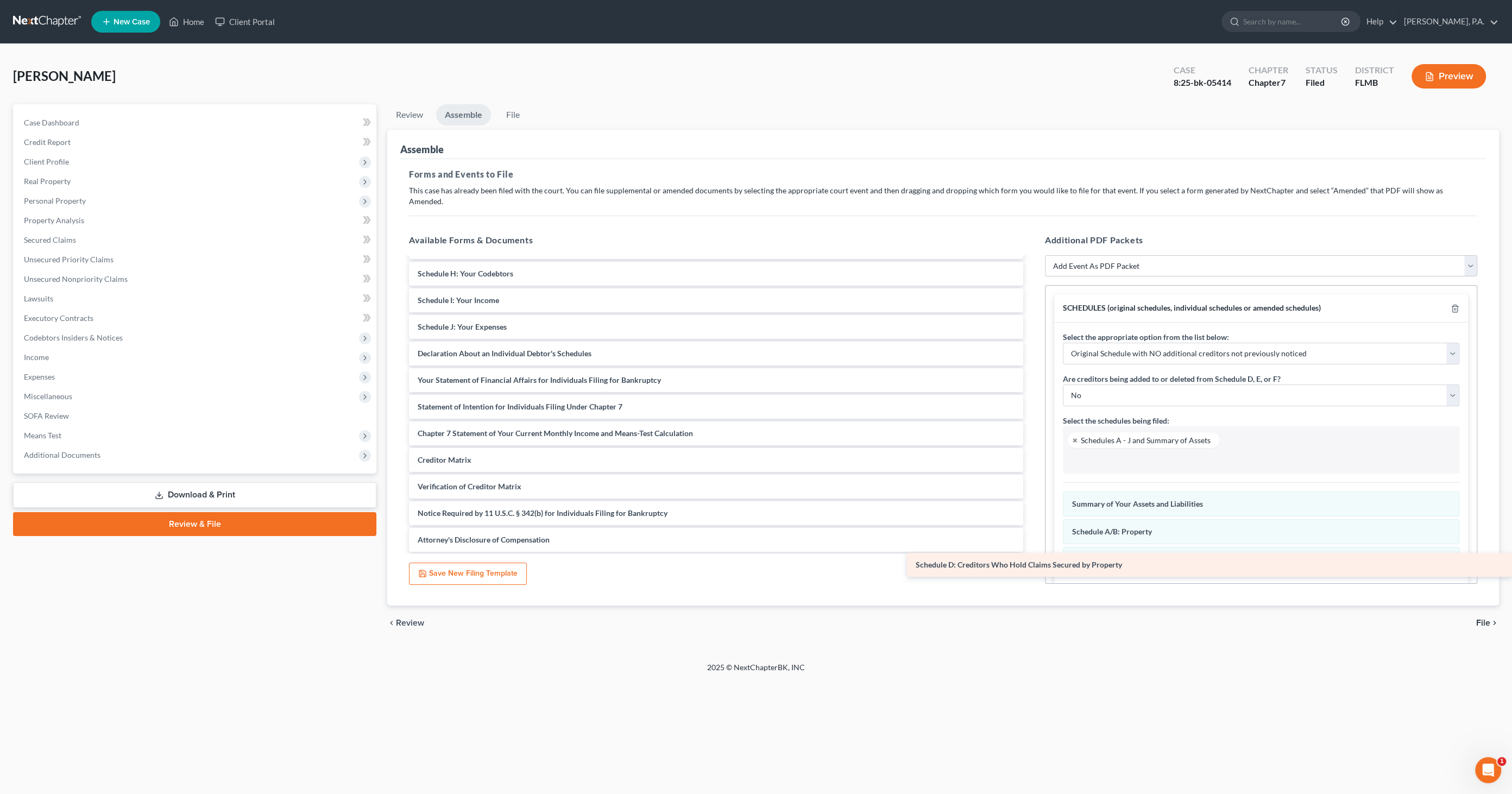
drag, startPoint x: 515, startPoint y: 475, endPoint x: 1172, endPoint y: 565, distance: 663.1
click at [1032, 552] on div "Schedule D: Creditors Who Hold Claims Secured by Property Voluntary Petition fo…" at bounding box center [716, 367] width 632 height 370
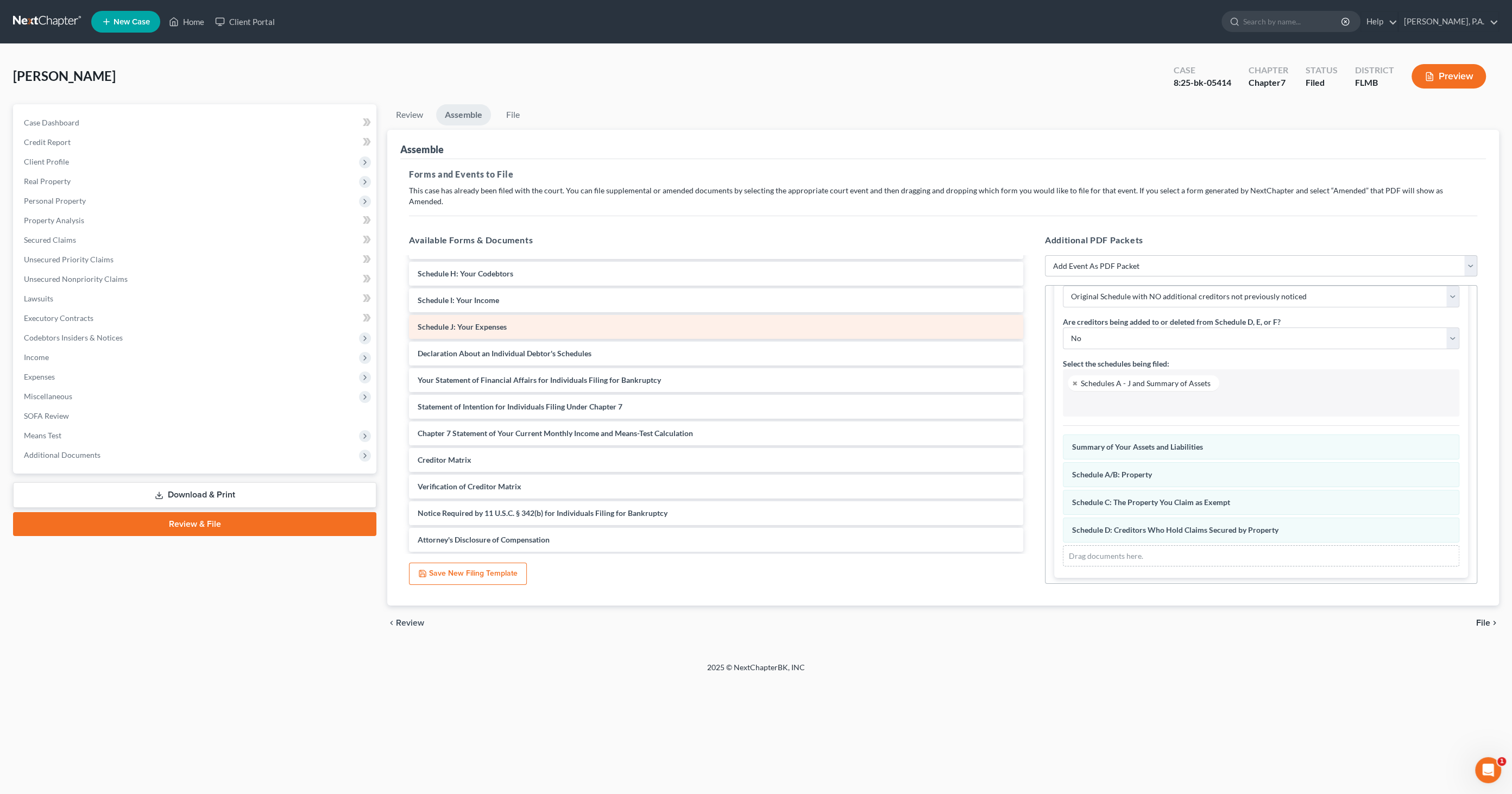
scroll to position [0, 0]
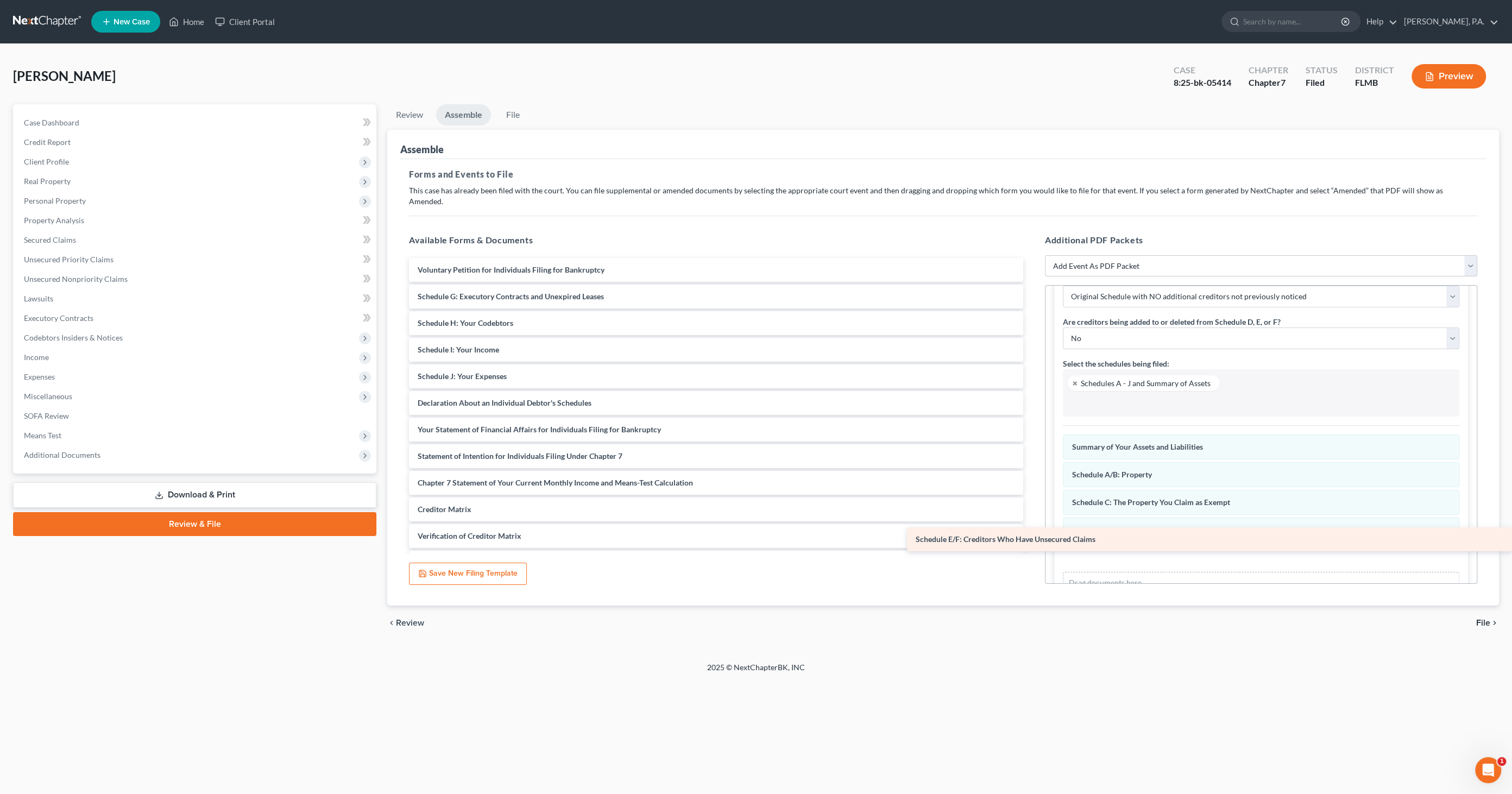
drag, startPoint x: 478, startPoint y: 285, endPoint x: 1178, endPoint y: 539, distance: 744.7
click at [1032, 539] on div "Schedule E/F: Creditors Who Have Unsecured Claims Voluntary Petition for Indivi…" at bounding box center [716, 430] width 632 height 343
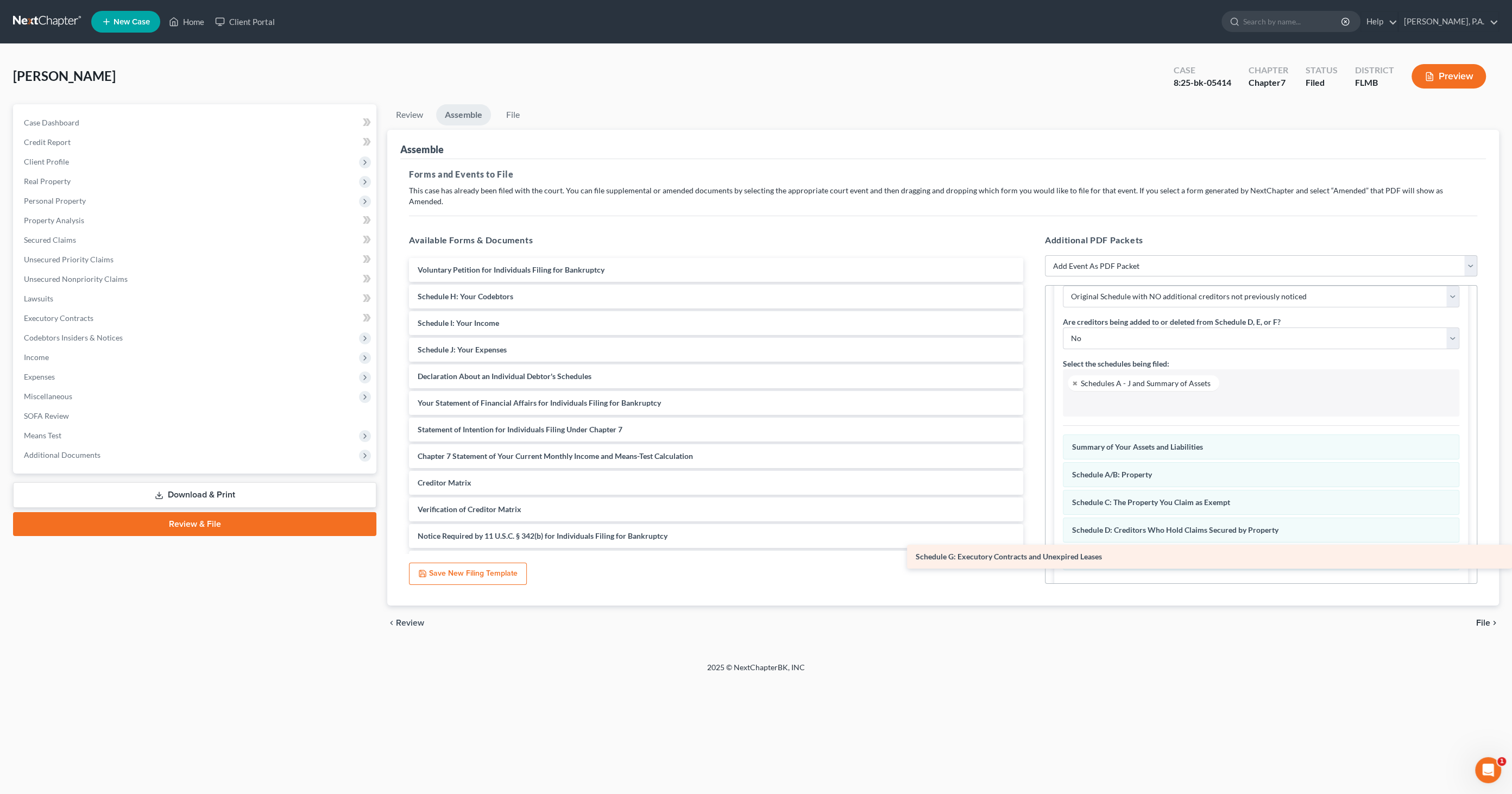
drag, startPoint x: 451, startPoint y: 286, endPoint x: 1063, endPoint y: 558, distance: 669.7
click at [1032, 558] on div "Schedule G: Executory Contracts and Unexpired Leases Voluntary Petition for Ind…" at bounding box center [716, 416] width 632 height 316
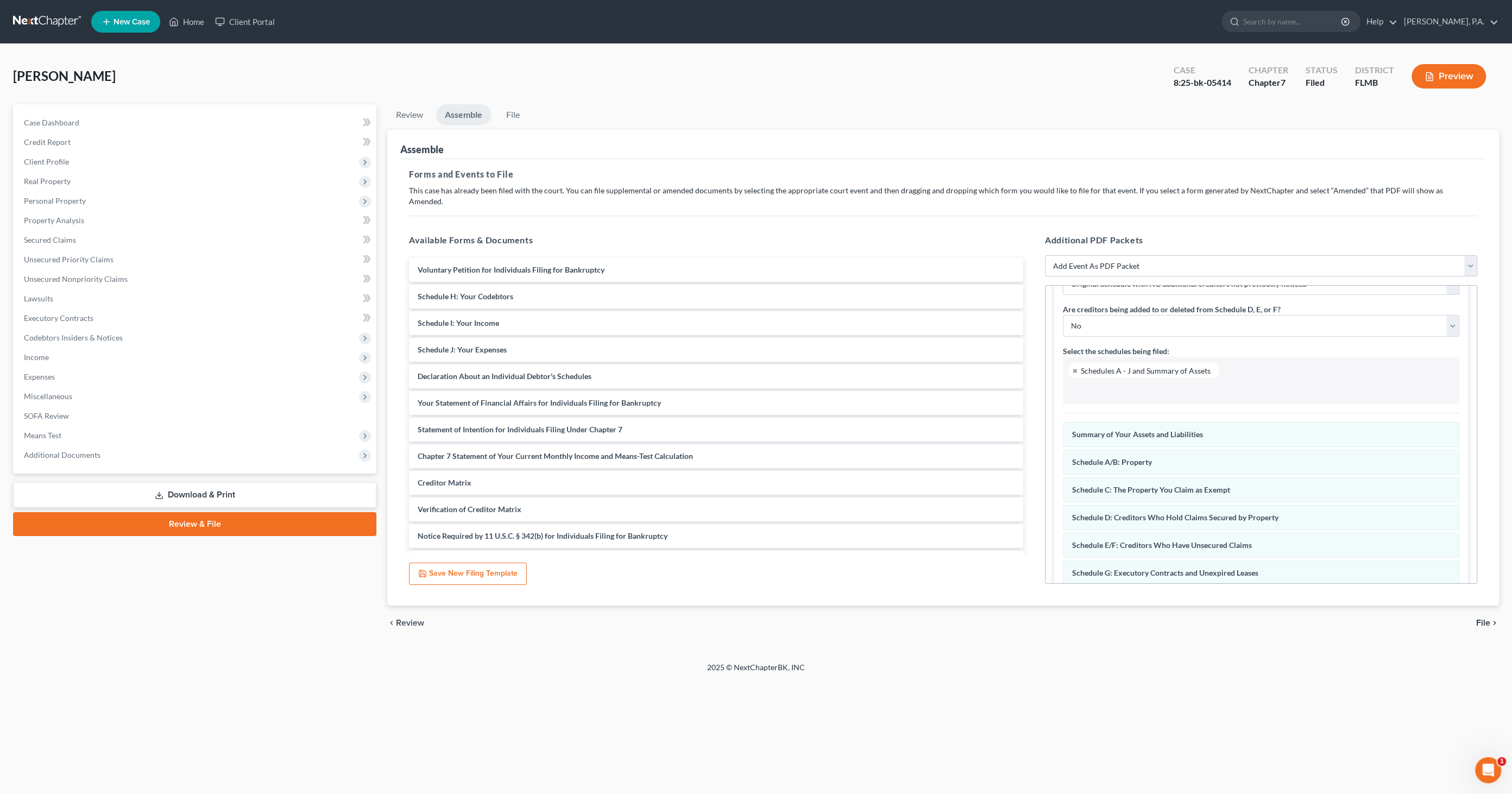
scroll to position [112, 0]
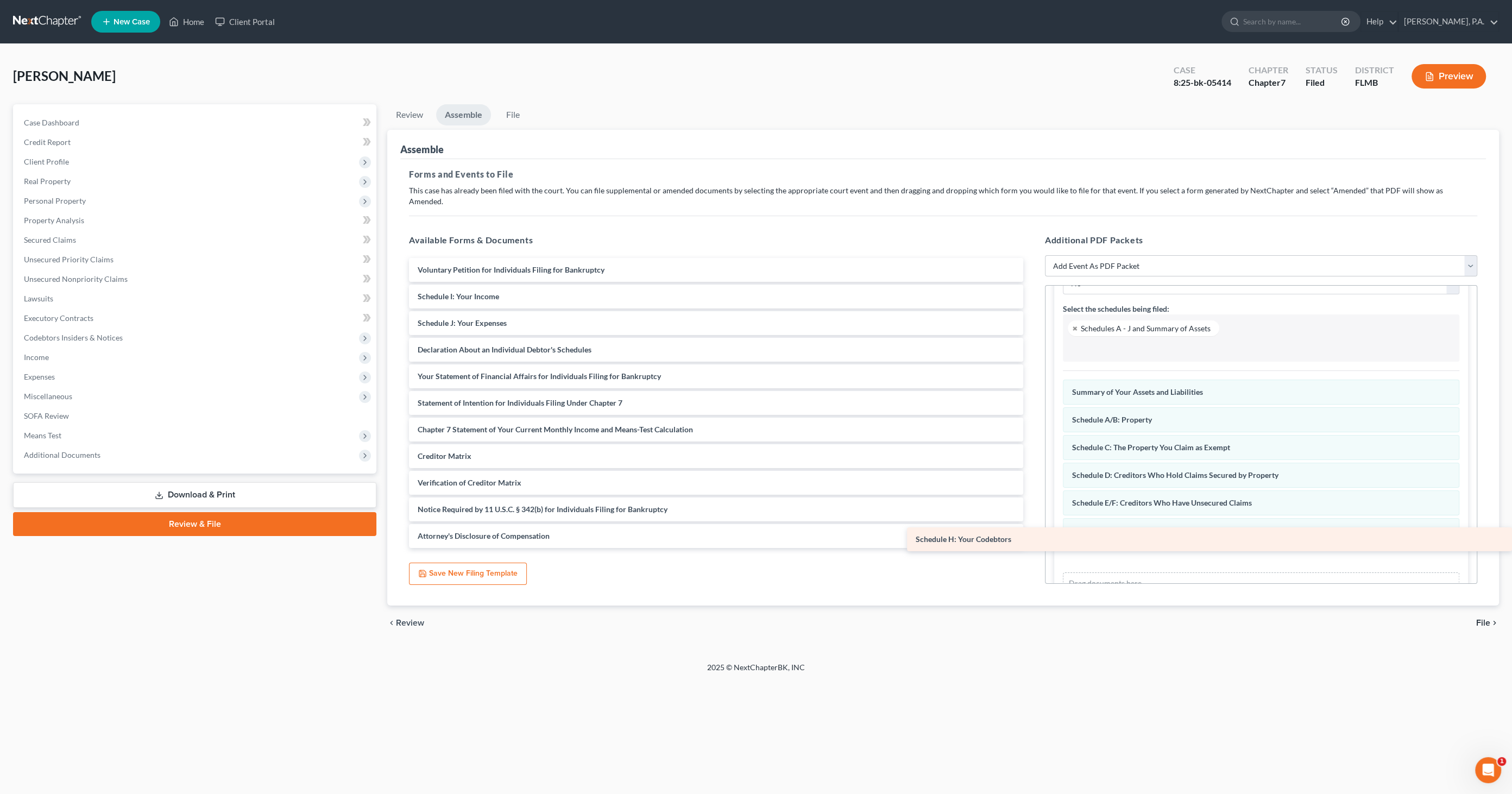
drag, startPoint x: 470, startPoint y: 283, endPoint x: 1106, endPoint y: 538, distance: 685.2
click at [1032, 538] on div "Schedule H: Your Codebtors Voluntary Petition for Individuals Filing for Bankru…" at bounding box center [716, 403] width 632 height 290
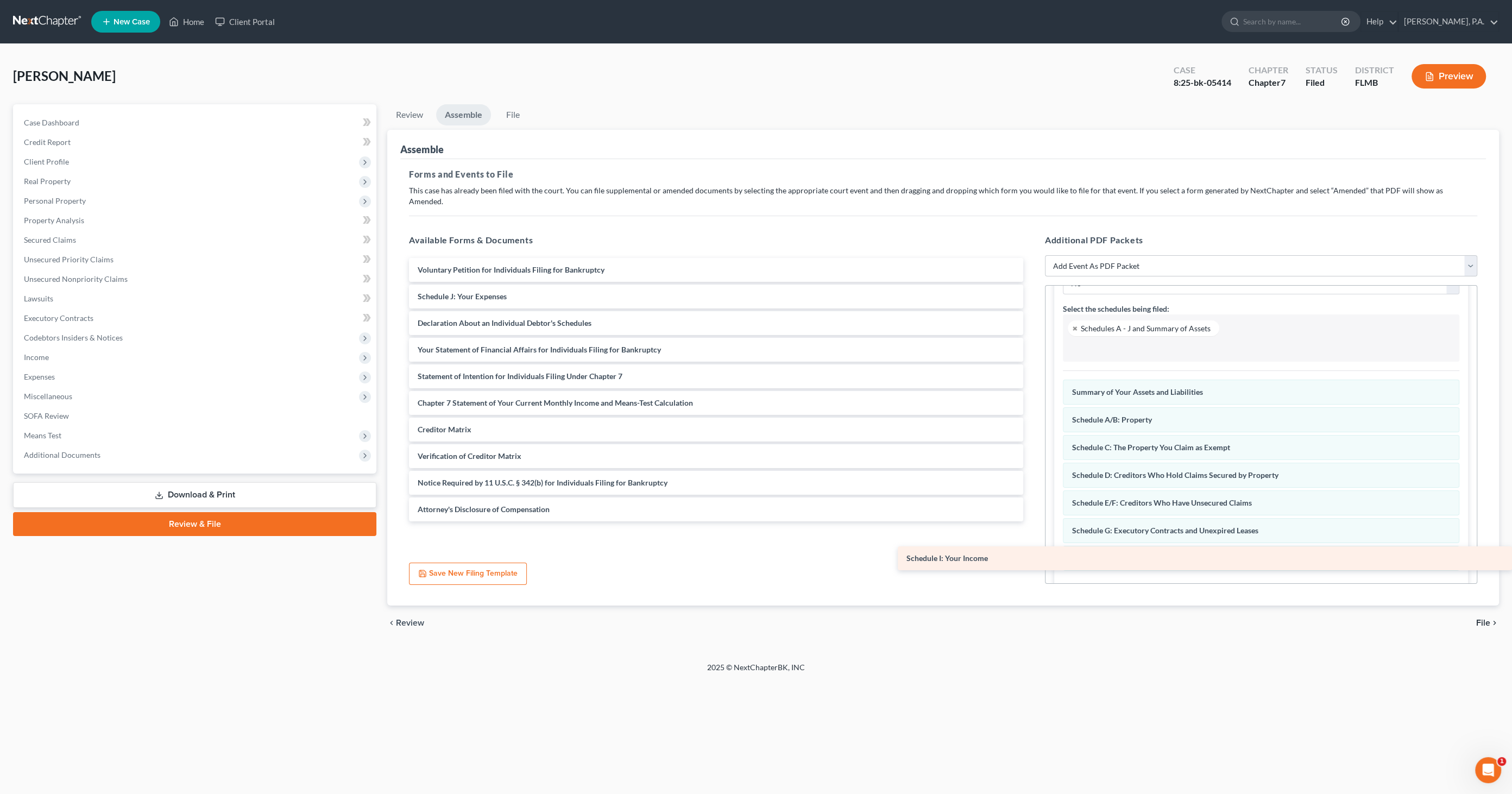
drag, startPoint x: 425, startPoint y: 286, endPoint x: 1146, endPoint y: 560, distance: 771.3
click at [1032, 521] on div "Schedule I: Your Income Voluntary Petition for Individuals Filing for Bankruptc…" at bounding box center [716, 390] width 632 height 263
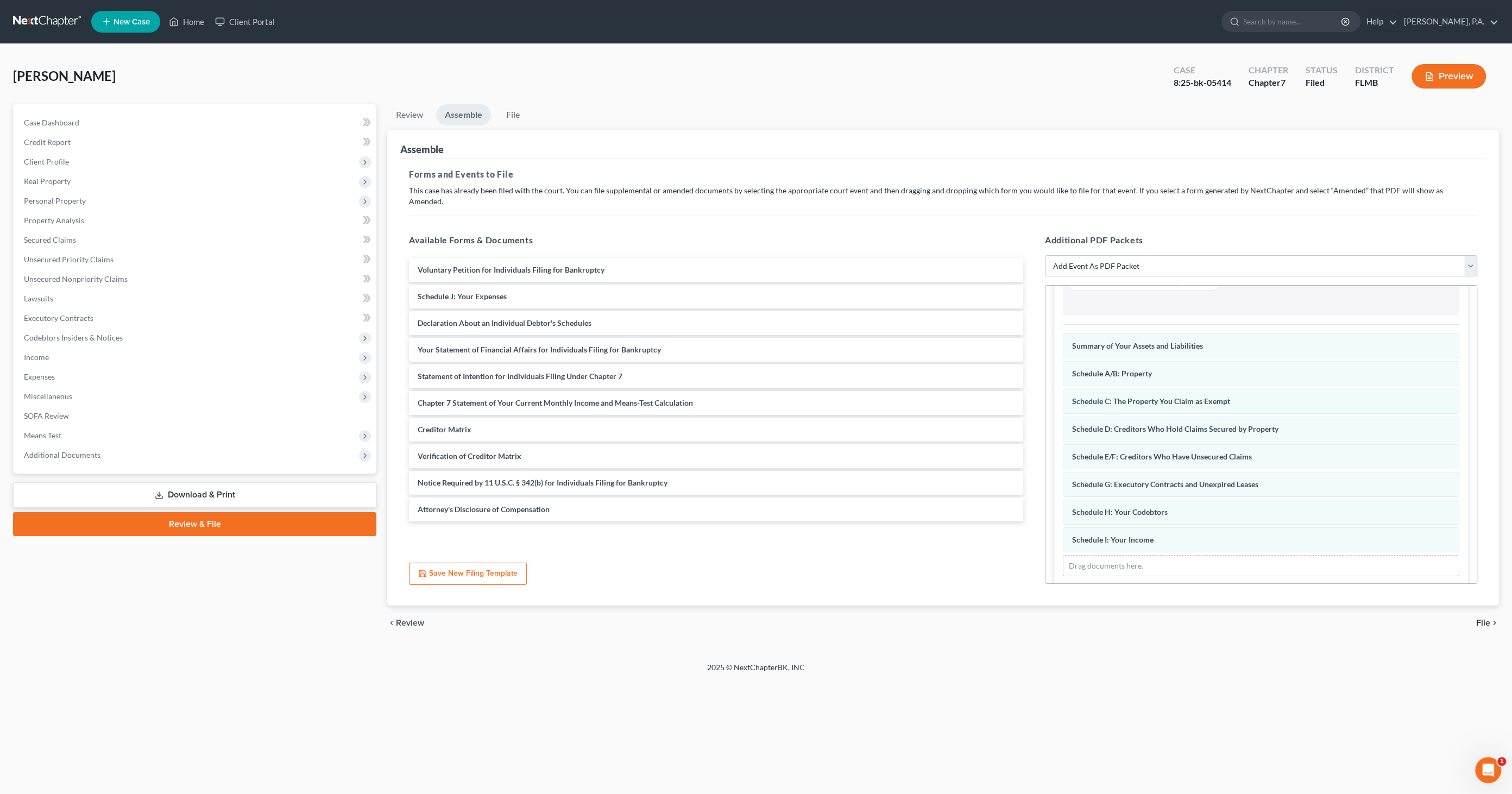
scroll to position [167, 0]
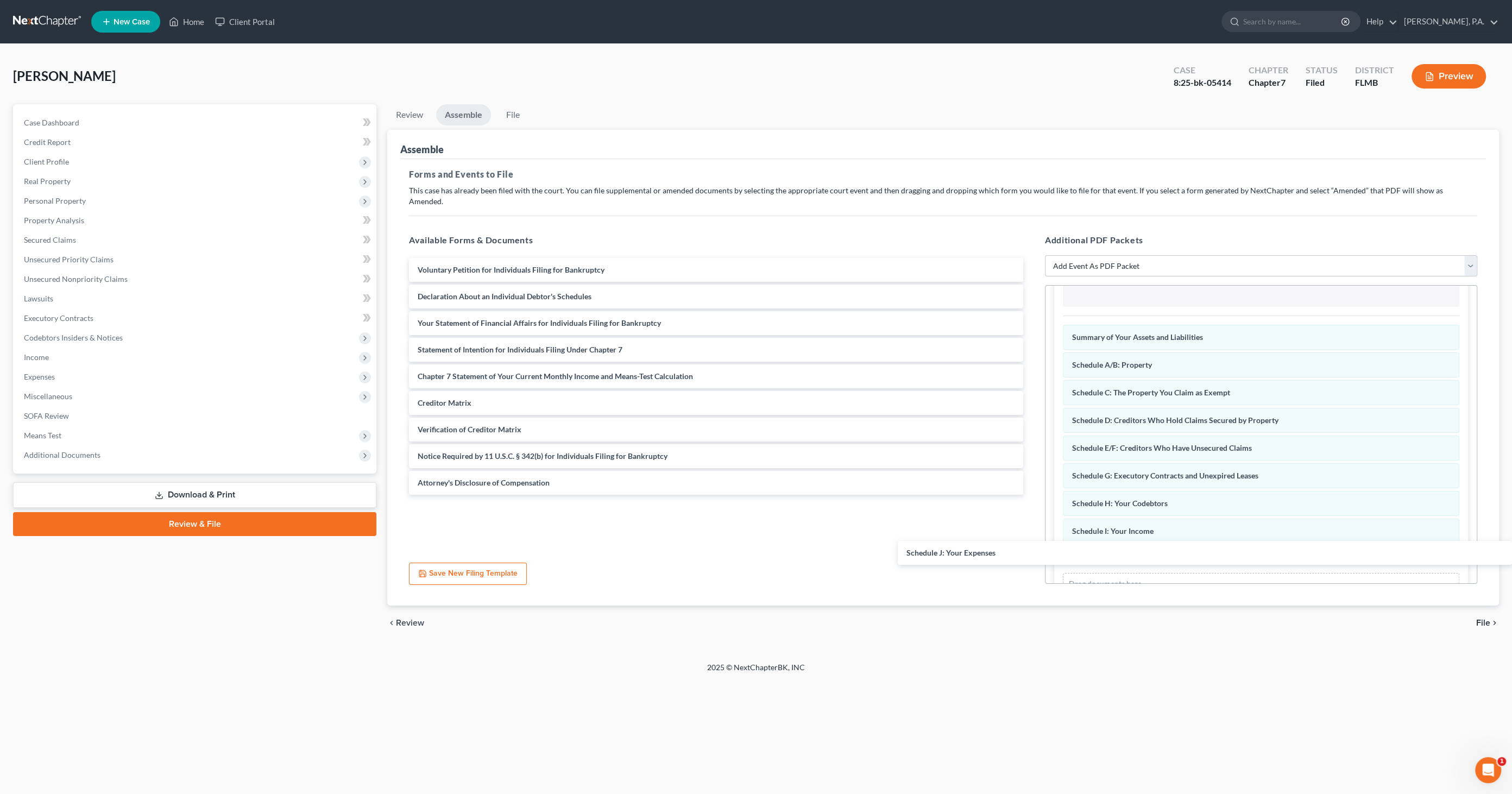
drag, startPoint x: 451, startPoint y: 282, endPoint x: 1070, endPoint y: 533, distance: 668.0
click at [1032, 495] on div "Schedule J: Your Expenses Voluntary Petition for Individuals Filing for Bankrup…" at bounding box center [716, 376] width 632 height 236
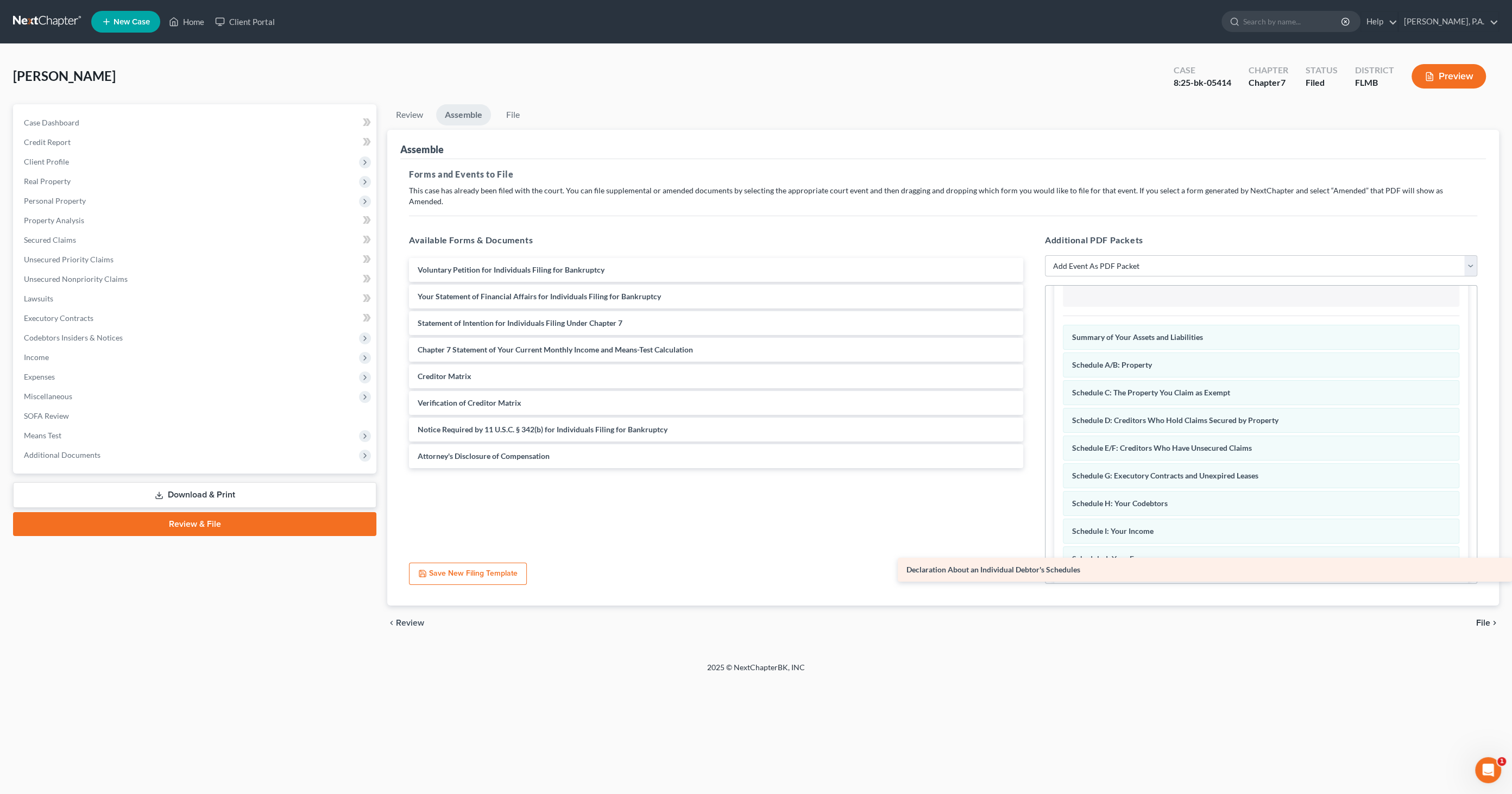
drag, startPoint x: 419, startPoint y: 283, endPoint x: 1103, endPoint y: 569, distance: 741.4
click at [1032, 468] on div "Declaration About an Individual Debtor's Schedules Voluntary Petition for Indiv…" at bounding box center [716, 363] width 632 height 210
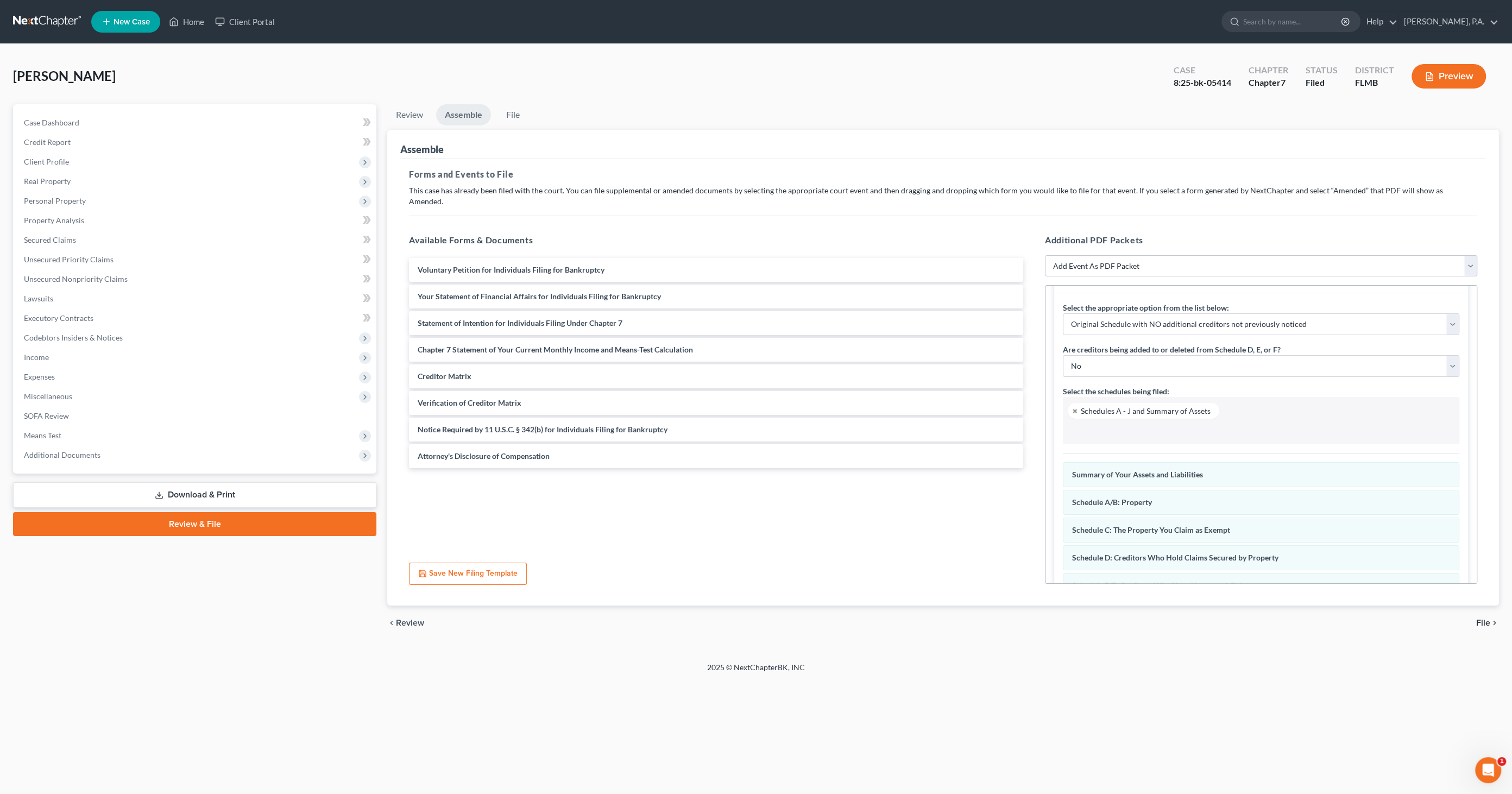
scroll to position [0, 0]
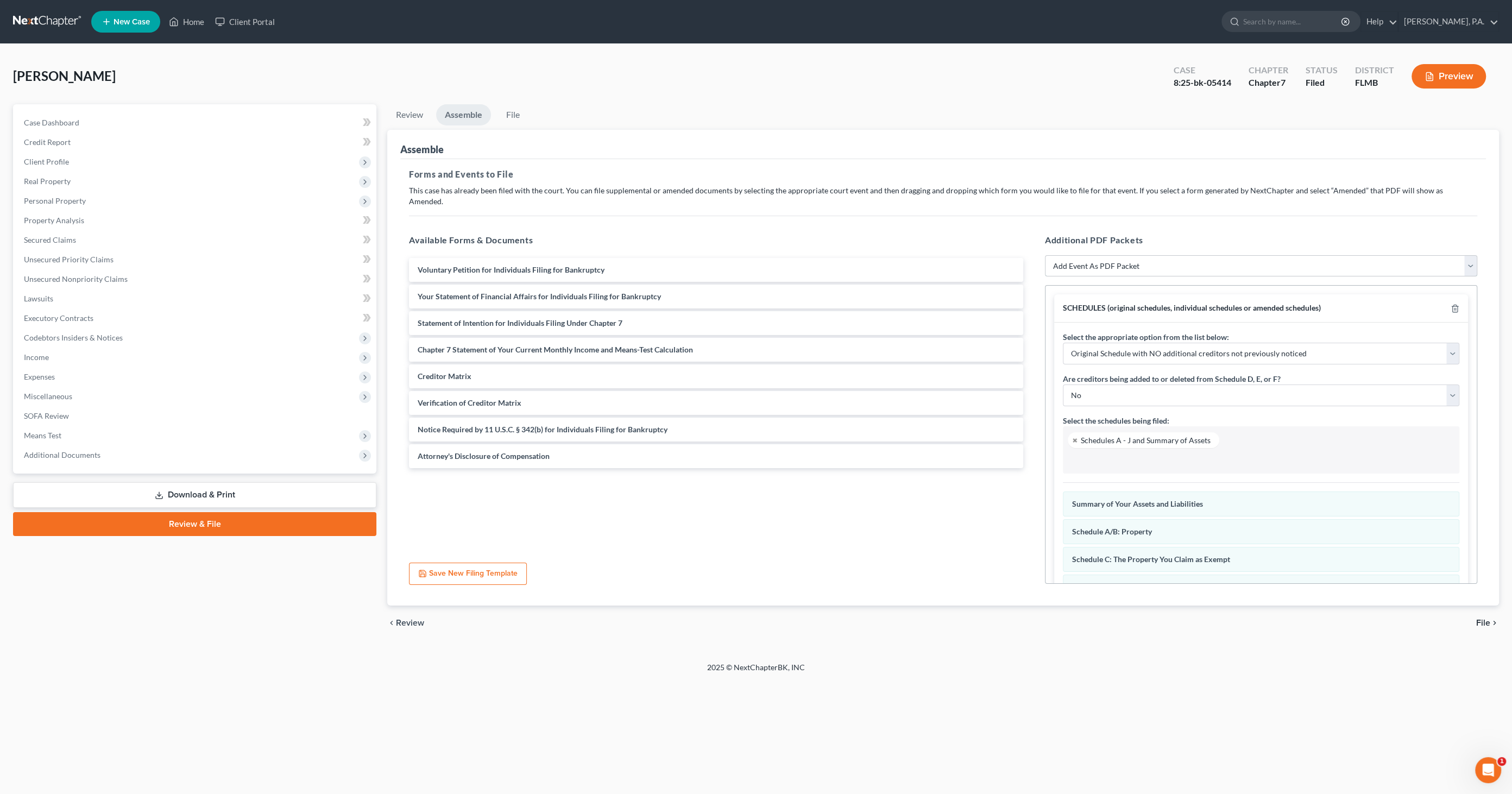
click at [1098, 255] on select "Add Event As PDF Packet Amended Creditor Matrix (Fee)- Only use when no separat…" at bounding box center [1261, 266] width 433 height 22
select select "18"
click at [1045, 255] on select "Add Event As PDF Packet Amended Creditor Matrix (Fee)- Only use when no separat…" at bounding box center [1261, 266] width 433 height 22
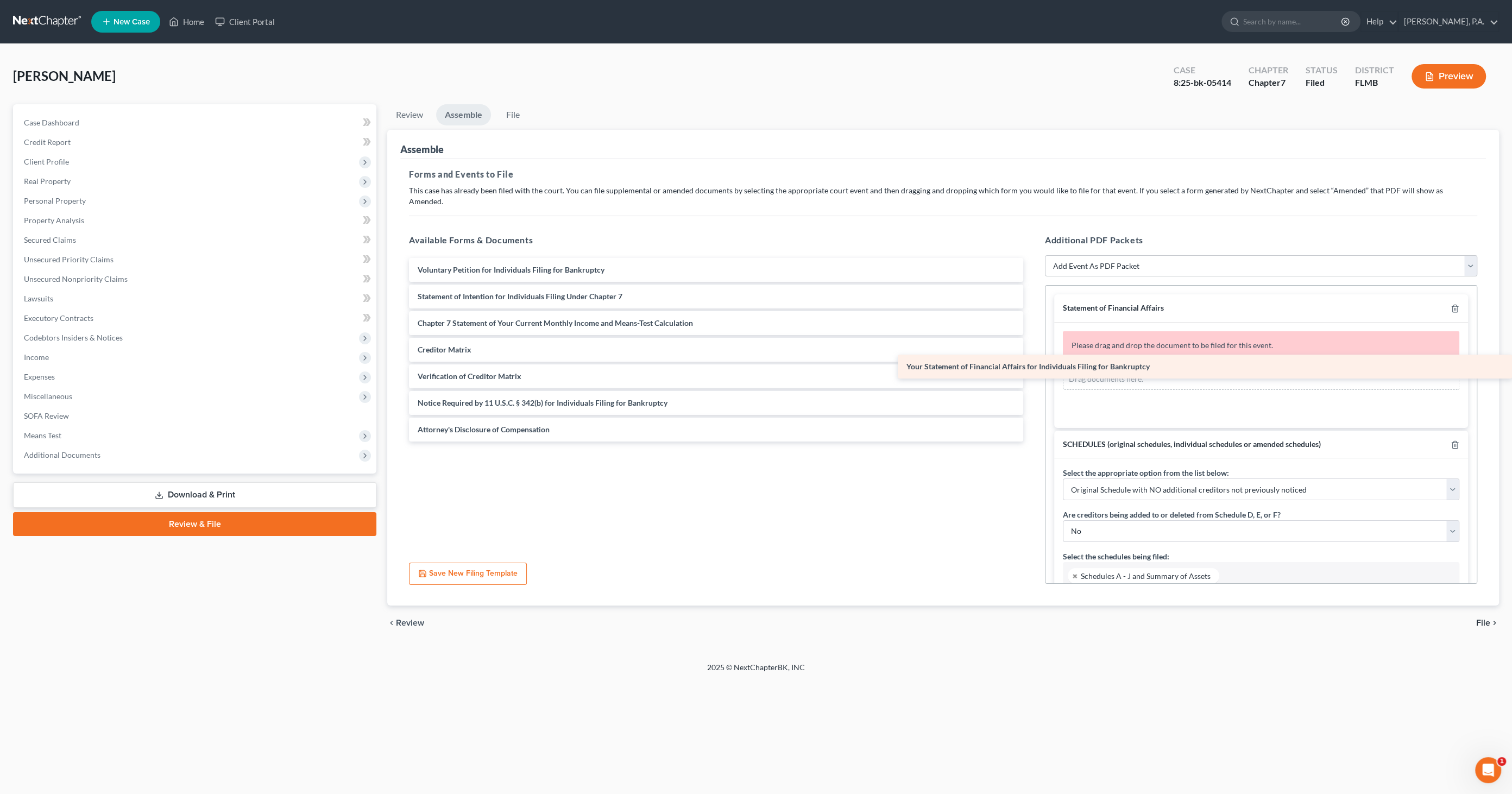
drag, startPoint x: 517, startPoint y: 280, endPoint x: 1210, endPoint y: 362, distance: 697.8
click at [1032, 362] on div "Your Statement of Financial Affairs for Individuals Filing for Bankruptcy Volun…" at bounding box center [716, 350] width 632 height 184
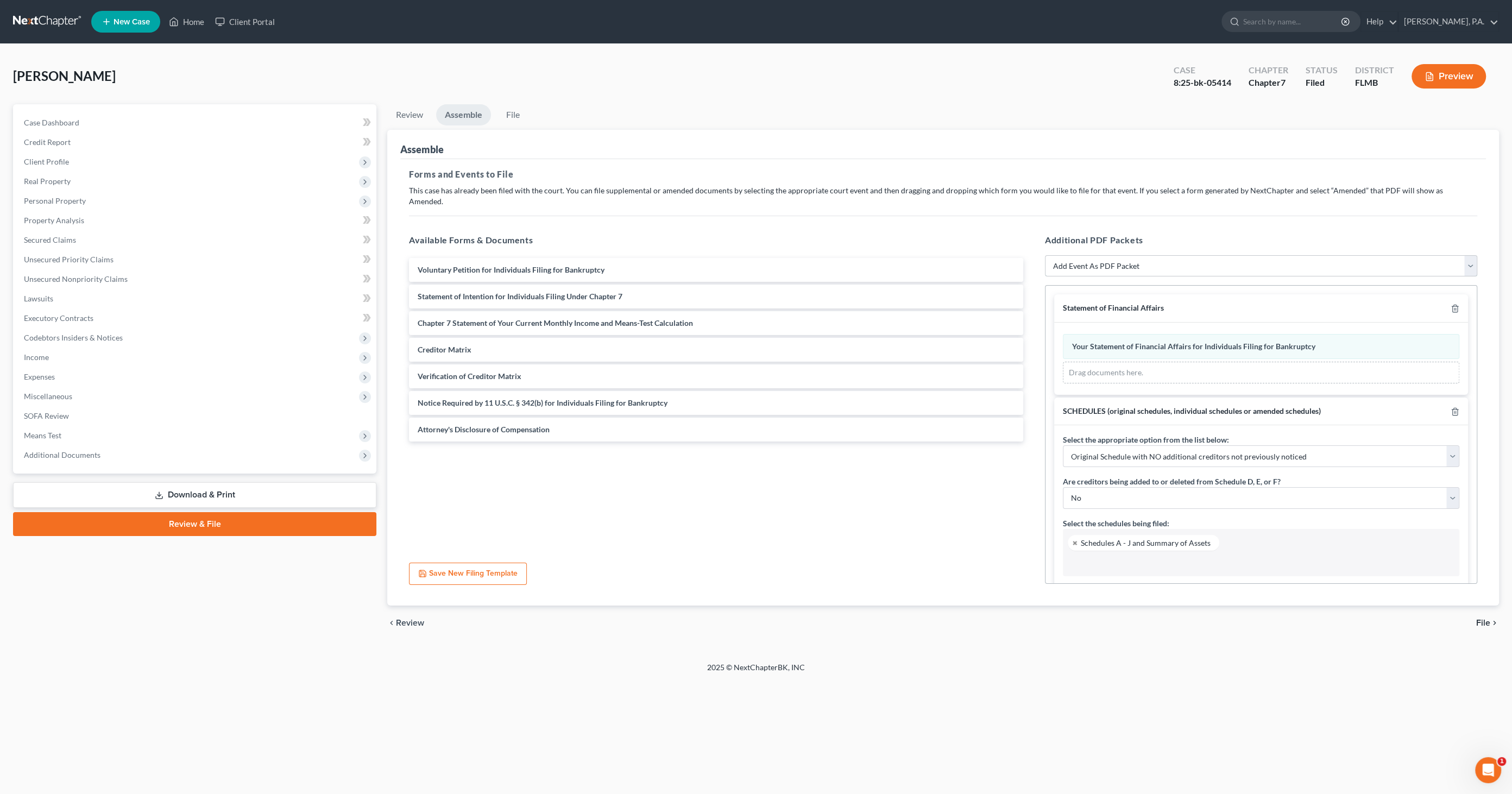
click at [1166, 255] on select "Add Event As PDF Packet Amended Creditor Matrix (Fee)- Only use when no separat…" at bounding box center [1261, 266] width 433 height 22
click at [1126, 255] on select "Add Event As PDF Packet Amended Creditor Matrix (Fee)- Only use when no separat…" at bounding box center [1261, 266] width 433 height 22
select select "20"
click at [1045, 255] on select "Add Event As PDF Packet Amended Creditor Matrix (Fee)- Only use when no separat…" at bounding box center [1261, 266] width 433 height 22
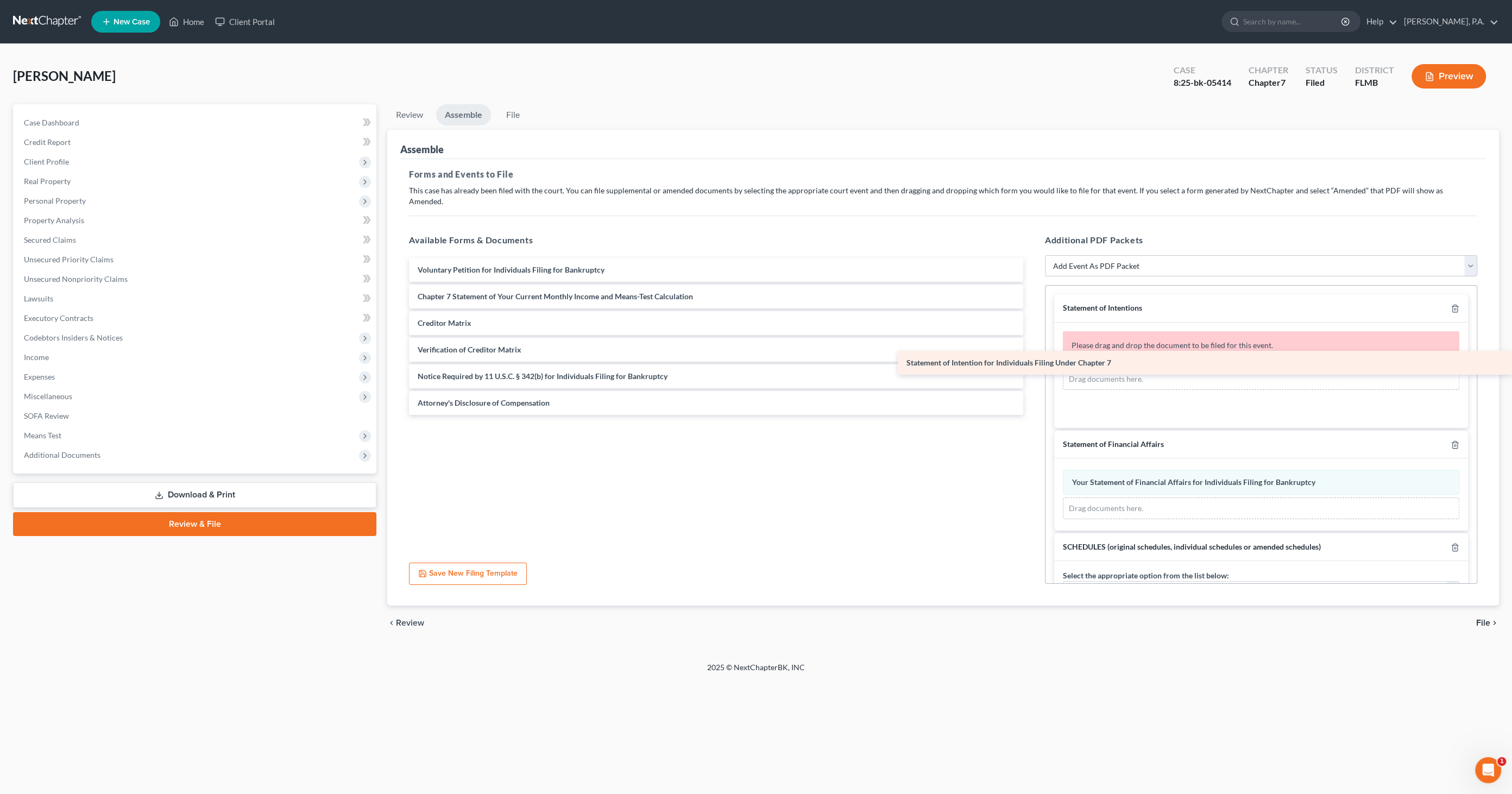
drag, startPoint x: 478, startPoint y: 280, endPoint x: 1165, endPoint y: 359, distance: 691.5
click at [1032, 359] on div "Statement of Intention for Individuals Filing Under Chapter 7 Voluntary Petitio…" at bounding box center [716, 336] width 632 height 157
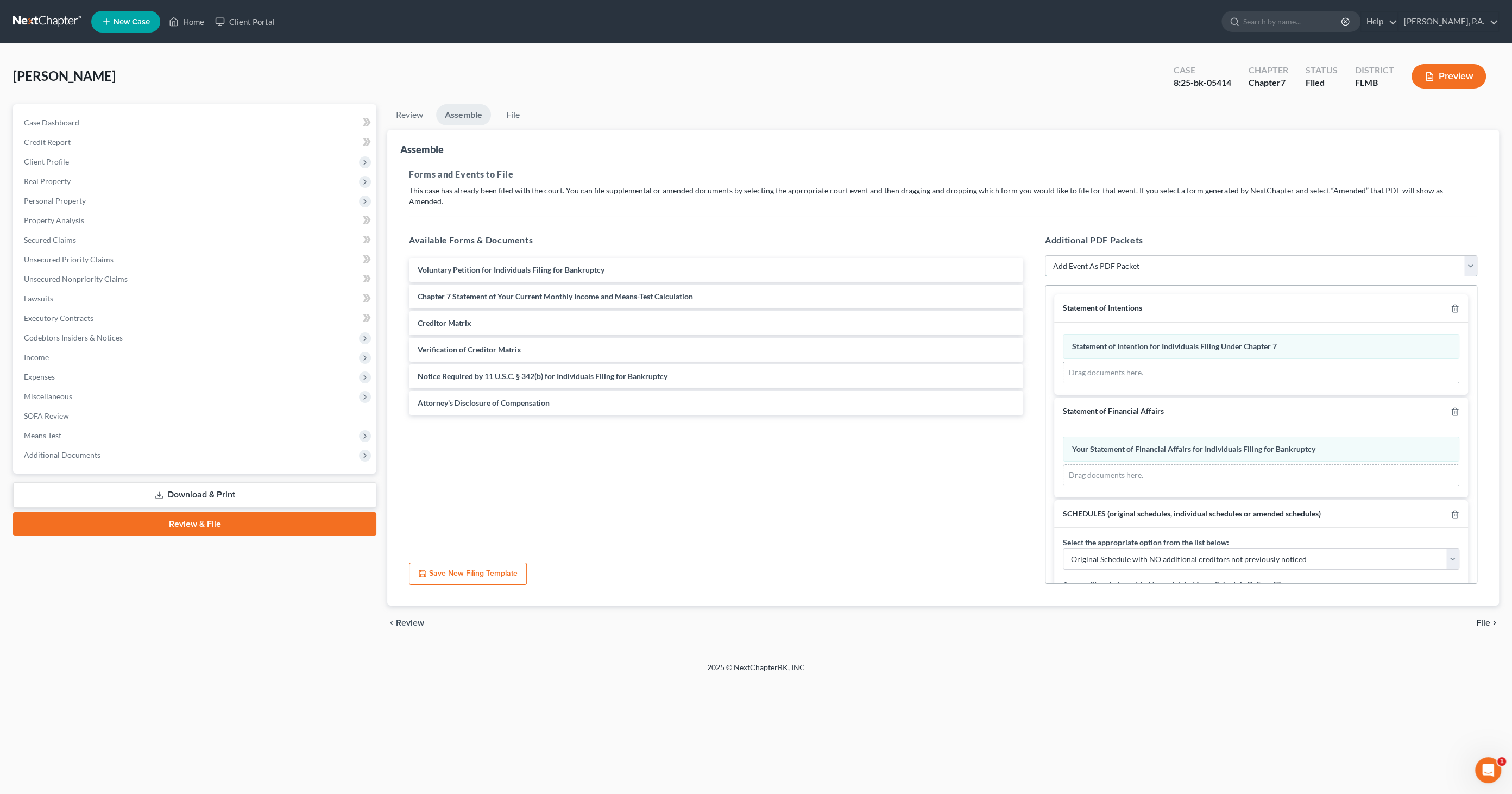
click at [1179, 255] on select "Add Event As PDF Packet Amended Creditor Matrix (Fee)- Only use when no separat…" at bounding box center [1261, 266] width 433 height 22
select select "16"
click at [1045, 255] on select "Add Event As PDF Packet Amended Creditor Matrix (Fee)- Only use when no separat…" at bounding box center [1261, 266] width 433 height 22
select select
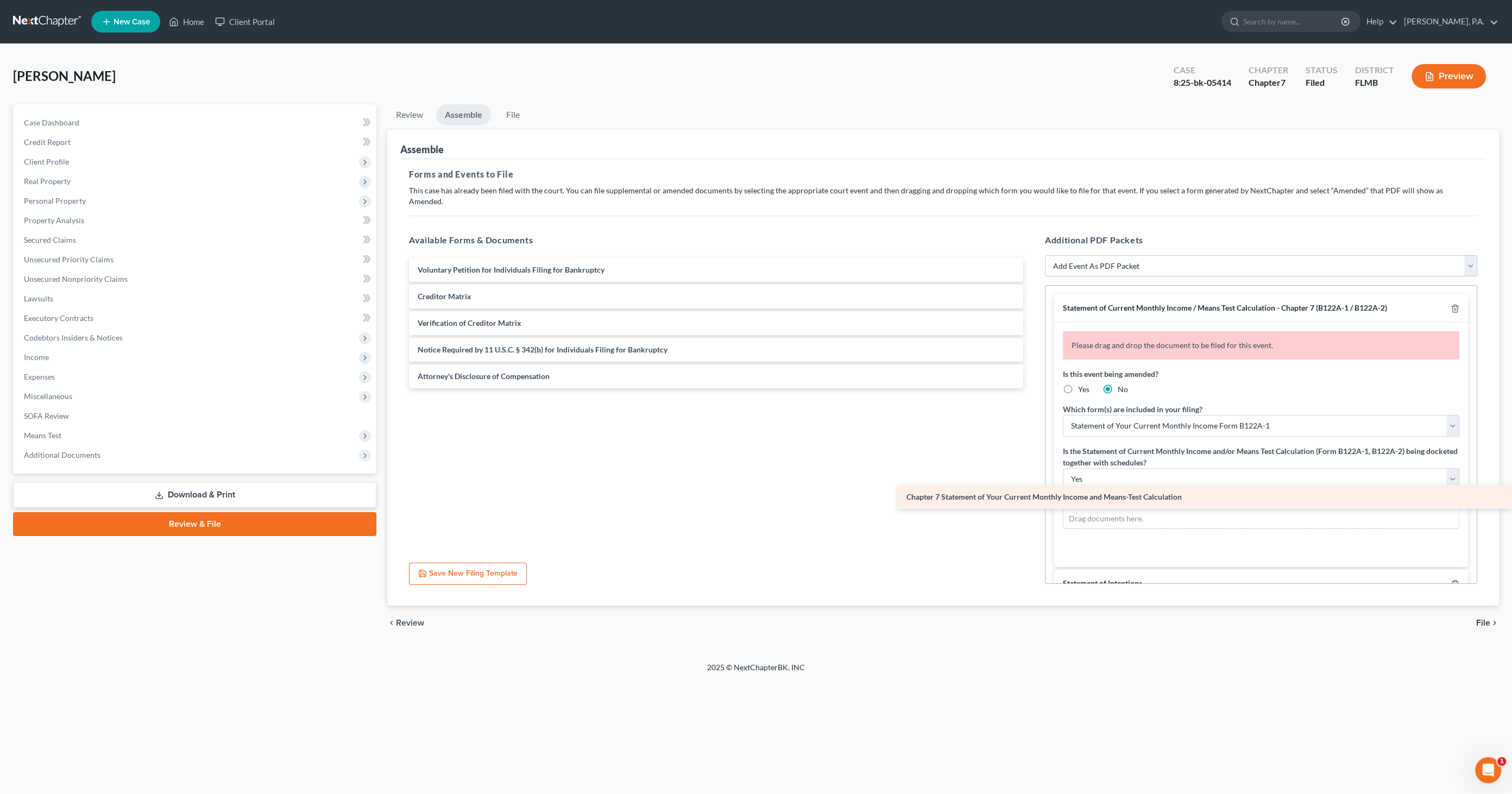
drag, startPoint x: 449, startPoint y: 282, endPoint x: 1297, endPoint y: 495, distance: 874.3
click at [1032, 388] on div "Chapter 7 Statement of Your Current Monthly Income and Means-Test Calculation V…" at bounding box center [716, 323] width 632 height 130
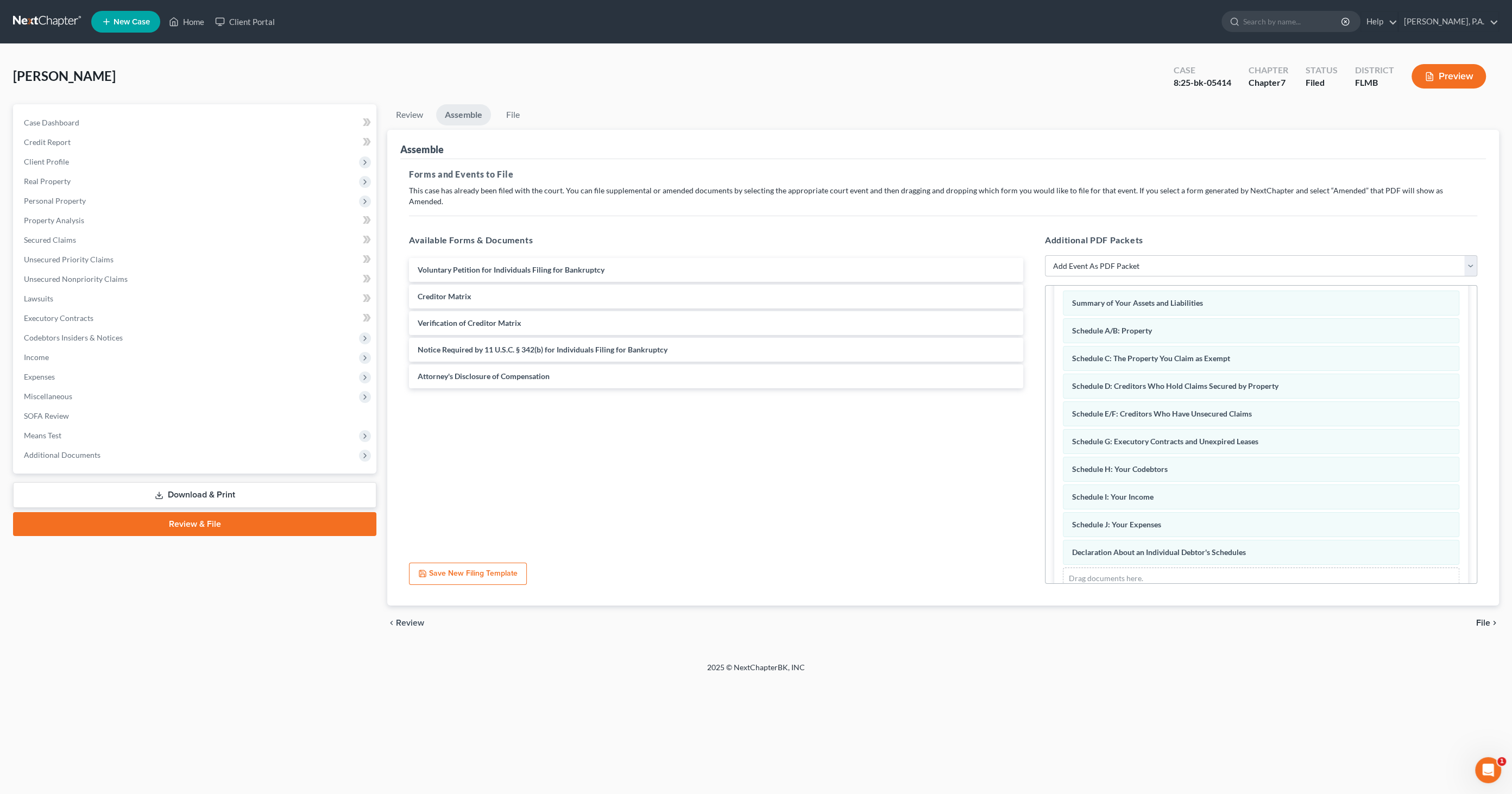
scroll to position [667, 0]
click at [1480, 619] on span "File" at bounding box center [1483, 623] width 14 height 9
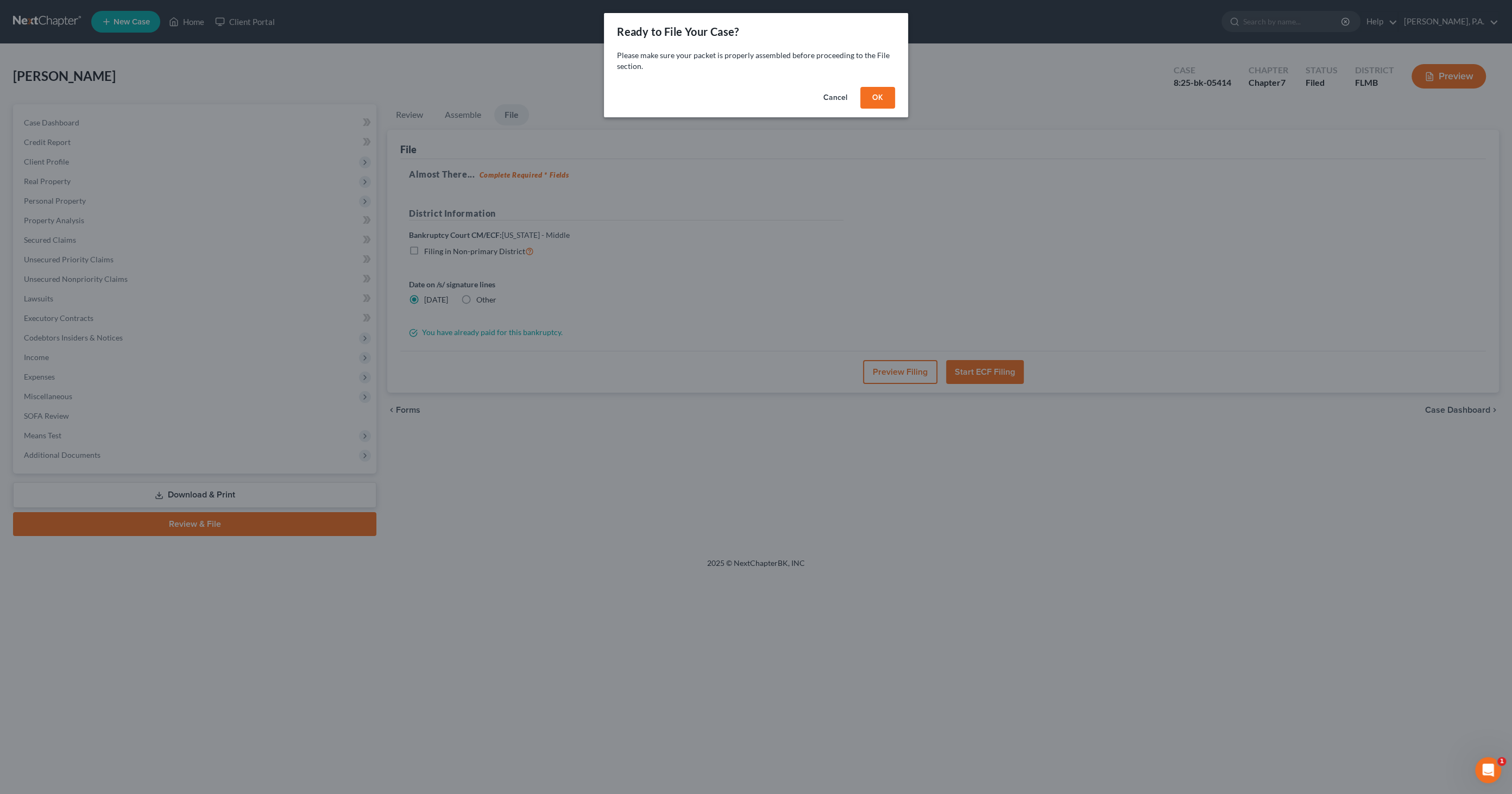
click at [885, 94] on button "OK" at bounding box center [878, 97] width 35 height 22
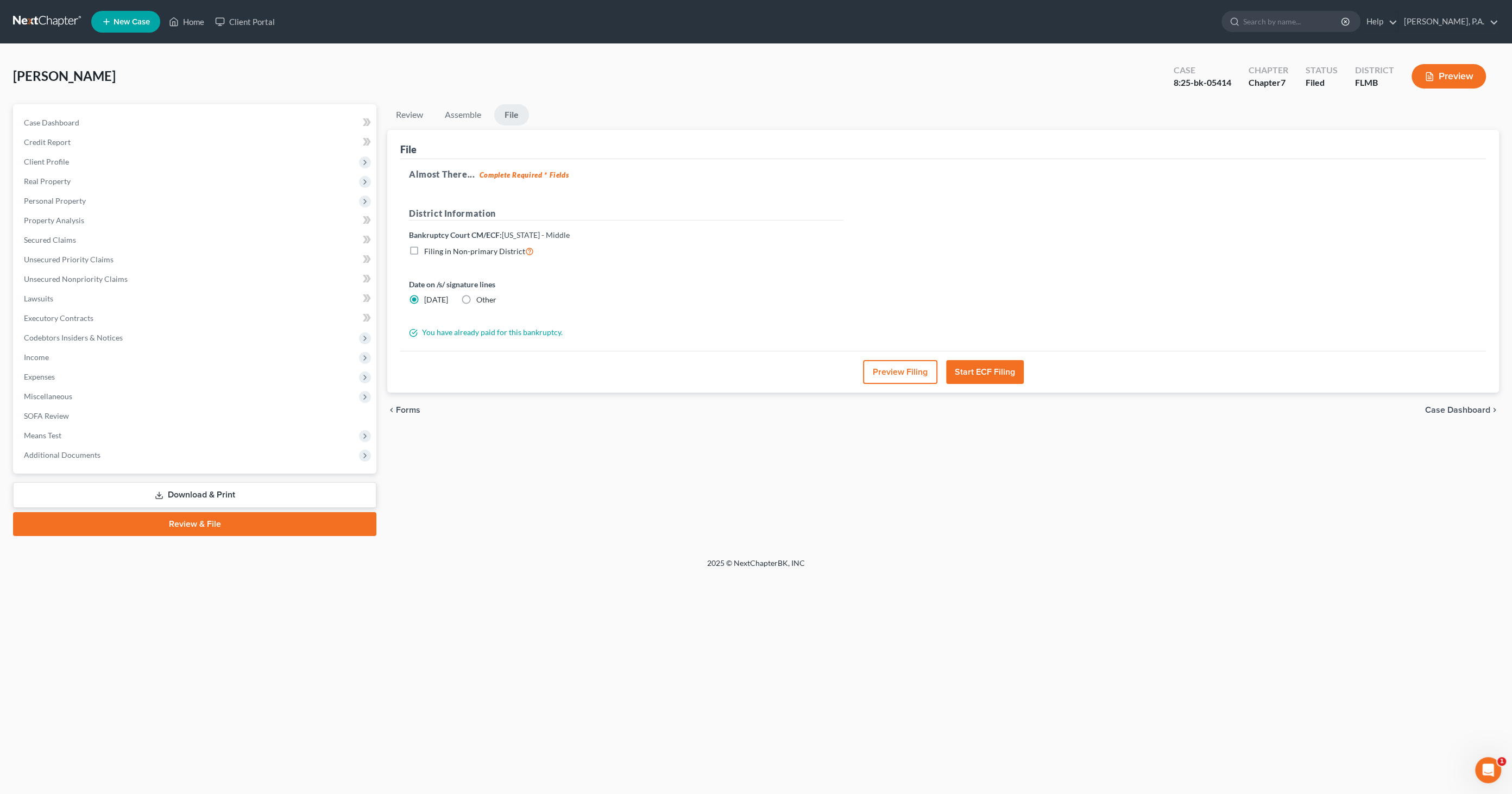
click at [903, 372] on button "Preview Filing" at bounding box center [900, 371] width 75 height 24
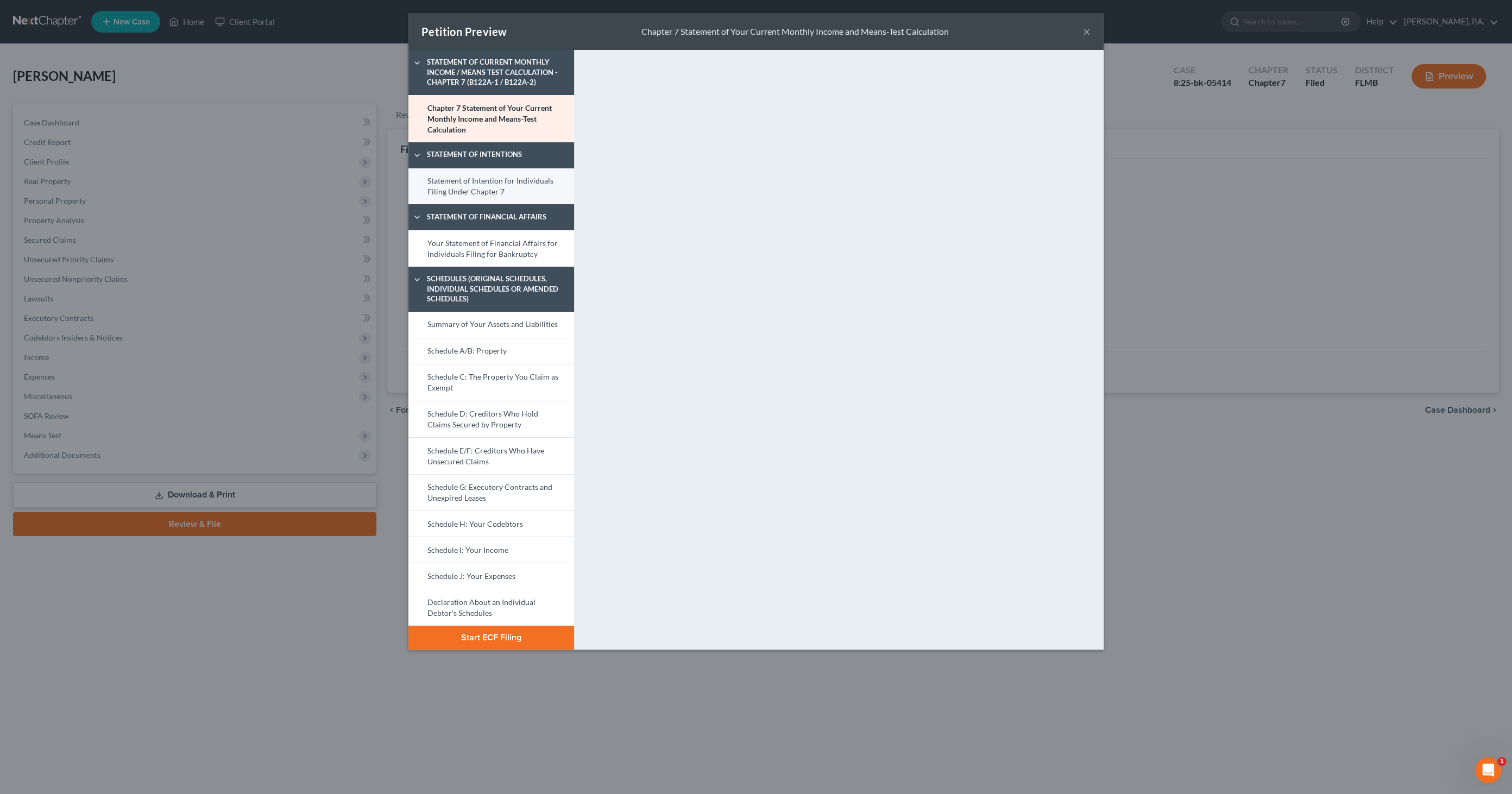
click at [512, 187] on link "Statement of Intention for Individuals Filing Under Chapter 7" at bounding box center [491, 187] width 166 height 36
click at [469, 249] on link "Your Statement of Financial Affairs for Individuals Filing for Bankruptcy" at bounding box center [491, 248] width 166 height 36
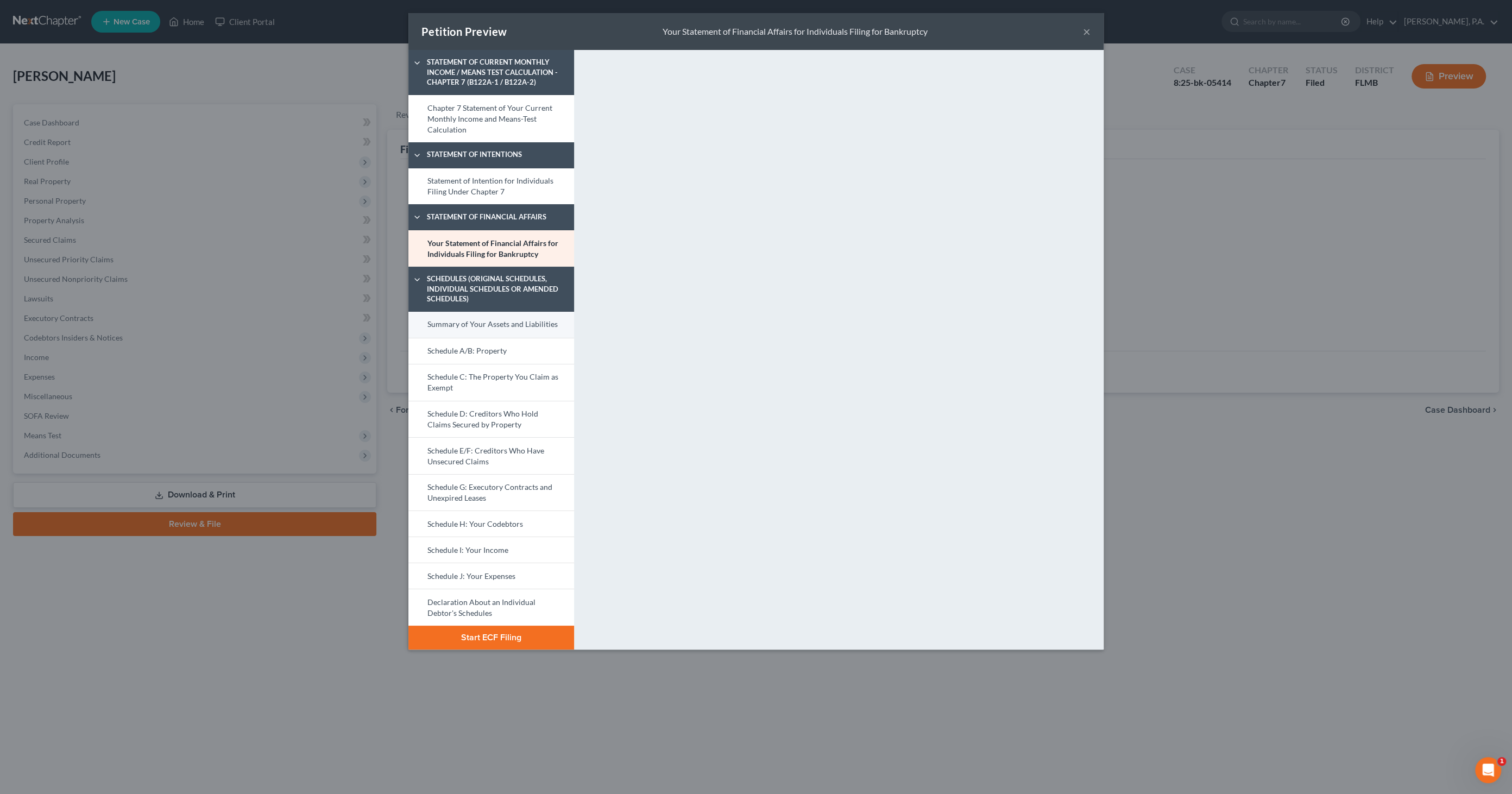
click at [471, 327] on link "Summary of Your Assets and Liabilities" at bounding box center [491, 325] width 166 height 26
click at [468, 347] on link "Schedule A/B: Property" at bounding box center [491, 351] width 166 height 26
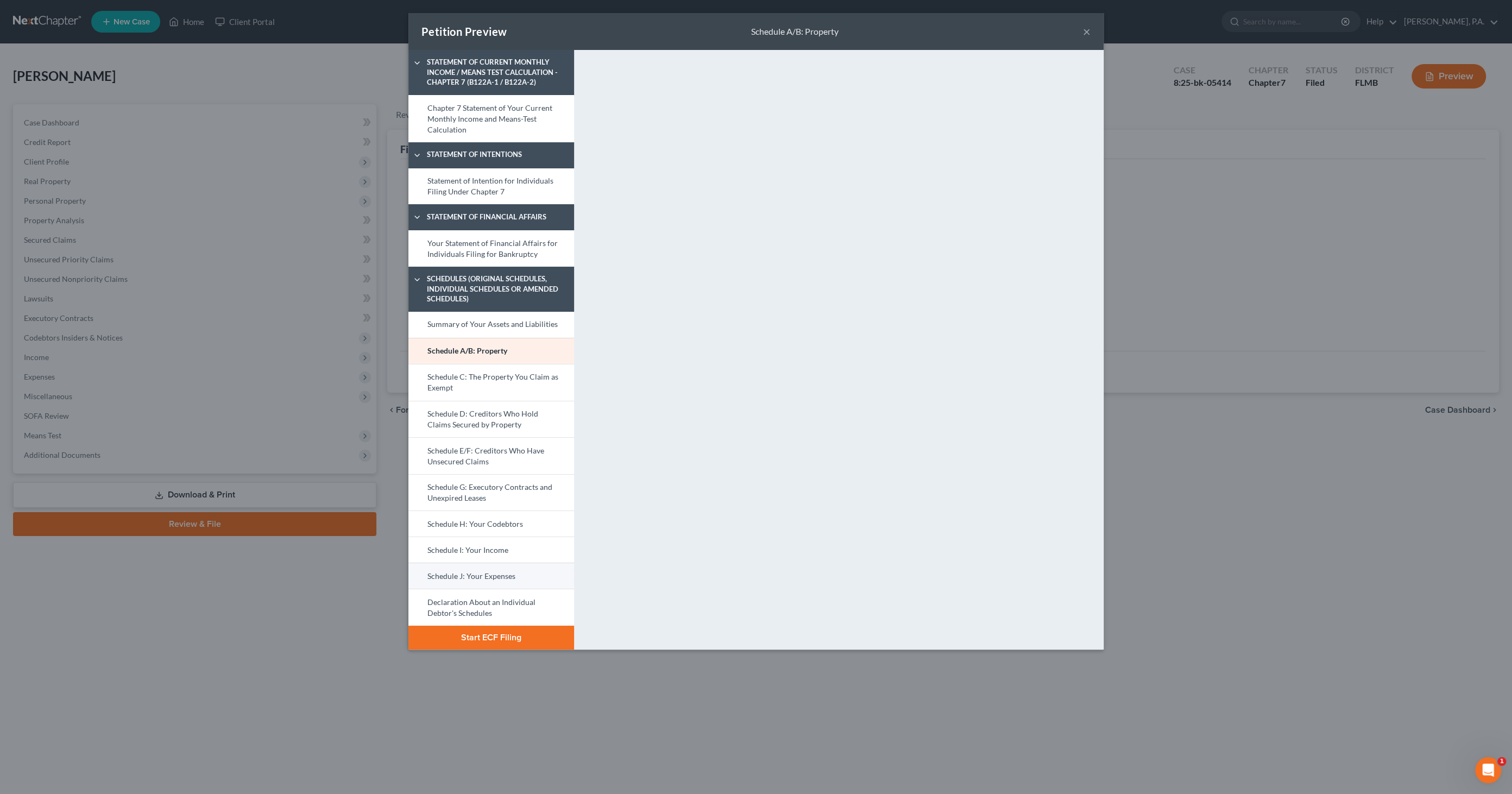
click at [465, 574] on link "Schedule J: Your Expenses" at bounding box center [491, 576] width 166 height 26
click at [461, 631] on button "Start ECF Filing" at bounding box center [491, 637] width 166 height 24
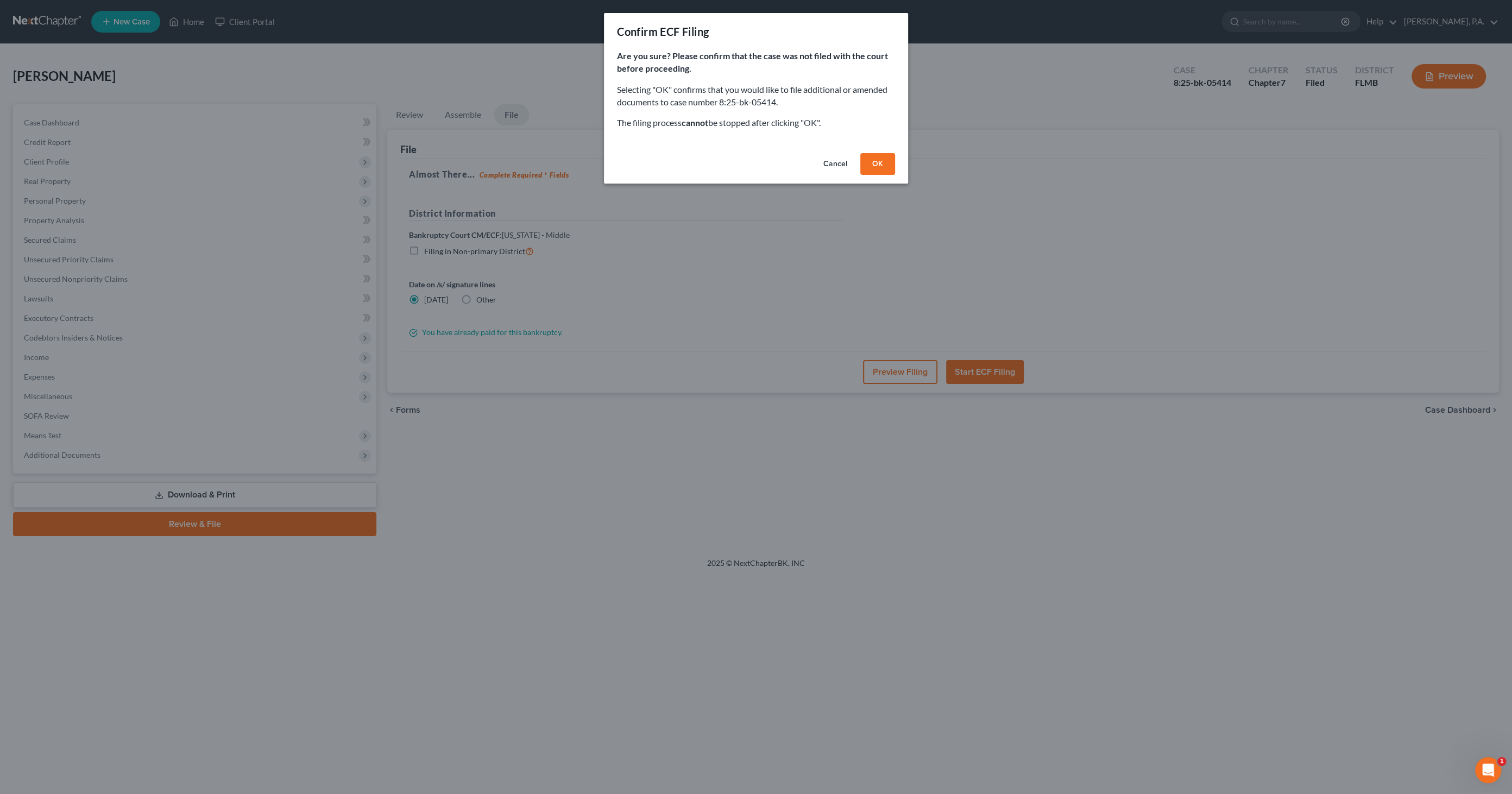
click at [880, 167] on button "OK" at bounding box center [878, 164] width 35 height 22
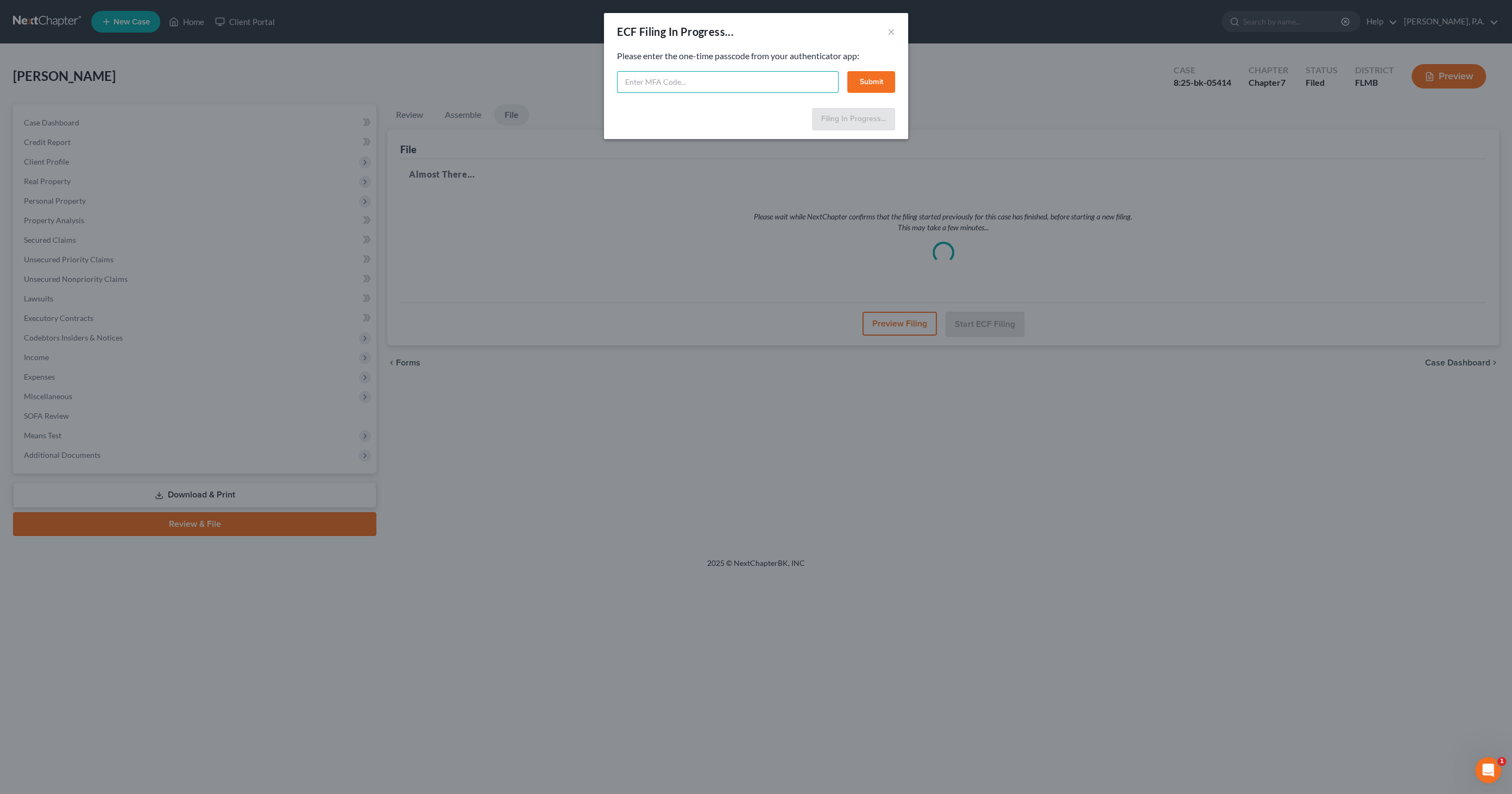
click at [705, 80] on input "text" at bounding box center [728, 82] width 222 height 22
type input "463254"
click at [865, 74] on button "Submit" at bounding box center [870, 82] width 48 height 22
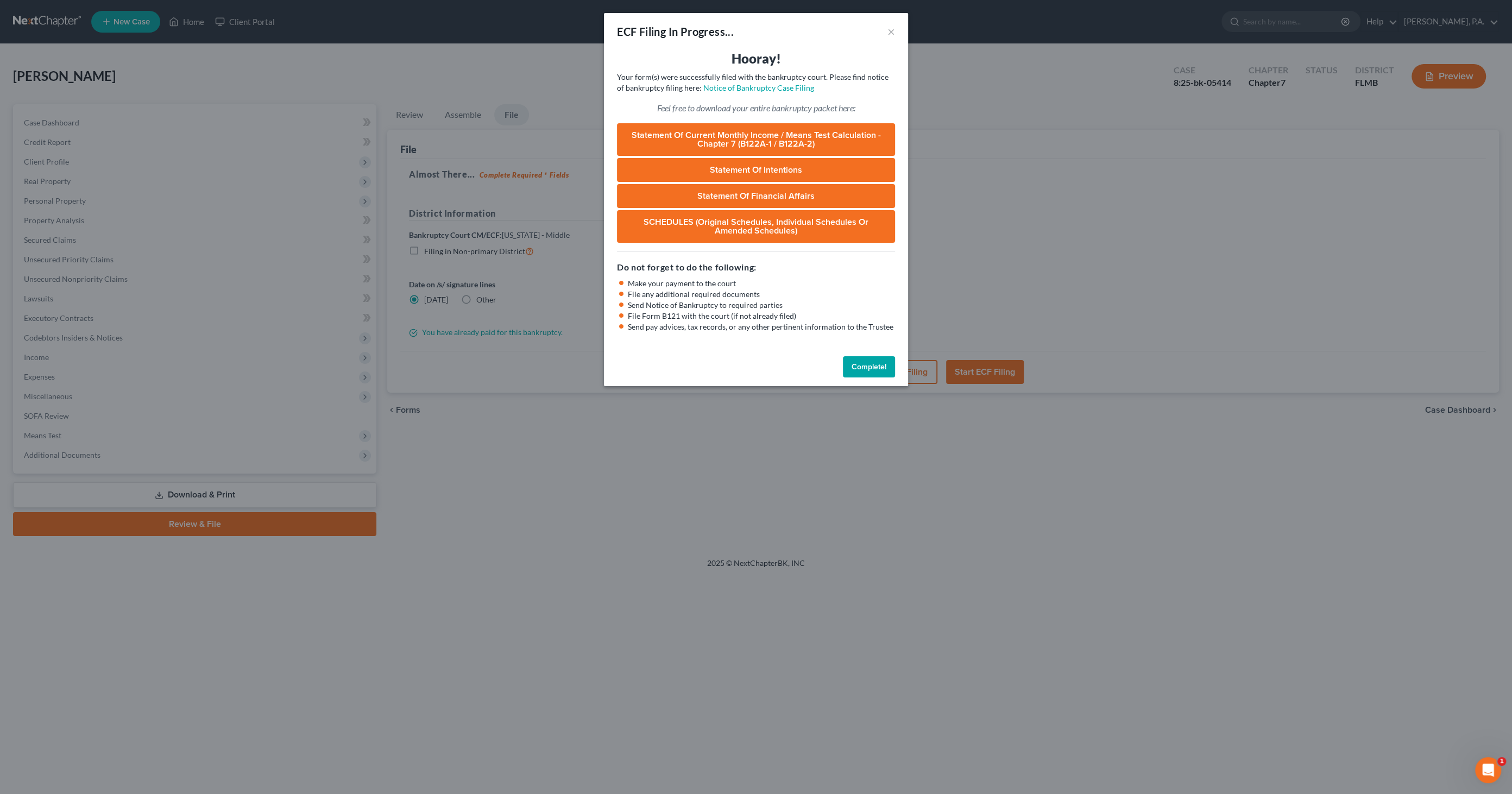
click at [851, 360] on button "Complete!" at bounding box center [869, 367] width 52 height 22
